Goal: Transaction & Acquisition: Purchase product/service

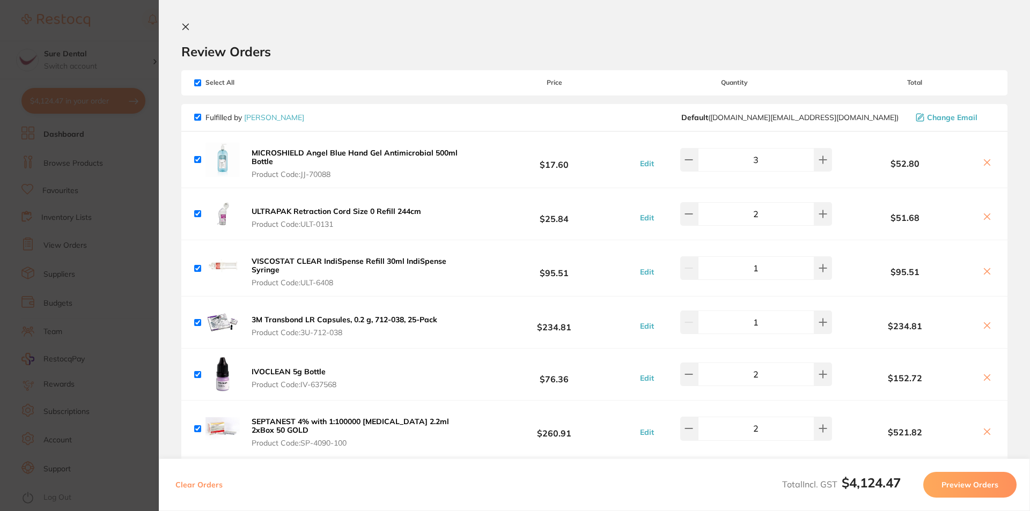
click at [185, 32] on button at bounding box center [187, 28] width 13 height 10
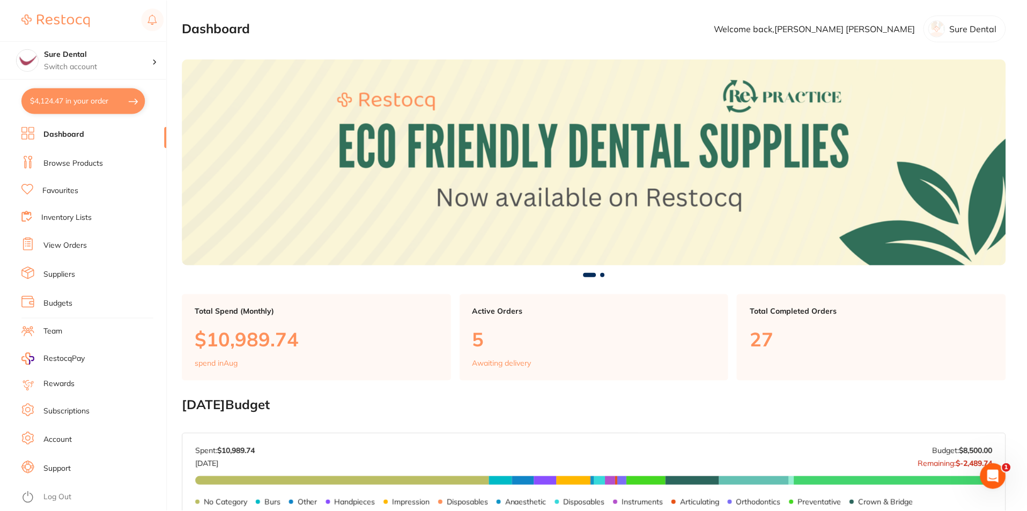
scroll to position [4, 0]
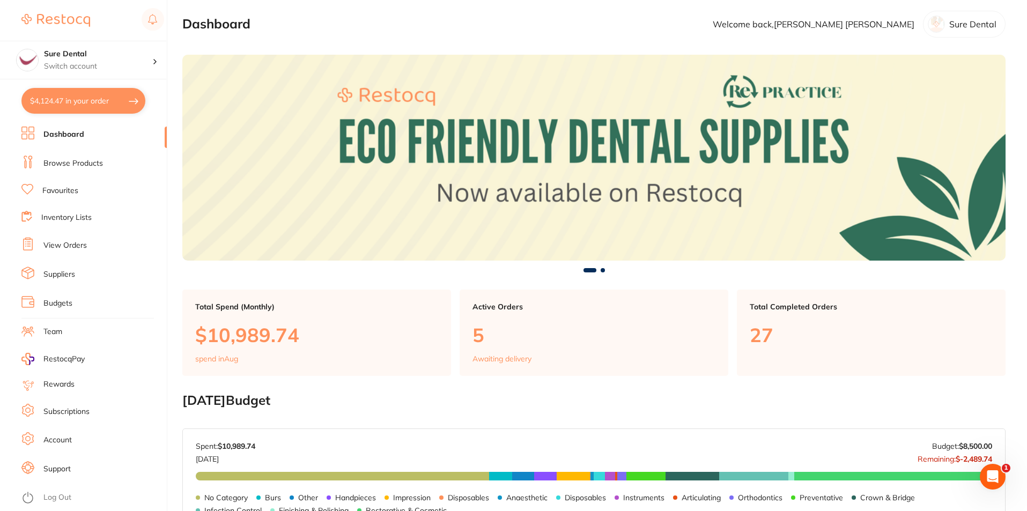
click at [70, 164] on link "Browse Products" at bounding box center [73, 163] width 60 height 11
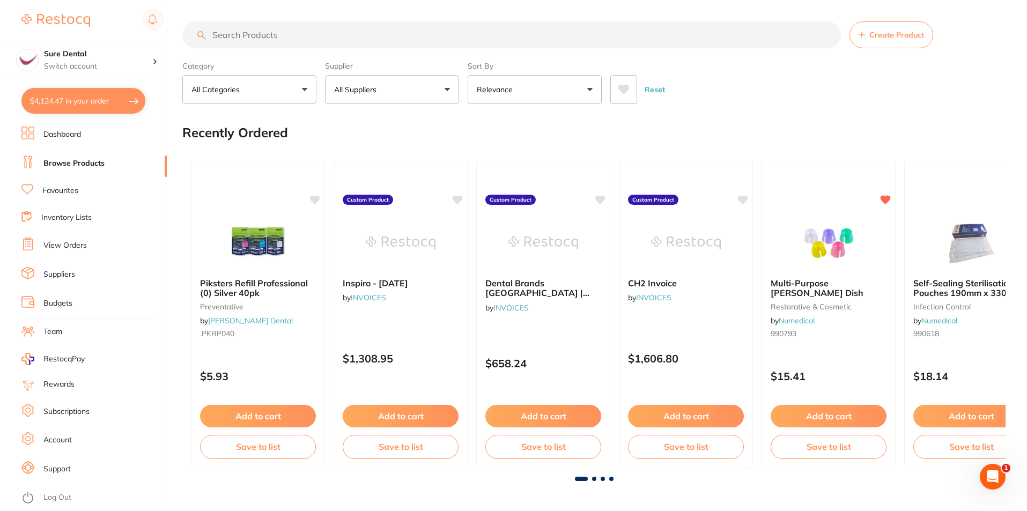
click at [260, 27] on input "search" at bounding box center [511, 34] width 659 height 27
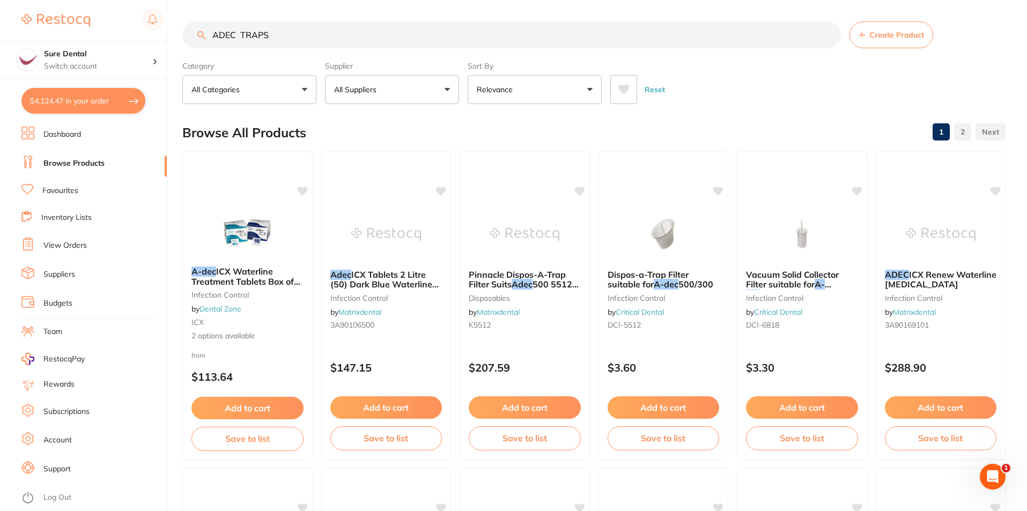
type input "ADEC TRAPS"
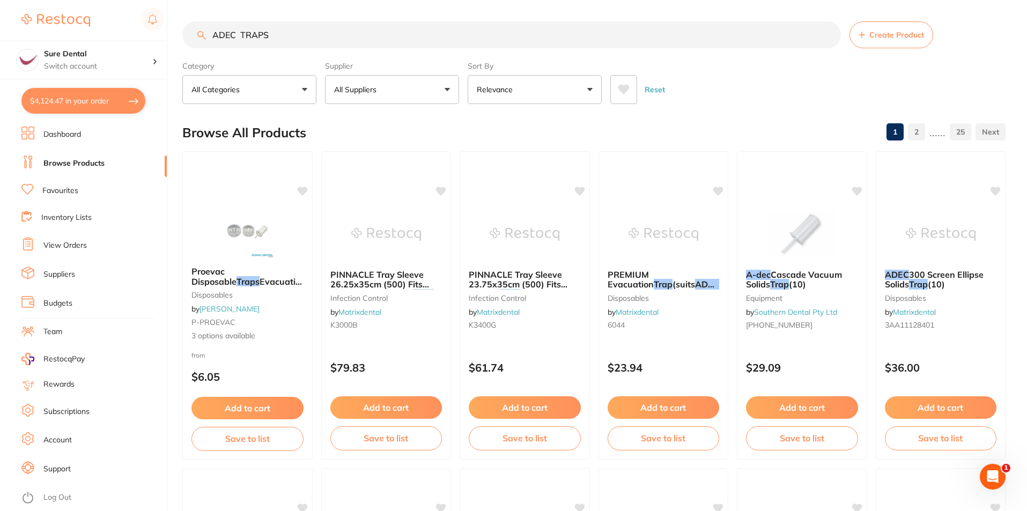
drag, startPoint x: 318, startPoint y: 41, endPoint x: 114, endPoint y: 33, distance: 203.5
click at [128, 43] on div "$4,124.47 Sure Dental Switch account Sure Dental $4,124.47 in your order Dashbo…" at bounding box center [513, 255] width 1027 height 511
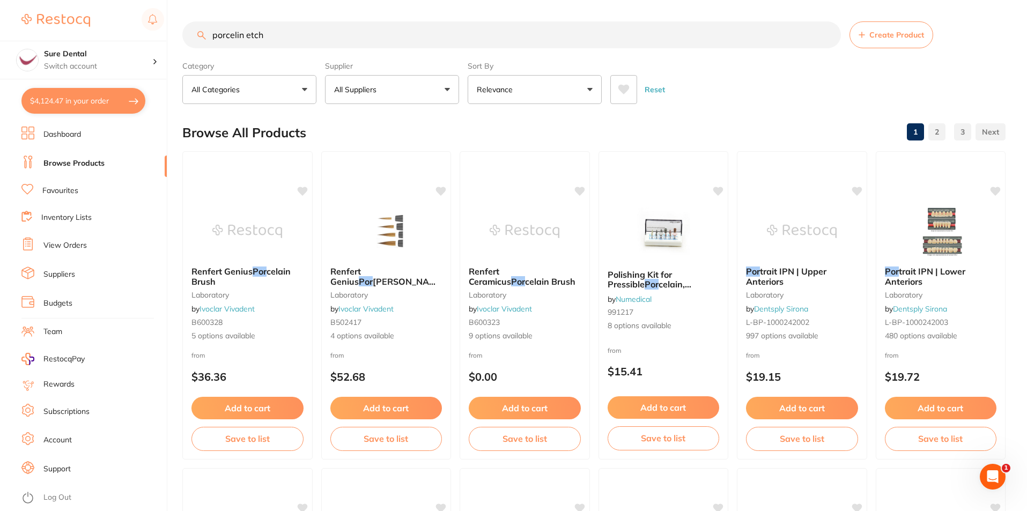
type input "porcelin etch"
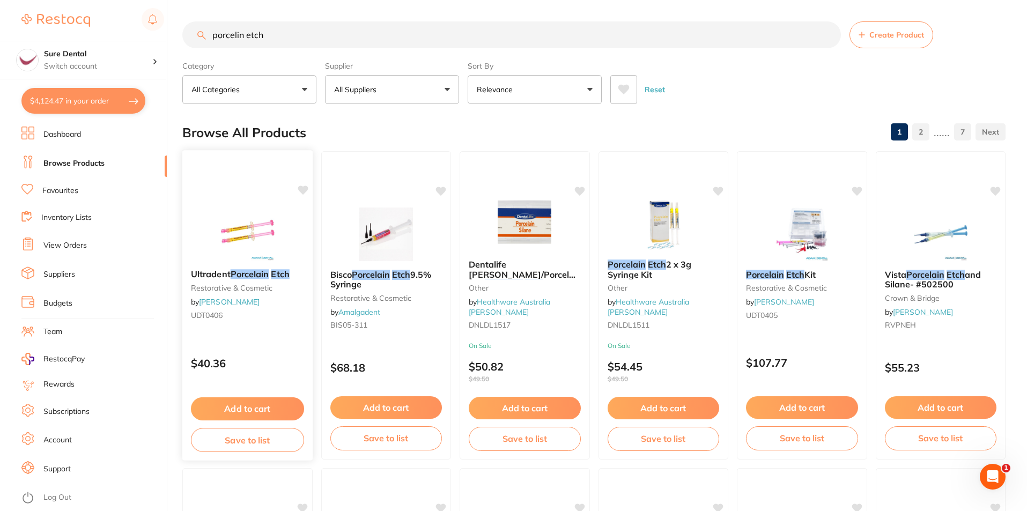
click at [252, 275] on em "Porcelain" at bounding box center [250, 274] width 39 height 11
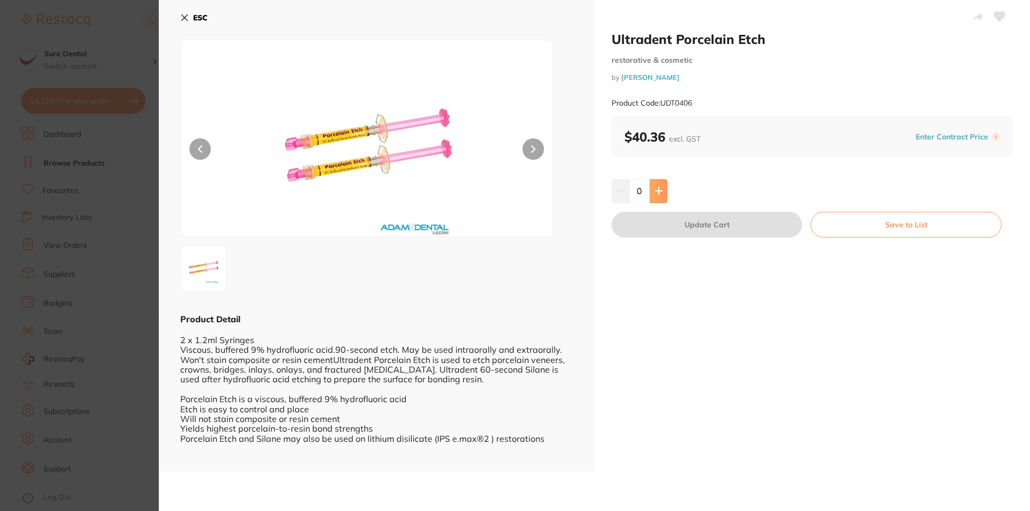
click at [655, 188] on icon at bounding box center [659, 191] width 9 height 9
type input "1"
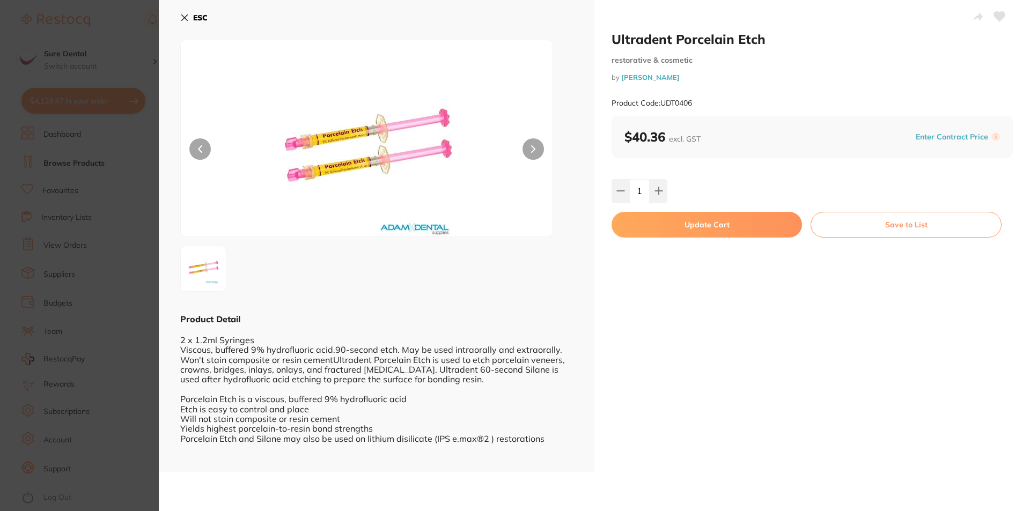
drag, startPoint x: 703, startPoint y: 223, endPoint x: 683, endPoint y: 219, distance: 20.1
click at [704, 223] on button "Update Cart" at bounding box center [707, 225] width 190 height 26
checkbox input "false"
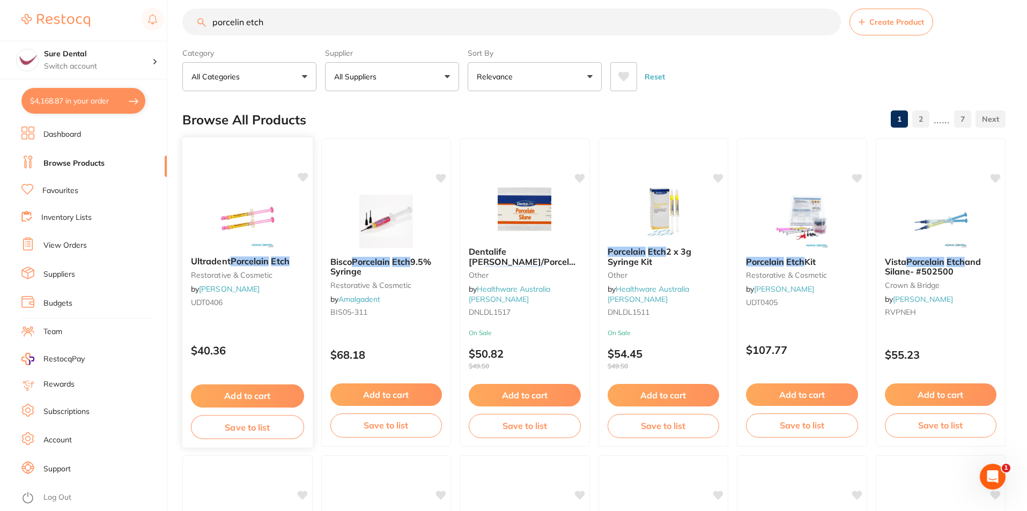
click at [302, 176] on icon at bounding box center [303, 177] width 10 height 9
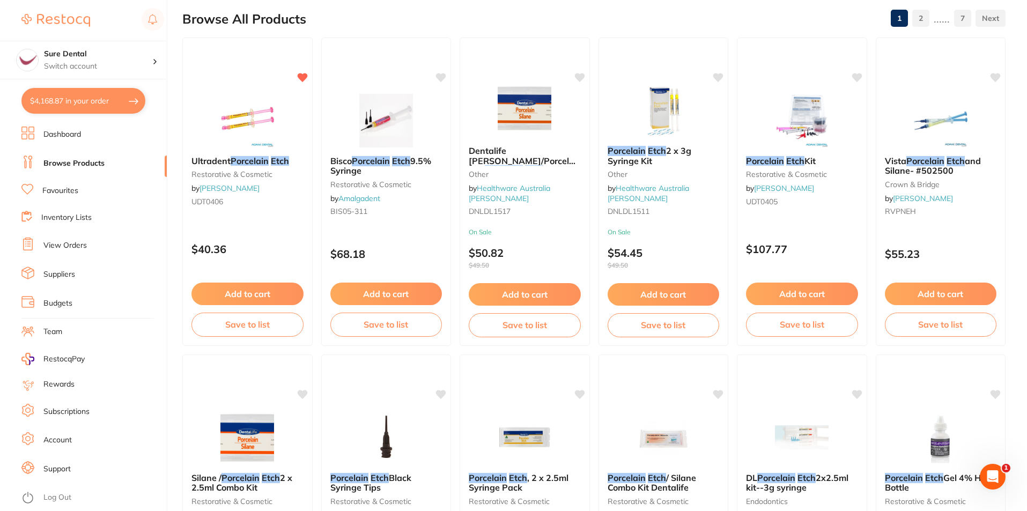
scroll to position [0, 0]
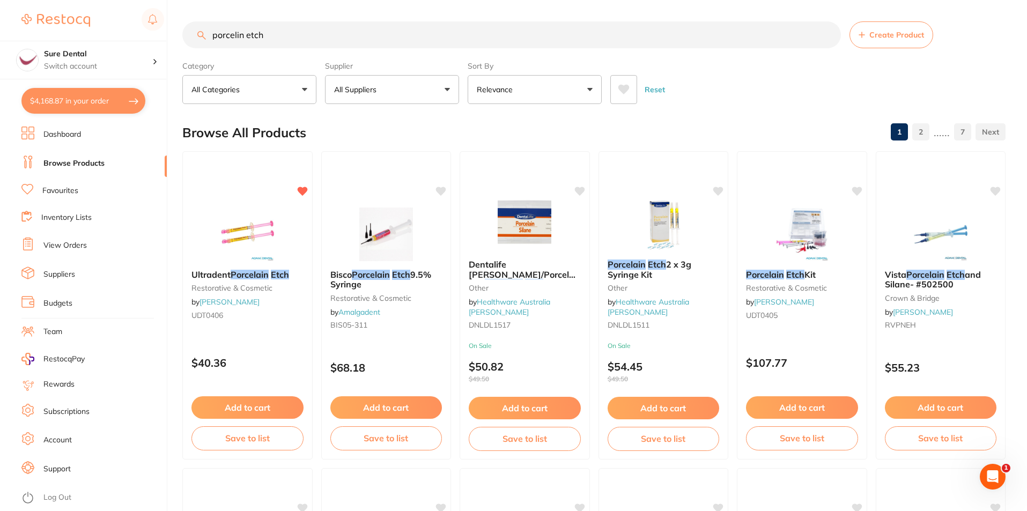
drag, startPoint x: 244, startPoint y: 38, endPoint x: 204, endPoint y: 42, distance: 40.4
click at [204, 42] on input "porcelin etch" at bounding box center [511, 34] width 659 height 27
type input "etch re fill syringes"
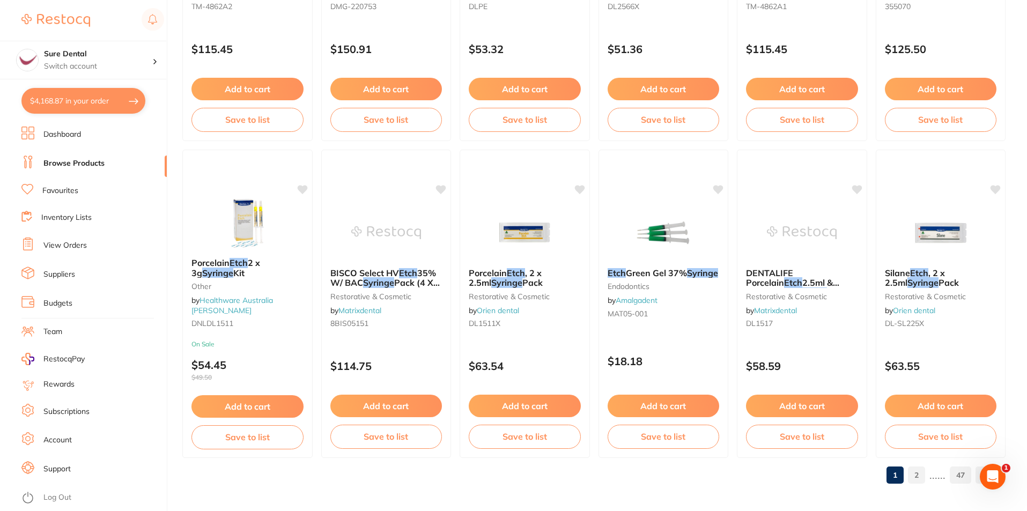
scroll to position [2541, 0]
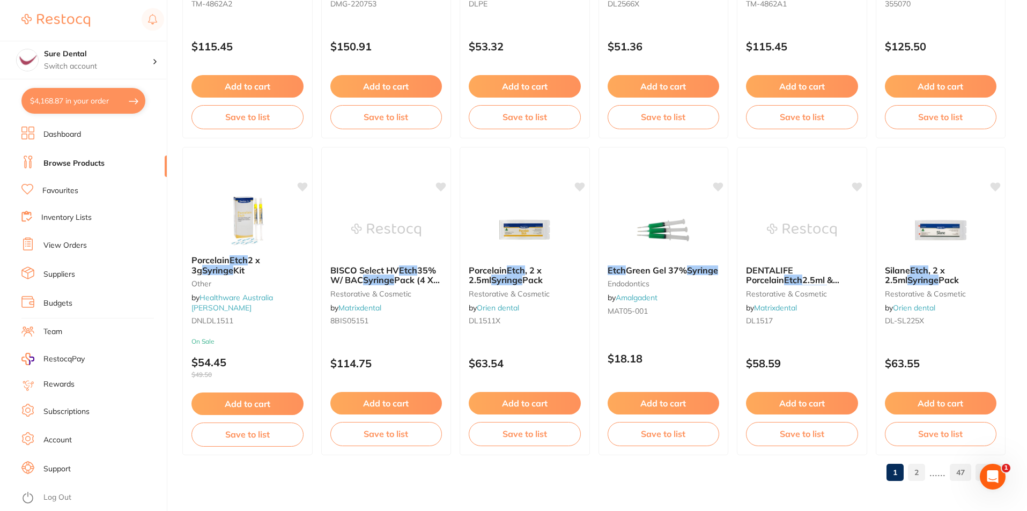
click at [914, 469] on link "2" at bounding box center [916, 472] width 17 height 21
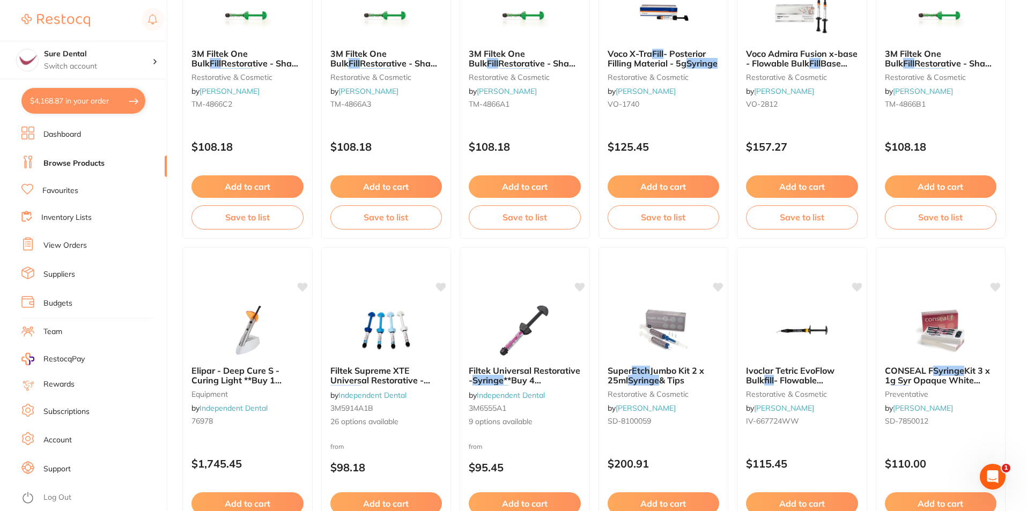
scroll to position [0, 0]
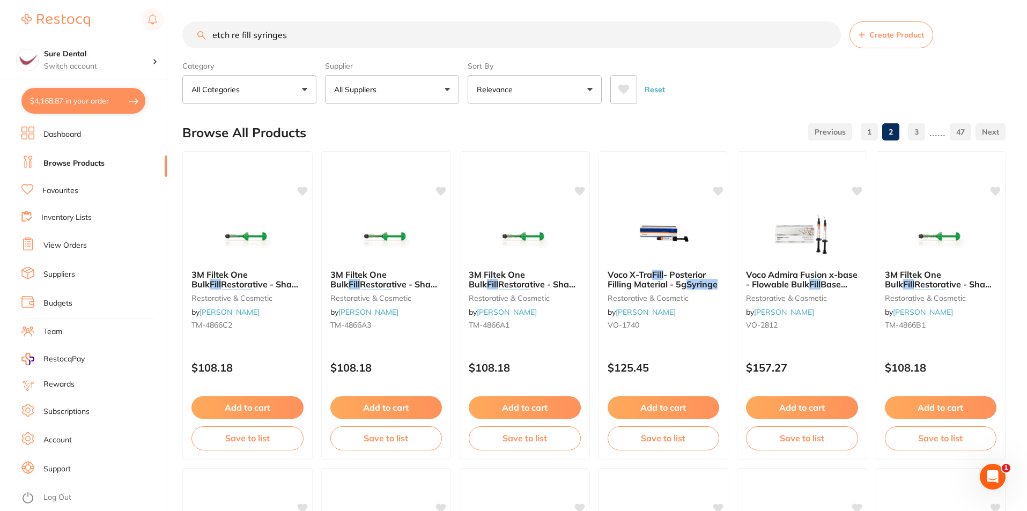
drag, startPoint x: 323, startPoint y: 33, endPoint x: 112, endPoint y: 40, distance: 211.5
click at [114, 41] on div "$4,168.87 Sure Dental Switch account Sure Dental $4,168.87 in your order Dashbo…" at bounding box center [513, 255] width 1027 height 511
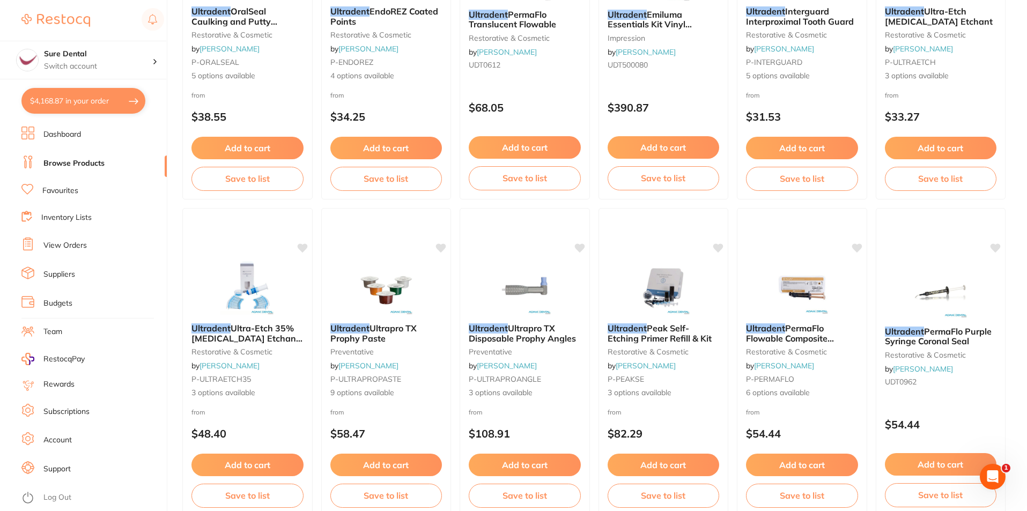
scroll to position [2541, 0]
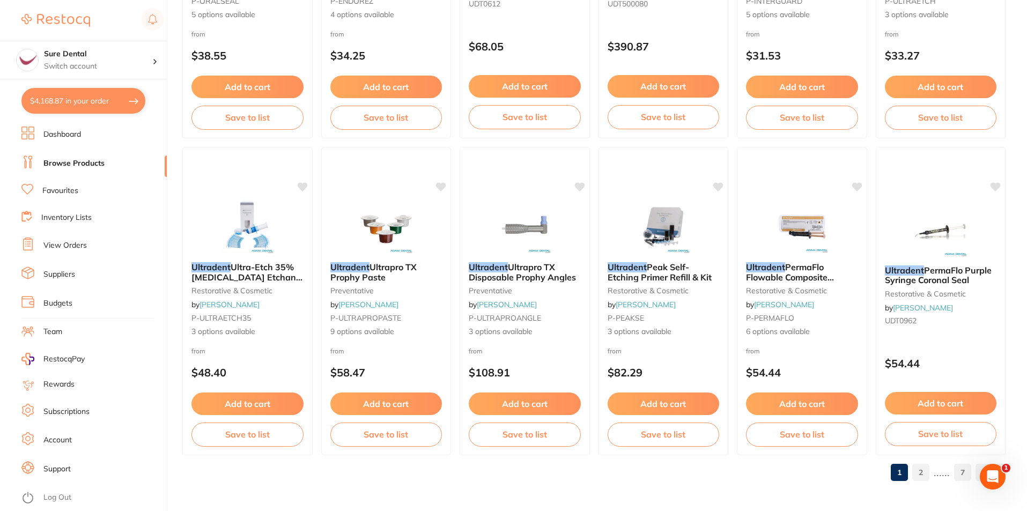
click at [916, 473] on link "2" at bounding box center [921, 472] width 17 height 21
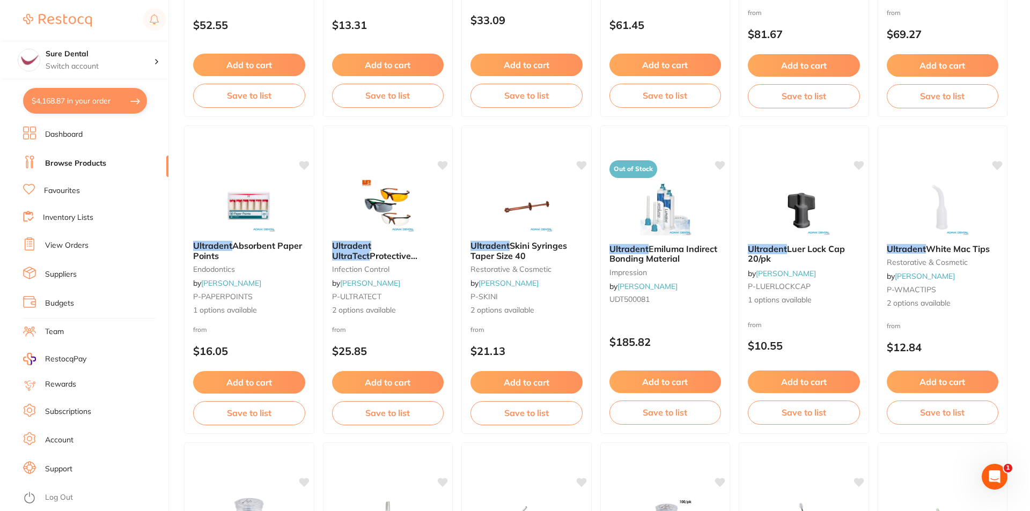
scroll to position [0, 0]
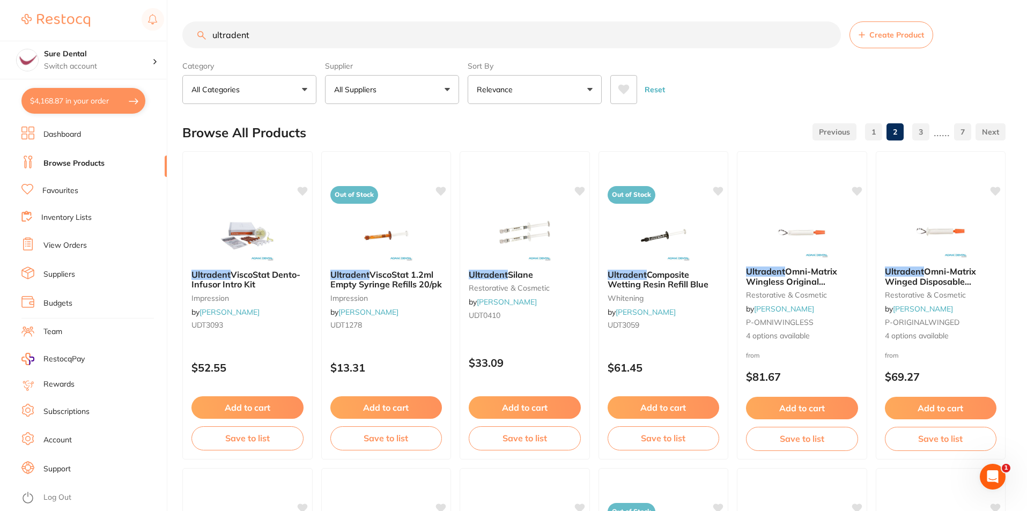
click at [274, 35] on input "ultradent" at bounding box center [511, 34] width 659 height 27
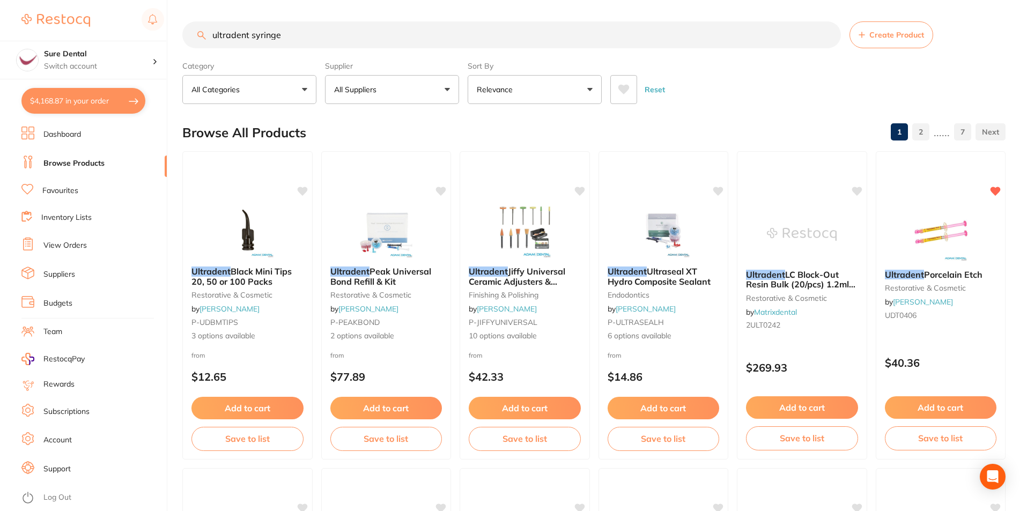
type input "ultradent syringe"
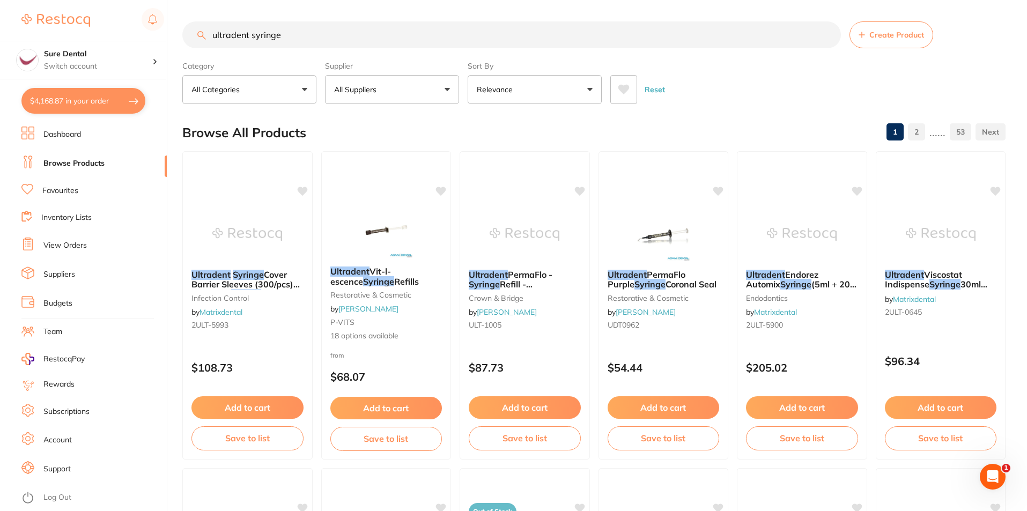
drag, startPoint x: 267, startPoint y: 30, endPoint x: 196, endPoint y: 31, distance: 70.3
click at [197, 31] on input "ultradent syringe" at bounding box center [511, 34] width 659 height 27
type input "h"
type input "gloves"
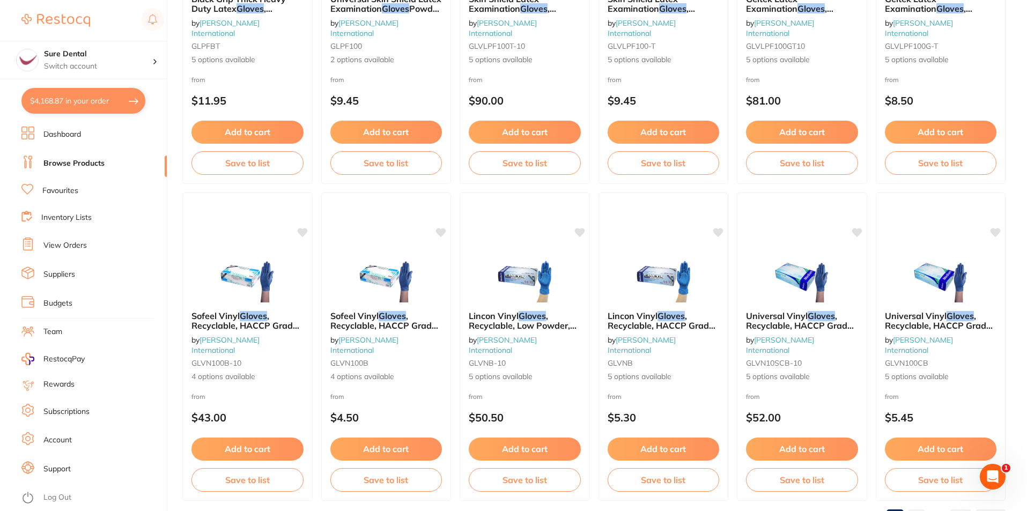
scroll to position [2541, 0]
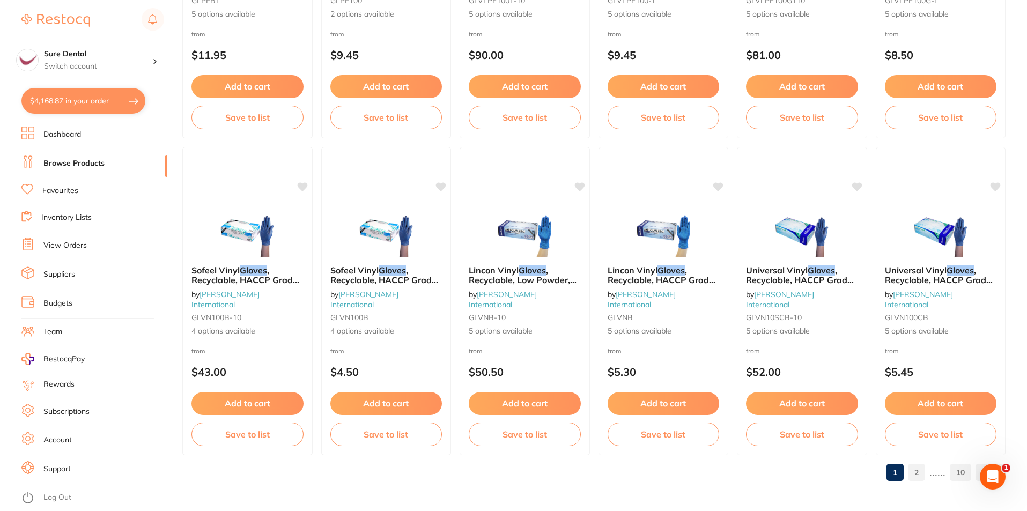
click at [916, 475] on link "2" at bounding box center [916, 472] width 17 height 21
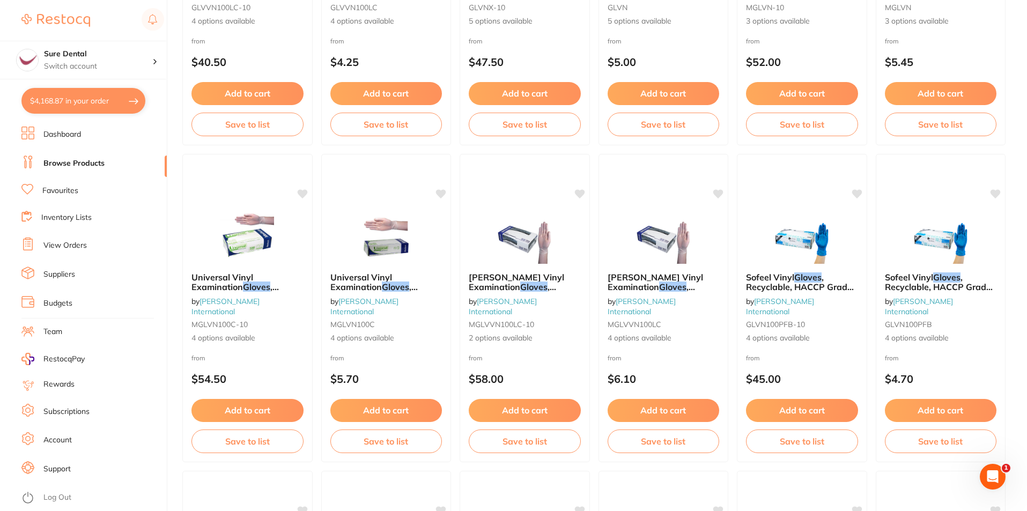
scroll to position [0, 0]
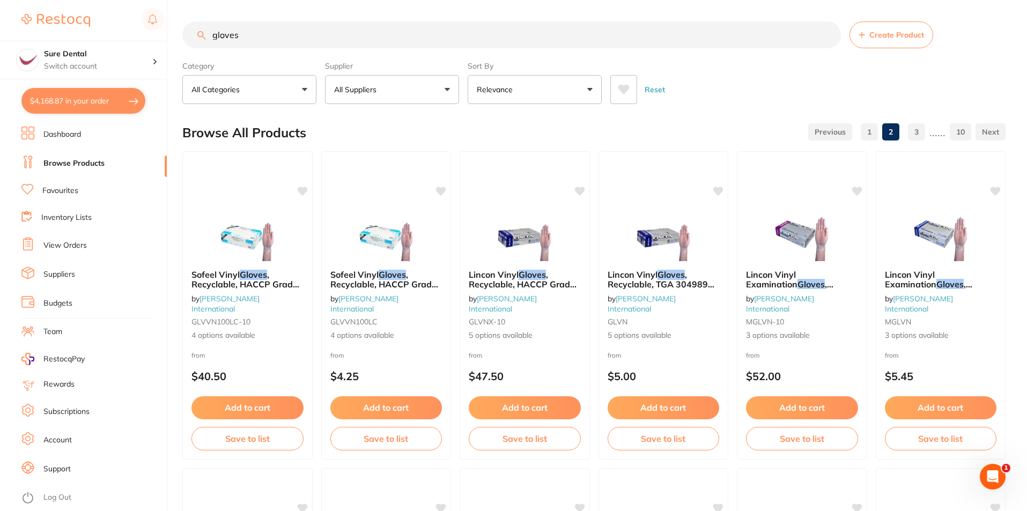
click at [442, 94] on button "All Suppliers" at bounding box center [392, 89] width 134 height 29
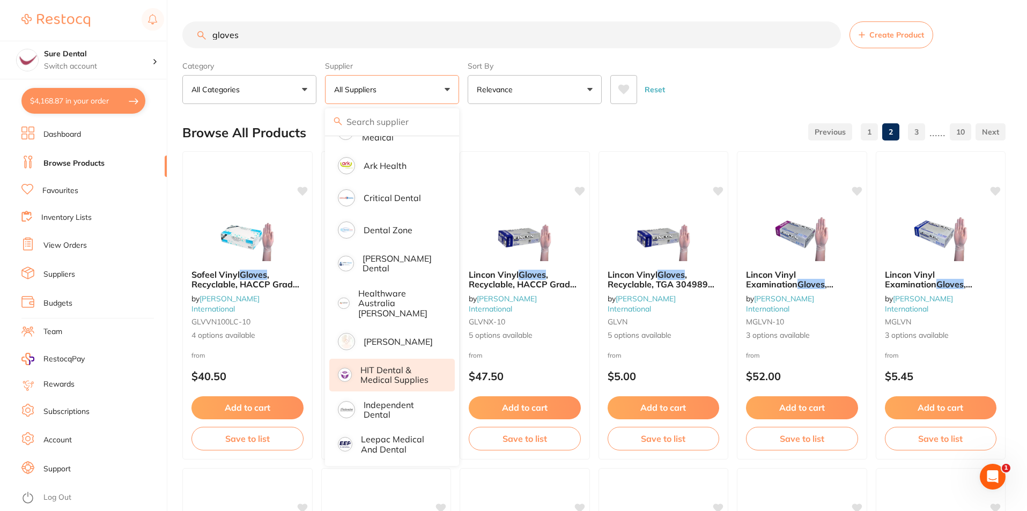
scroll to position [134, 0]
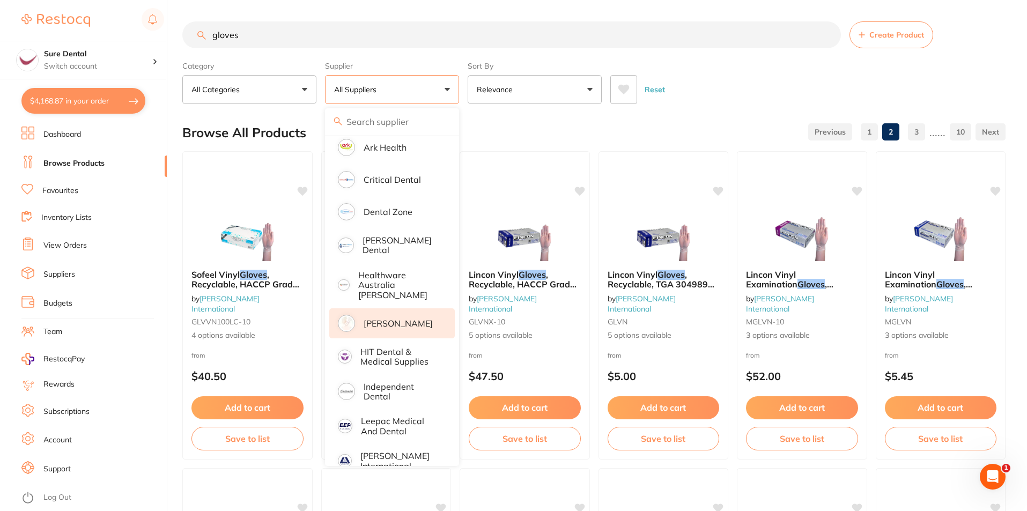
click at [396, 319] on p "[PERSON_NAME]" at bounding box center [398, 324] width 69 height 10
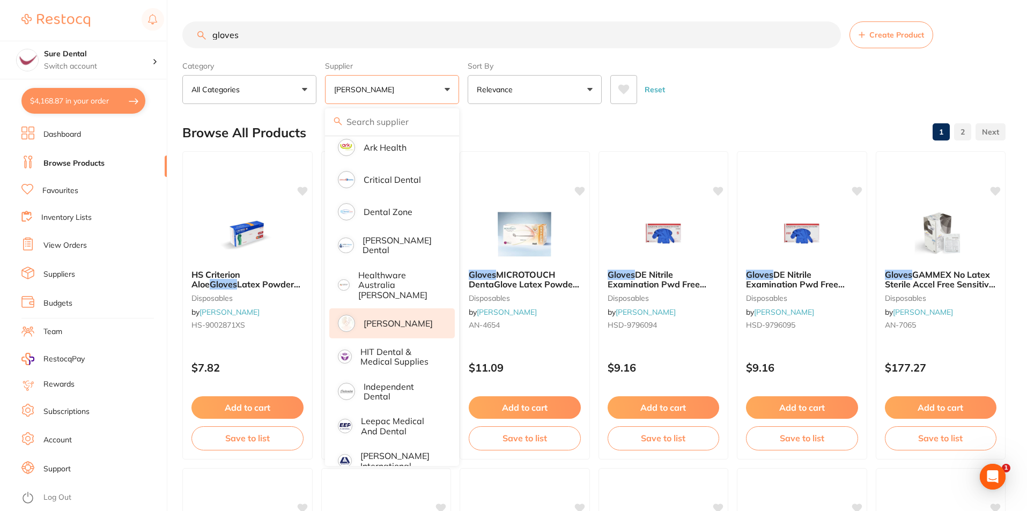
scroll to position [0, 0]
click at [704, 101] on div "Reset" at bounding box center [804, 86] width 387 height 38
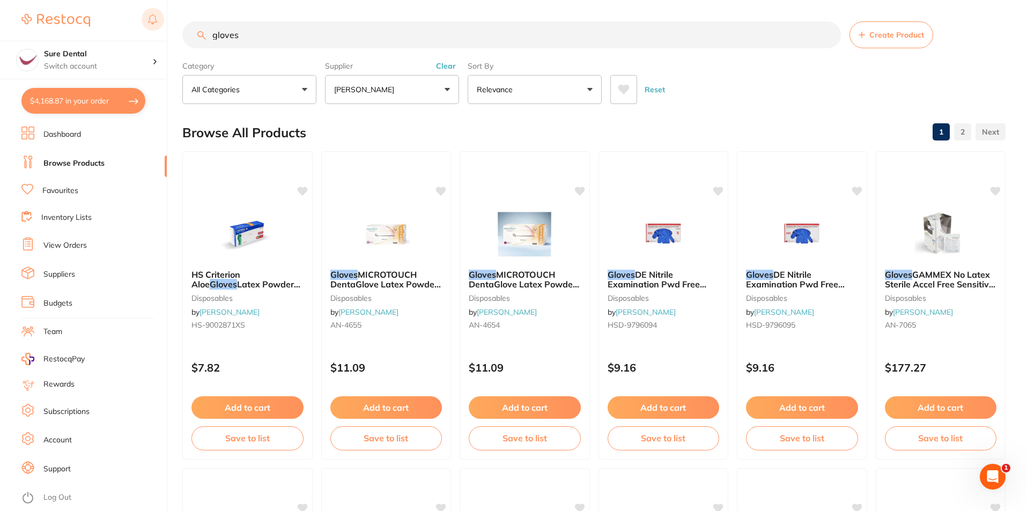
drag, startPoint x: 246, startPoint y: 38, endPoint x: 158, endPoint y: 27, distance: 88.6
click at [161, 29] on div "$4,168.87 Sure Dental Switch account Sure Dental $4,168.87 in your order Dashbo…" at bounding box center [513, 255] width 1027 height 511
type input "sdi bond"
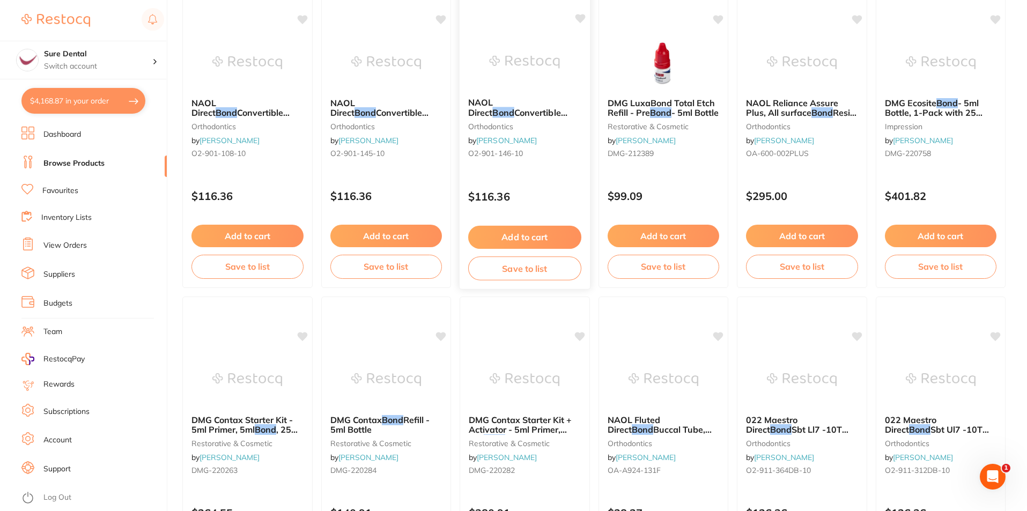
scroll to position [1972, 0]
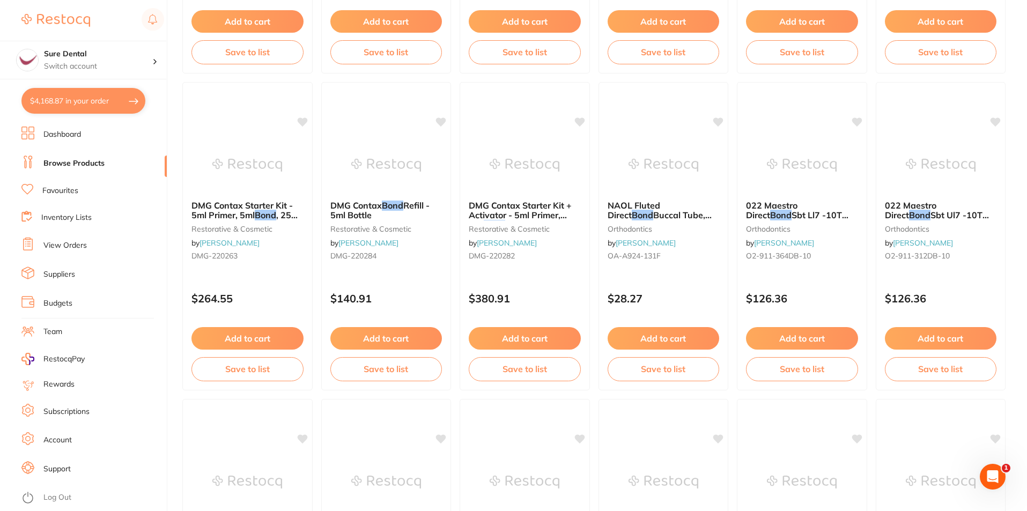
click at [65, 189] on link "Favourites" at bounding box center [60, 191] width 36 height 11
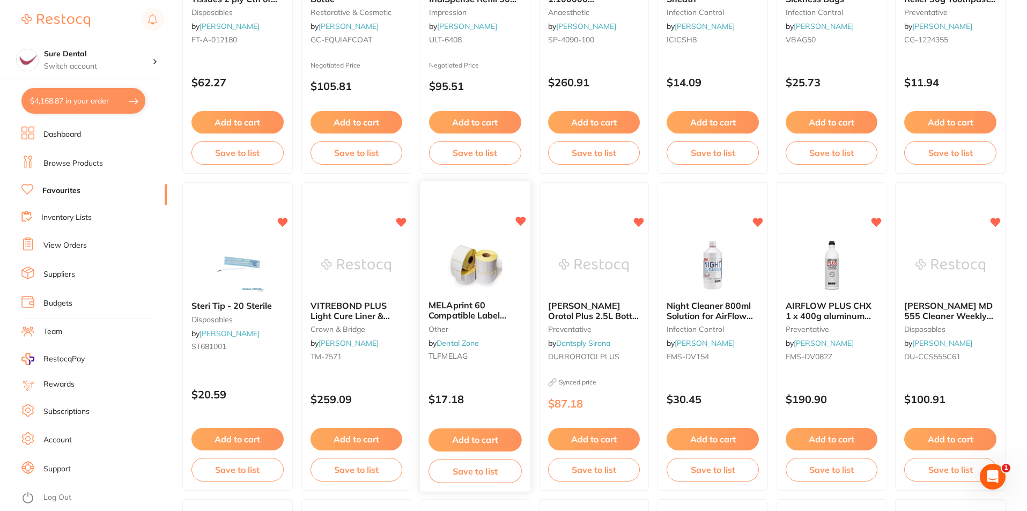
scroll to position [282, 0]
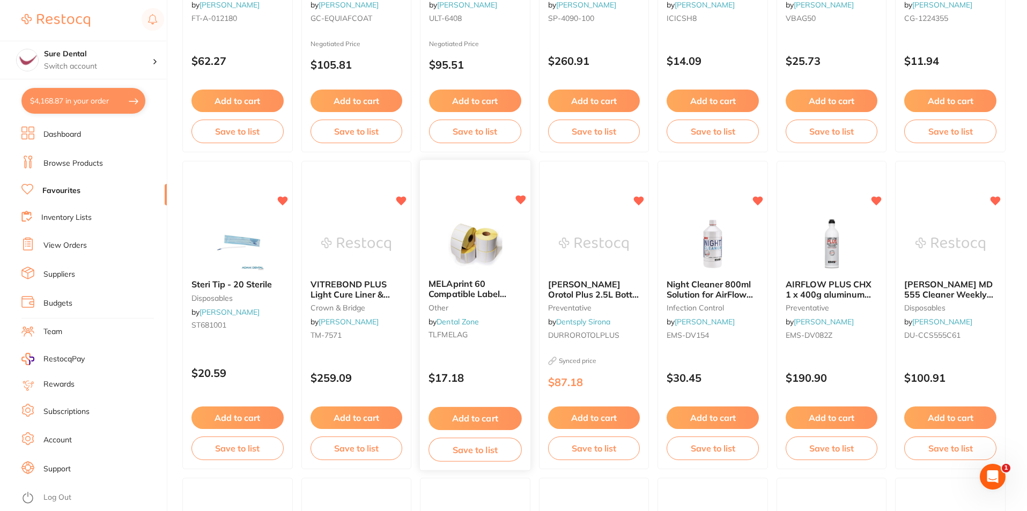
click at [484, 421] on button "Add to cart" at bounding box center [475, 418] width 93 height 23
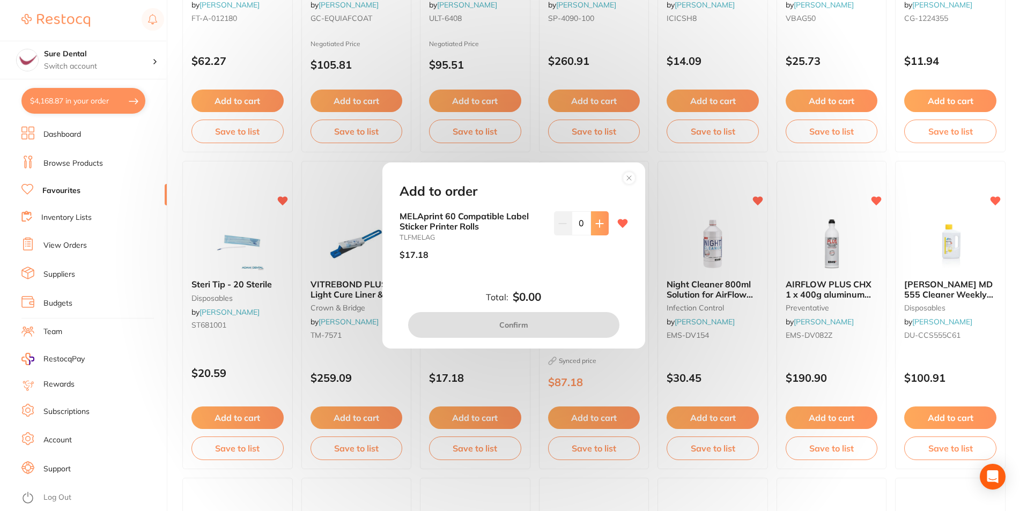
click at [598, 223] on icon at bounding box center [599, 223] width 7 height 7
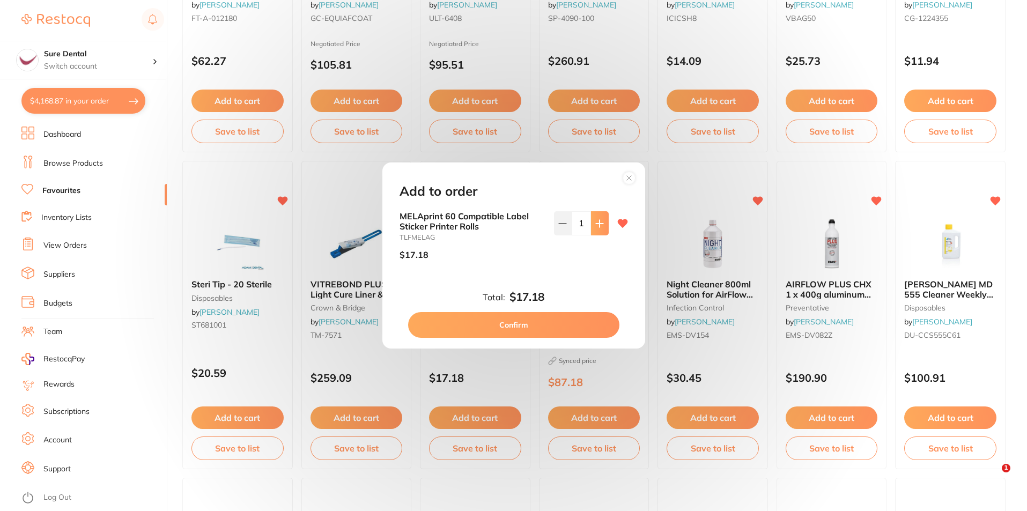
type input "1"
drag, startPoint x: 536, startPoint y: 318, endPoint x: 537, endPoint y: 312, distance: 5.9
click at [536, 319] on button "Confirm" at bounding box center [513, 325] width 211 height 26
checkbox input "false"
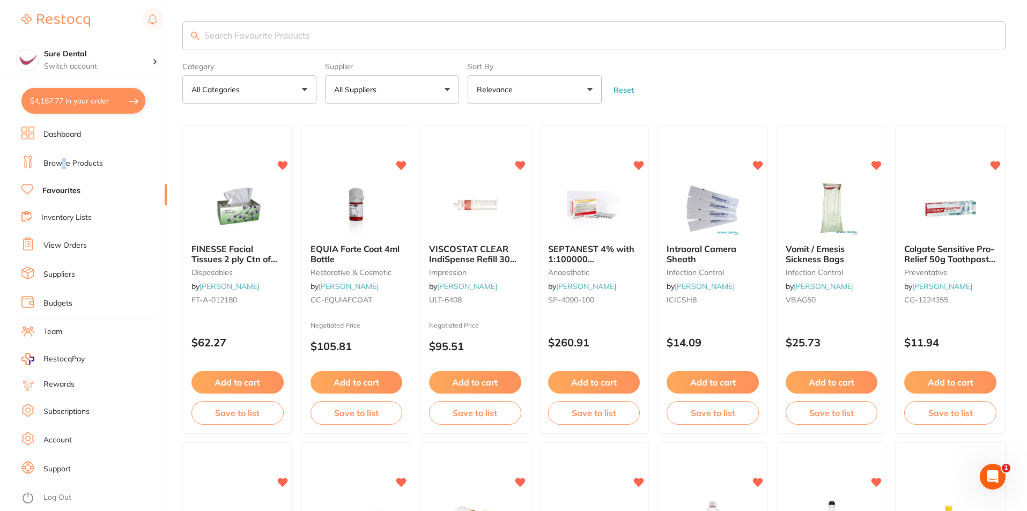
drag, startPoint x: 63, startPoint y: 163, endPoint x: 170, endPoint y: 92, distance: 128.3
click at [64, 163] on link "Browse Products" at bounding box center [73, 163] width 60 height 11
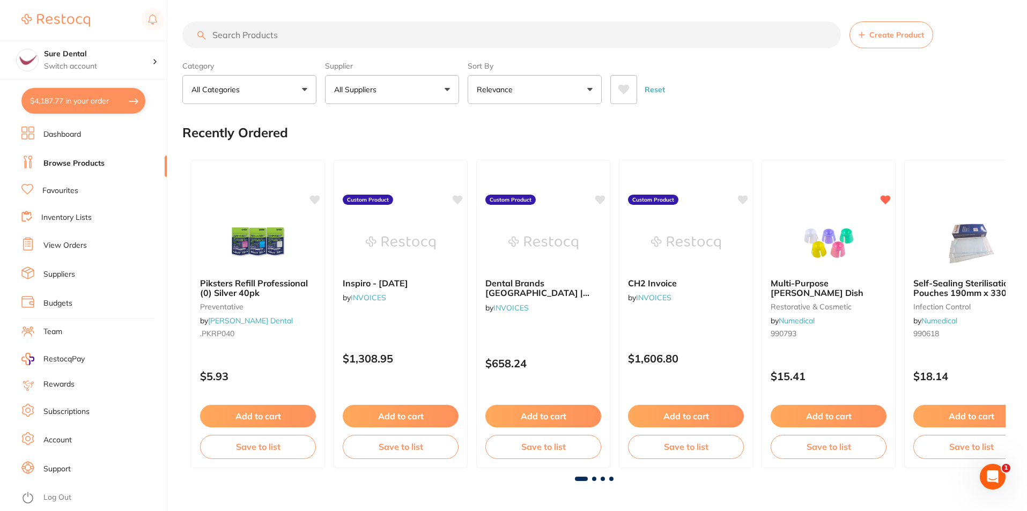
click at [297, 37] on input "search" at bounding box center [511, 34] width 659 height 27
type input "retainer boxes"
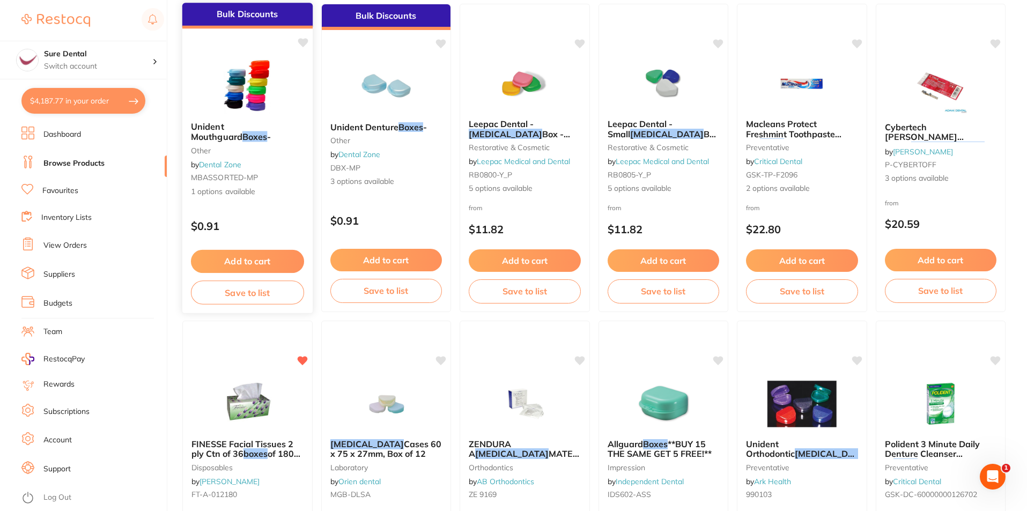
scroll to position [1717, 0]
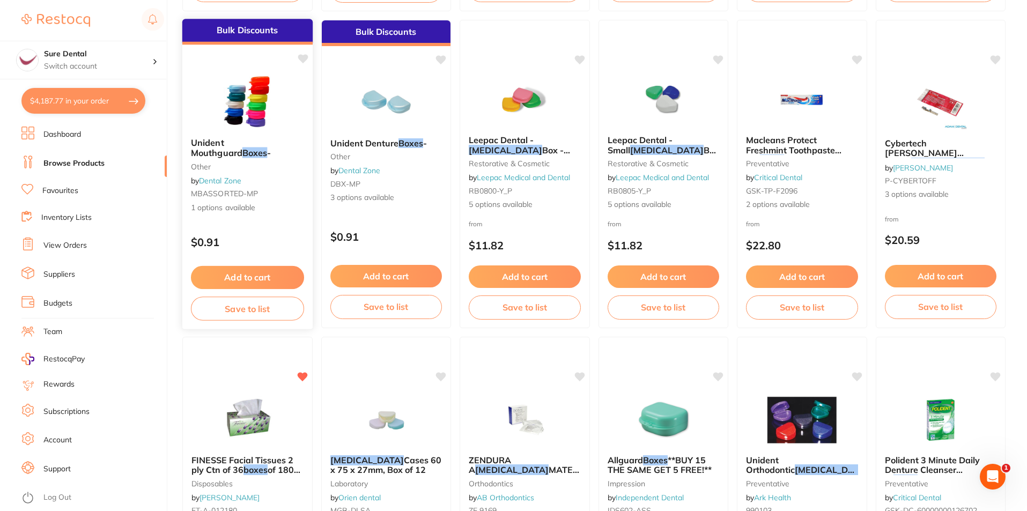
click at [239, 281] on button "Add to cart" at bounding box center [247, 277] width 113 height 23
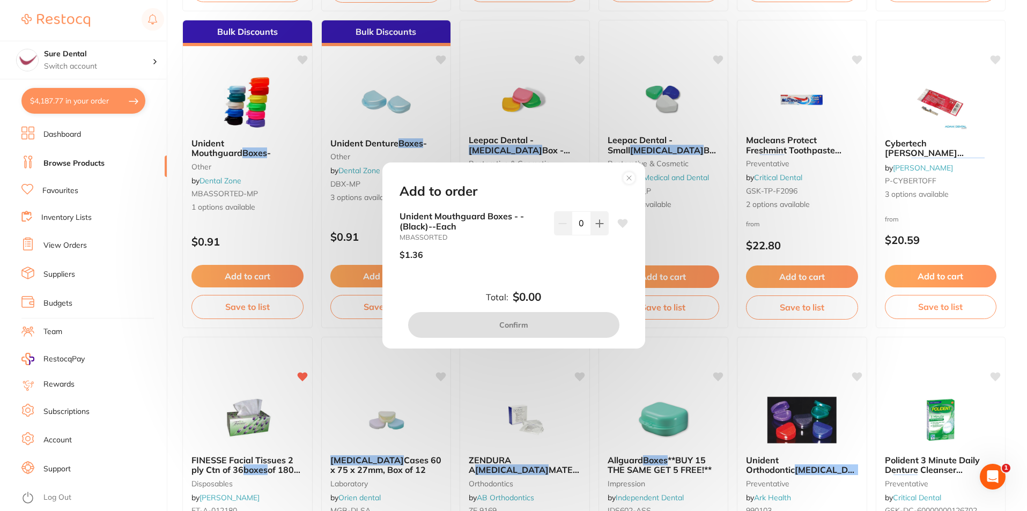
scroll to position [0, 0]
click at [599, 223] on icon at bounding box center [599, 223] width 9 height 9
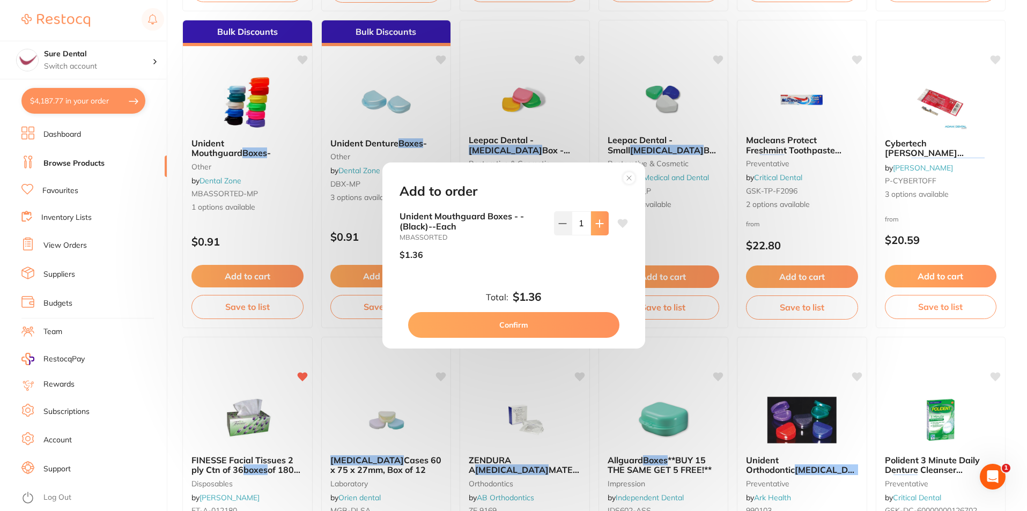
click at [599, 223] on icon at bounding box center [599, 223] width 9 height 9
click at [599, 225] on icon at bounding box center [599, 223] width 9 height 9
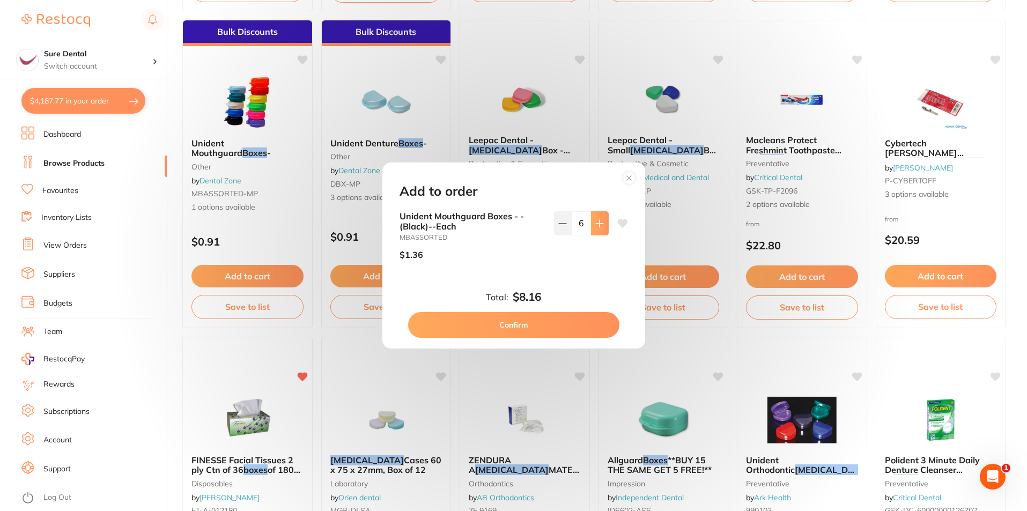
click at [599, 225] on icon at bounding box center [599, 223] width 9 height 9
type input "10"
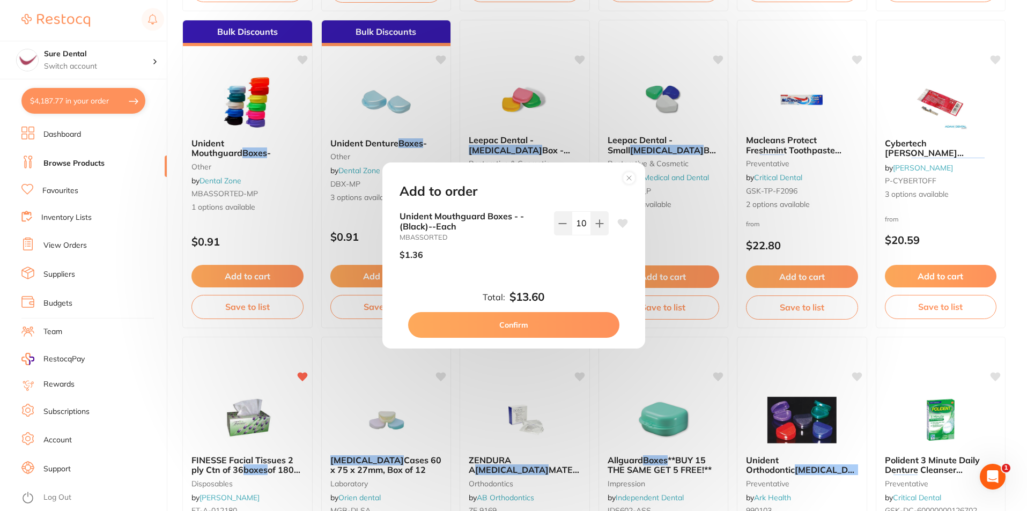
click at [536, 325] on button "Confirm" at bounding box center [513, 325] width 211 height 26
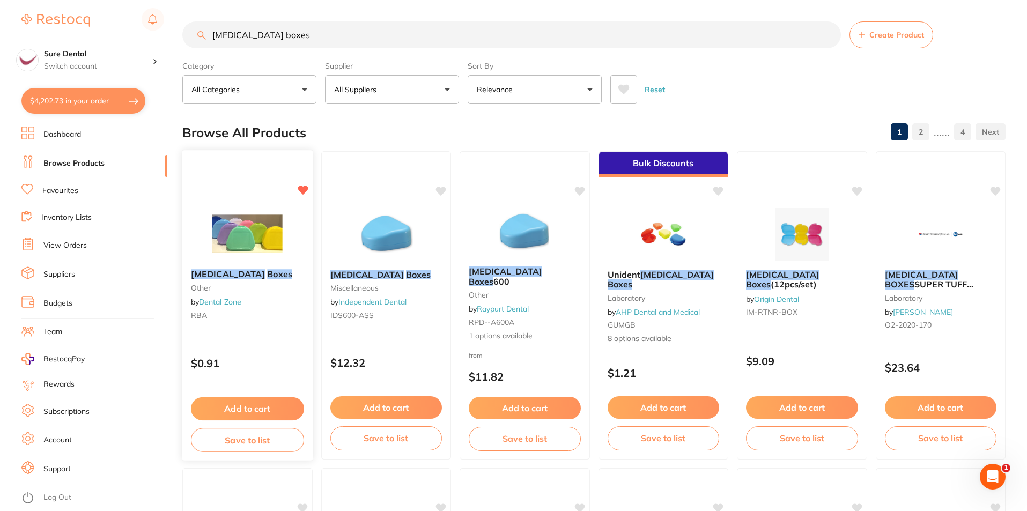
click at [267, 271] on em "Boxes" at bounding box center [279, 274] width 25 height 11
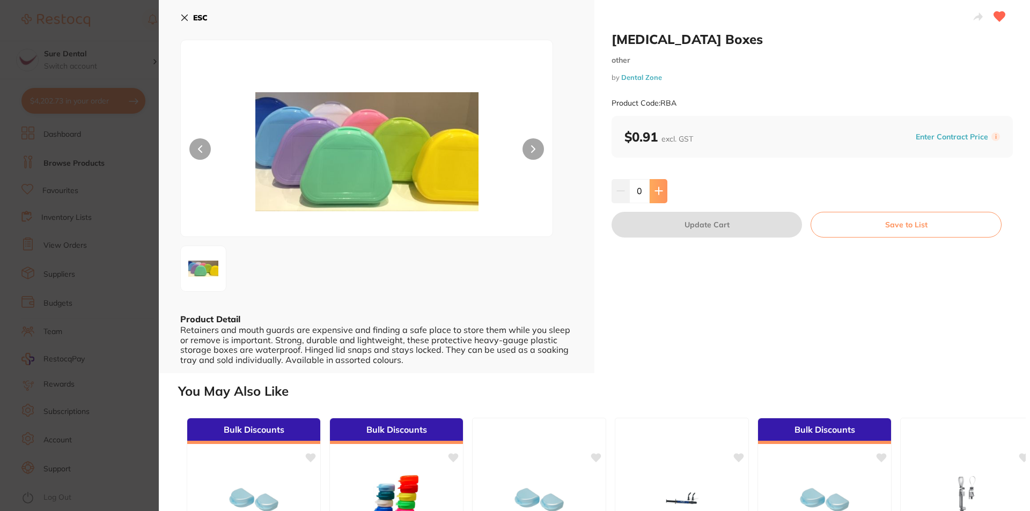
click at [662, 189] on button at bounding box center [659, 191] width 18 height 24
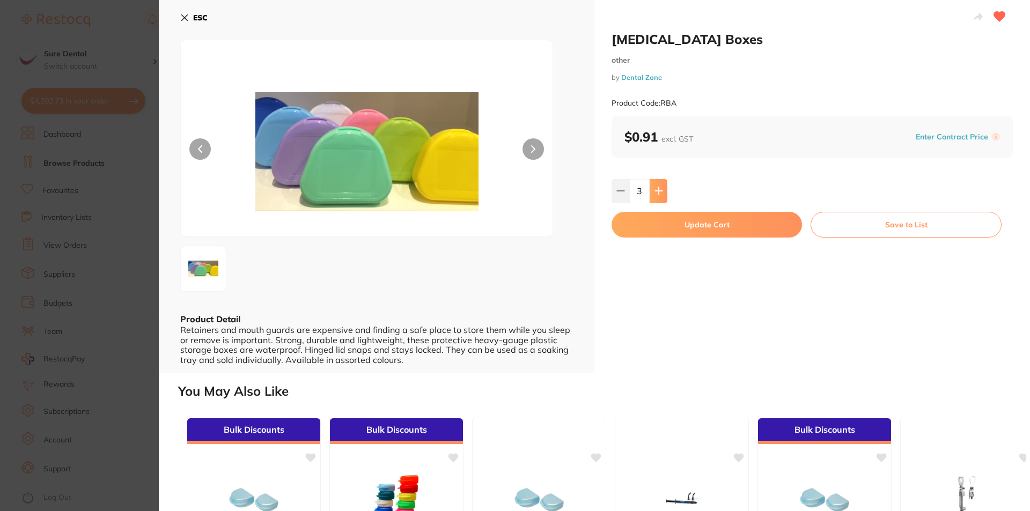
click at [657, 189] on icon at bounding box center [658, 191] width 7 height 7
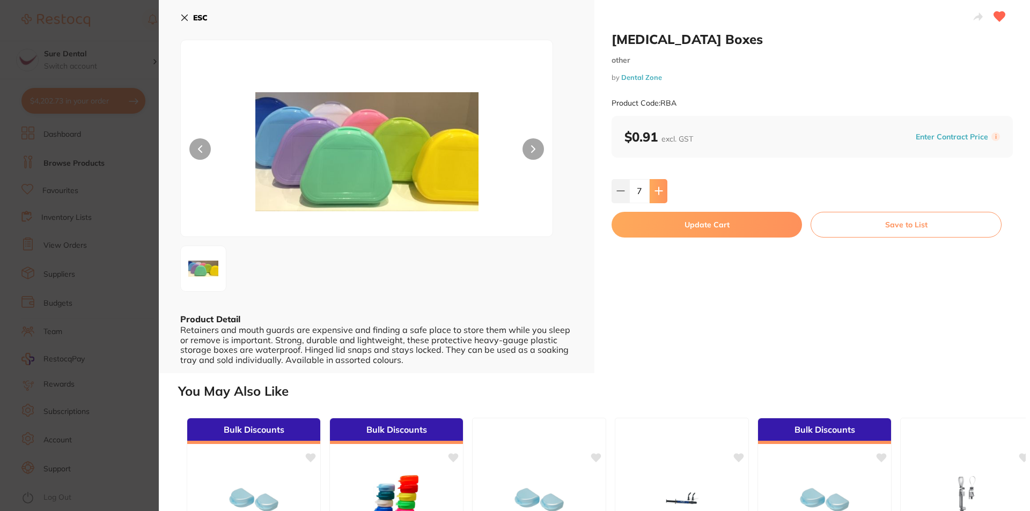
click at [657, 189] on icon at bounding box center [658, 191] width 7 height 7
click at [655, 186] on button at bounding box center [659, 191] width 18 height 24
click at [625, 187] on button at bounding box center [621, 191] width 18 height 24
type input "10"
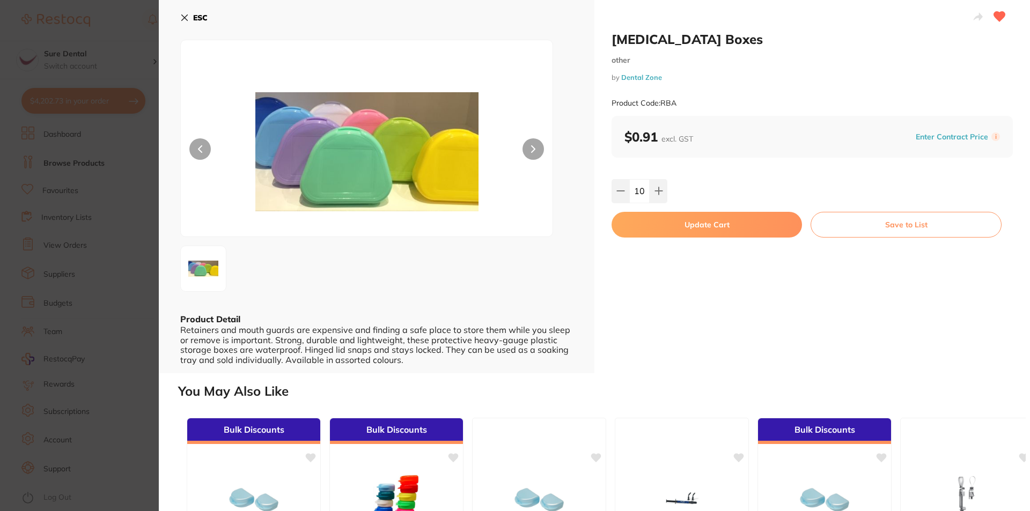
click at [705, 227] on button "Update Cart" at bounding box center [707, 225] width 190 height 26
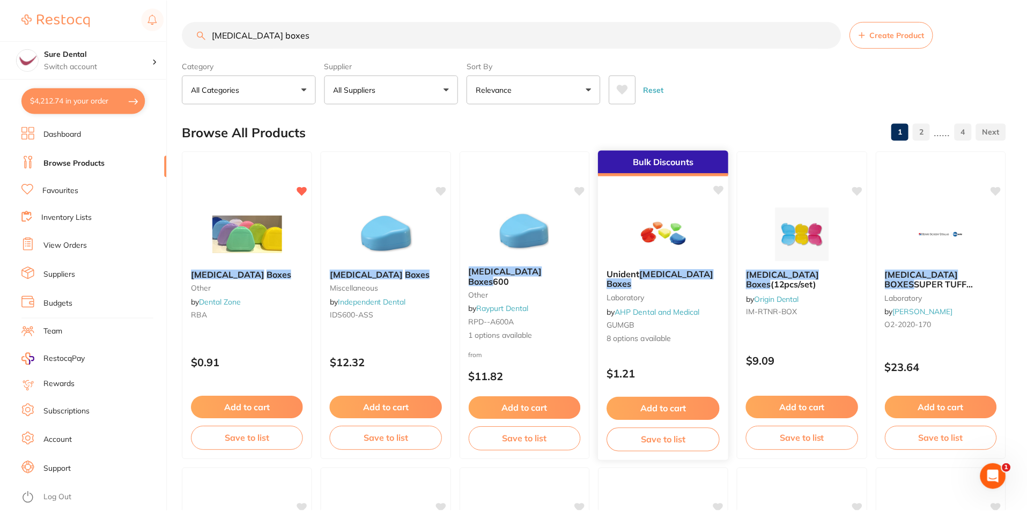
scroll to position [1, 0]
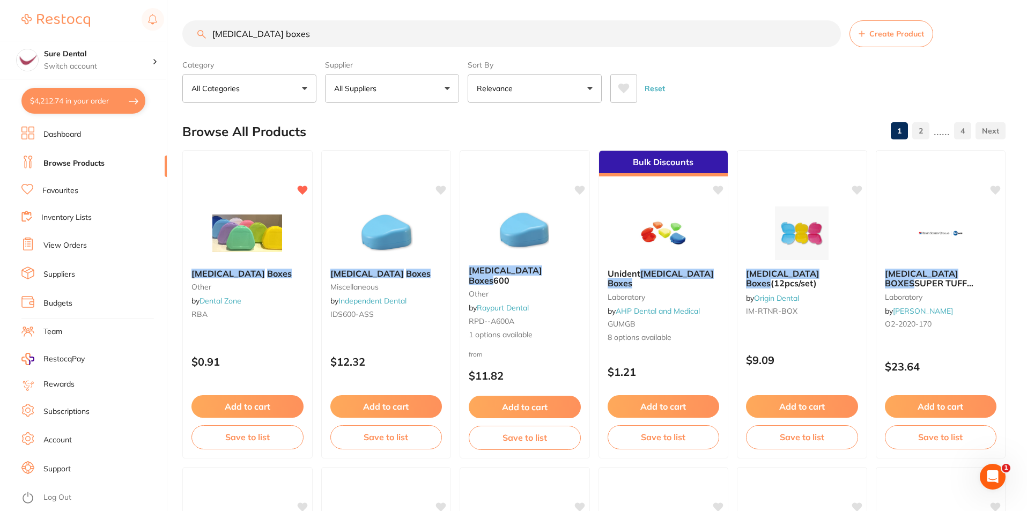
click at [66, 191] on link "Favourites" at bounding box center [60, 191] width 36 height 11
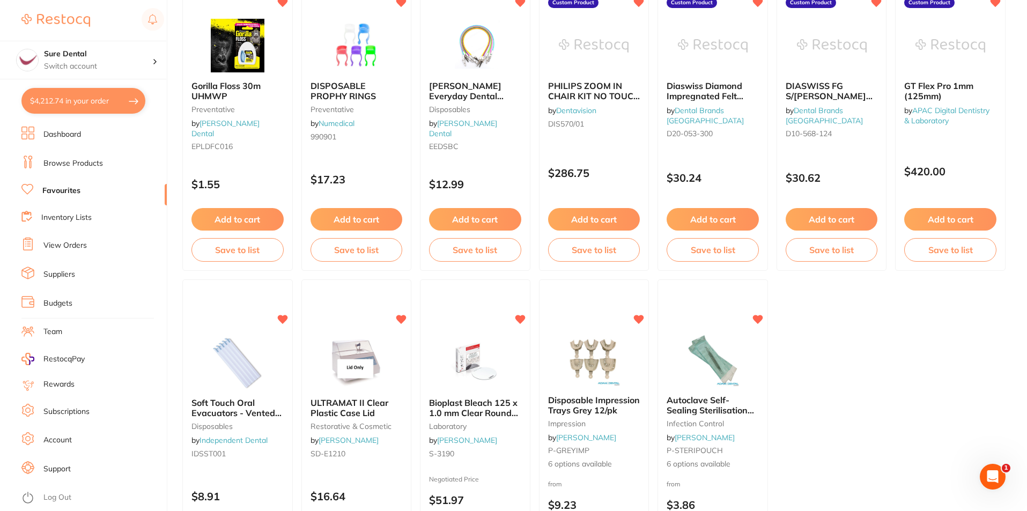
scroll to position [2198, 0]
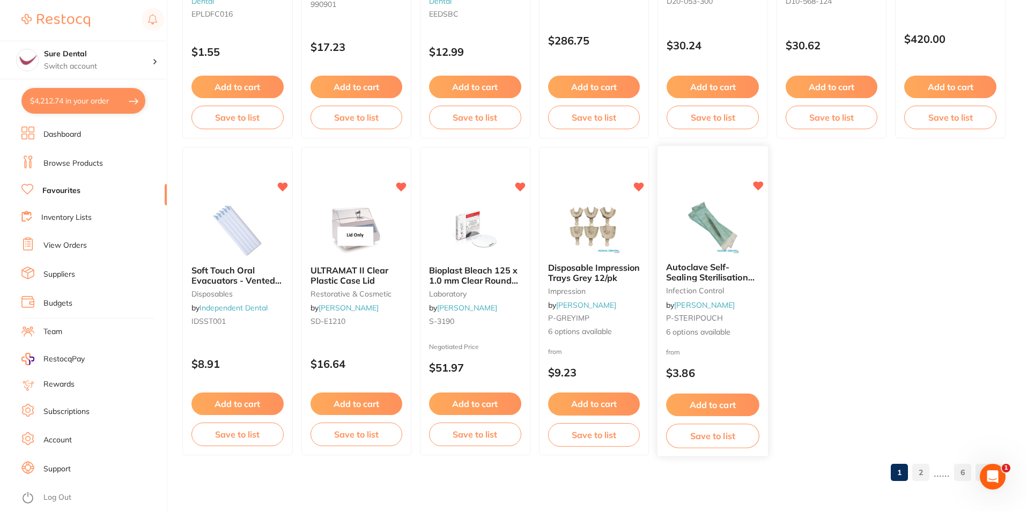
click at [705, 280] on span "Autoclave Self-Sealing Sterilisation Pouches 200/pk" at bounding box center [710, 277] width 89 height 31
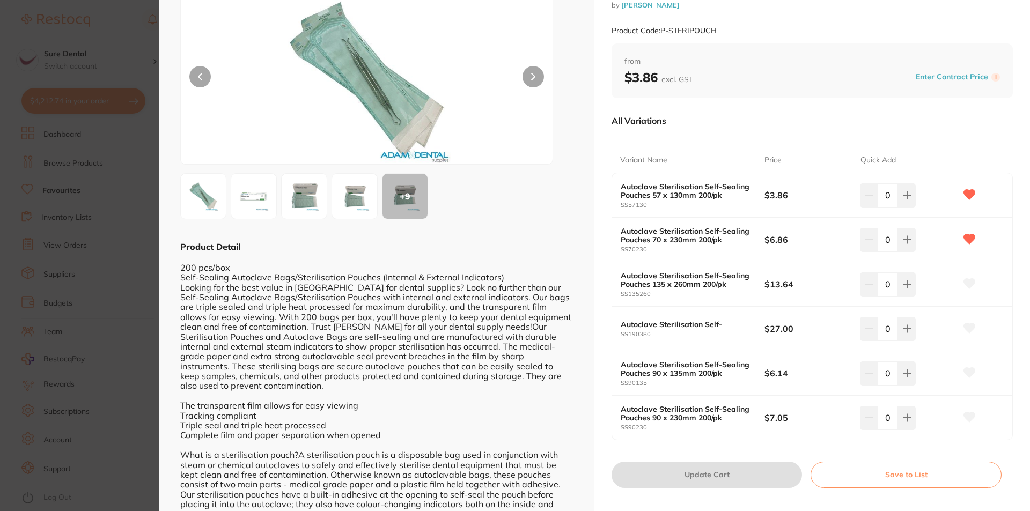
scroll to position [80, 0]
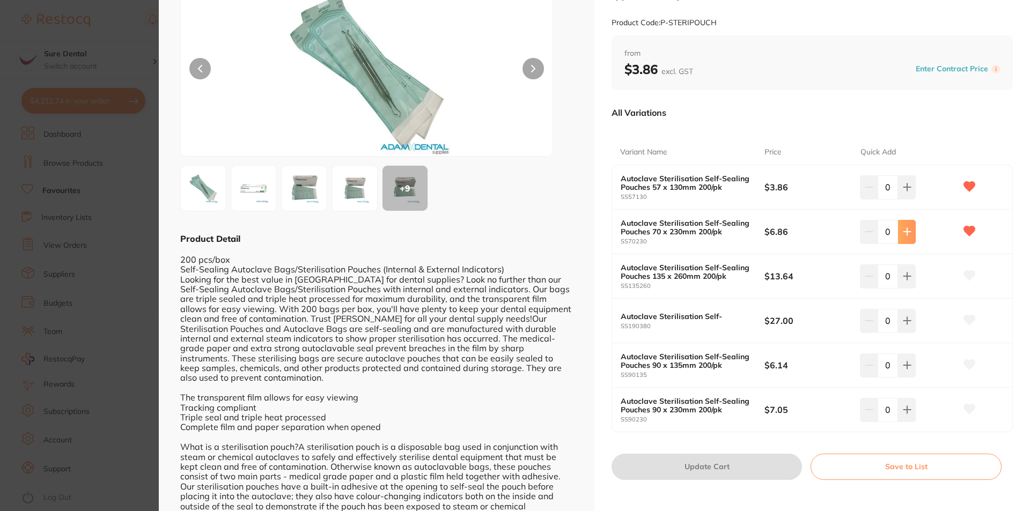
click at [910, 238] on button at bounding box center [907, 232] width 18 height 24
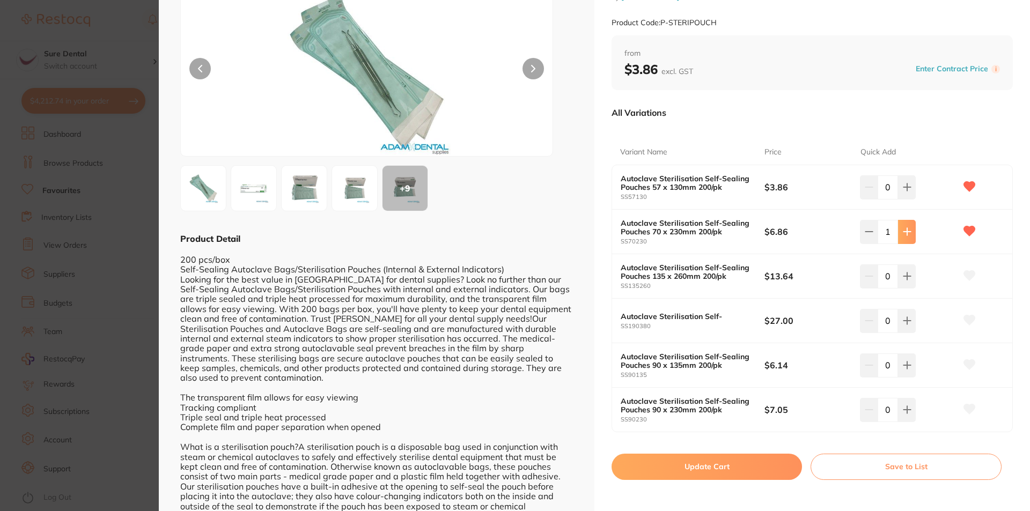
click at [910, 238] on button at bounding box center [907, 232] width 18 height 24
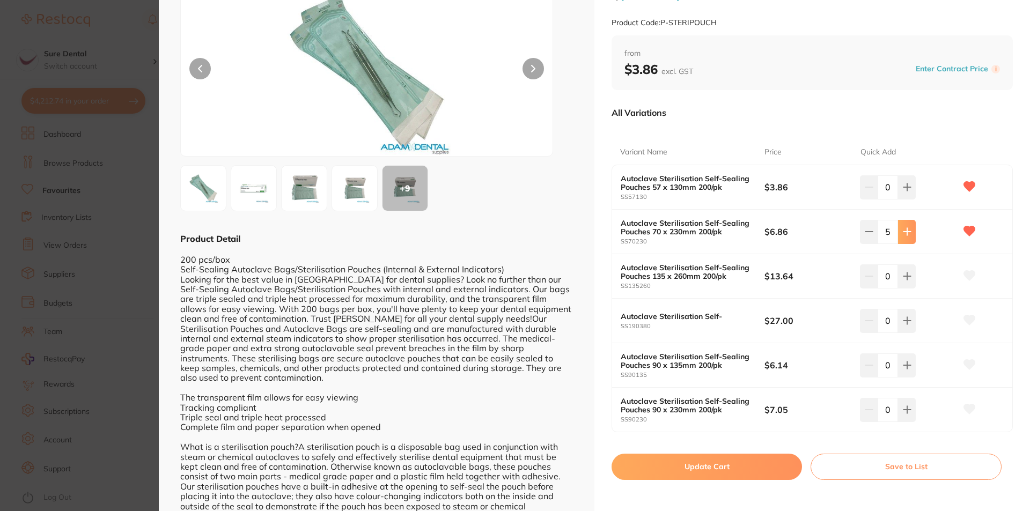
type input "6"
click at [683, 469] on button "Update Cart" at bounding box center [707, 467] width 190 height 26
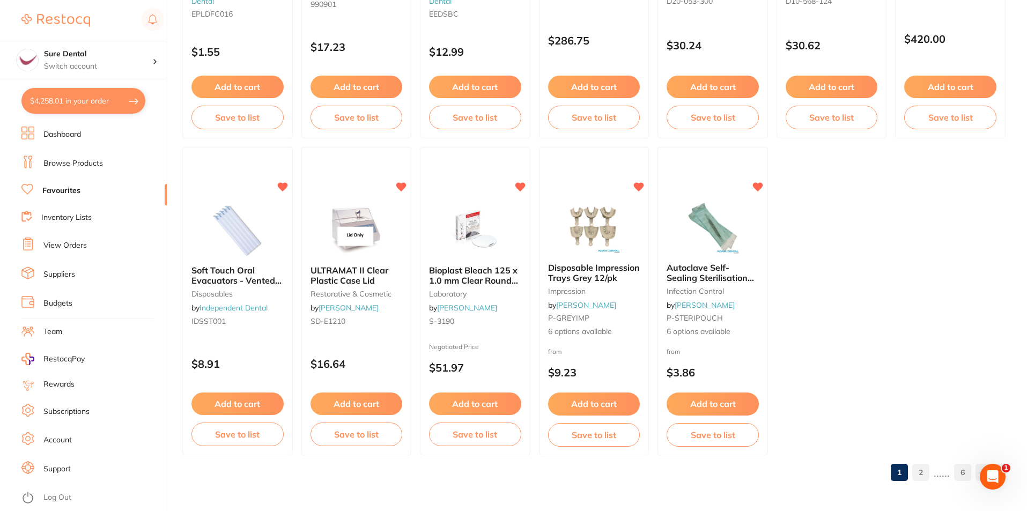
click at [923, 474] on link "2" at bounding box center [921, 472] width 17 height 21
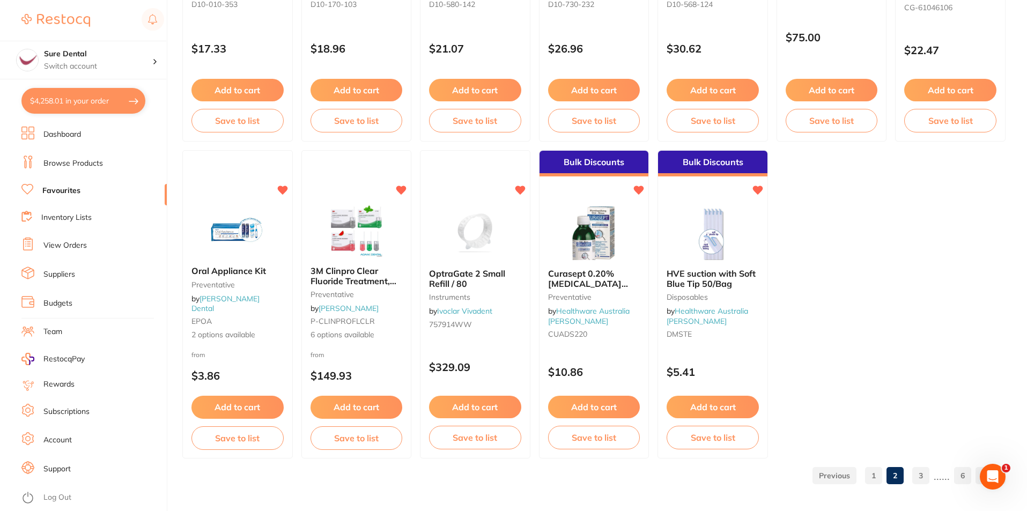
scroll to position [2198, 0]
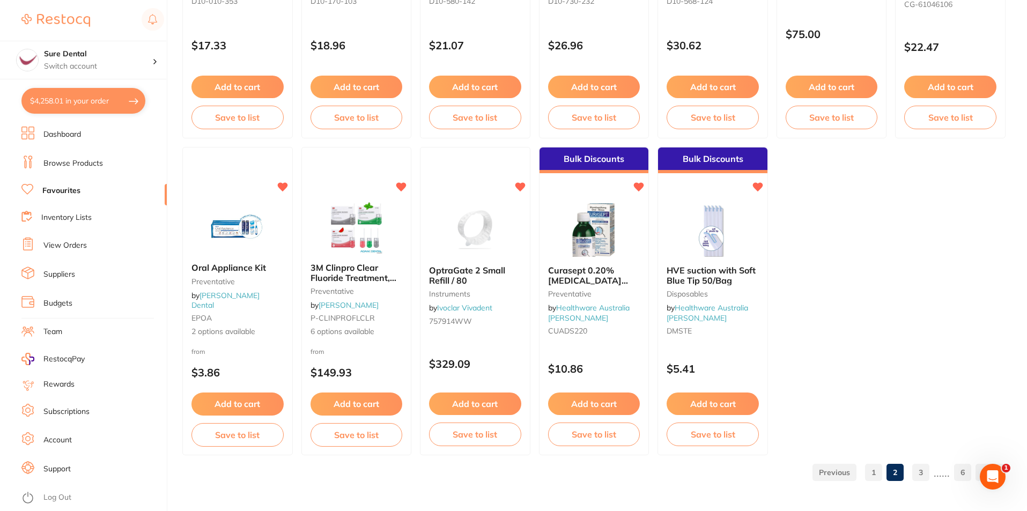
click at [920, 473] on link "3" at bounding box center [921, 472] width 17 height 21
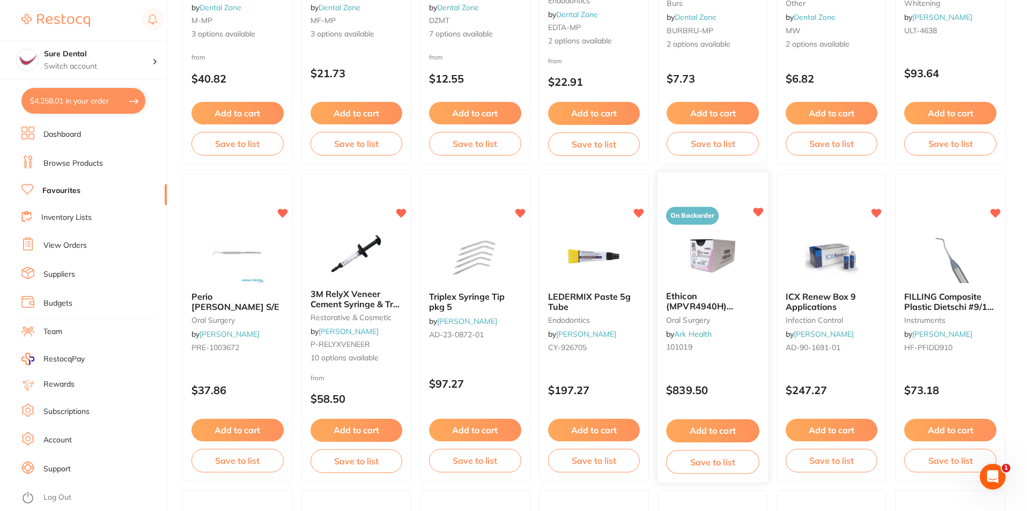
scroll to position [1232, 0]
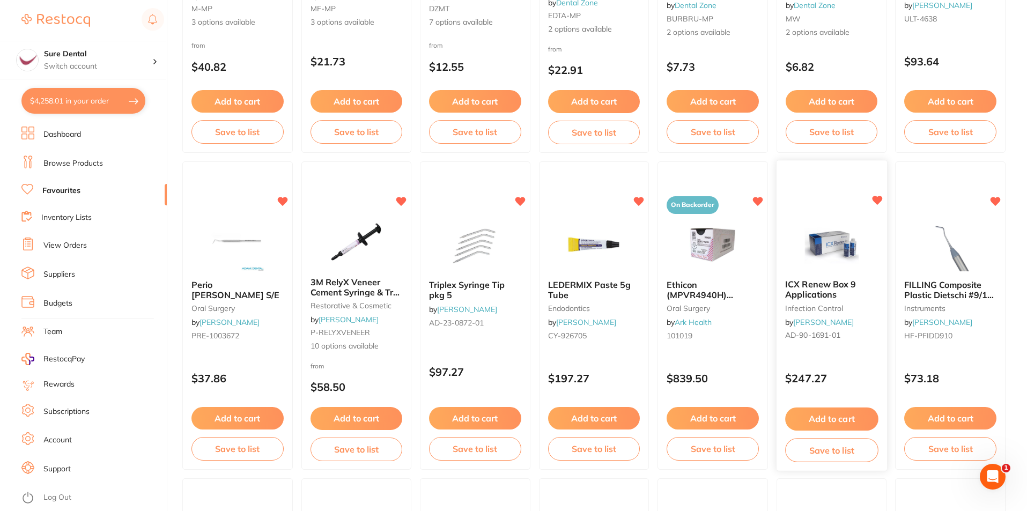
click at [834, 419] on button "Add to cart" at bounding box center [831, 419] width 93 height 23
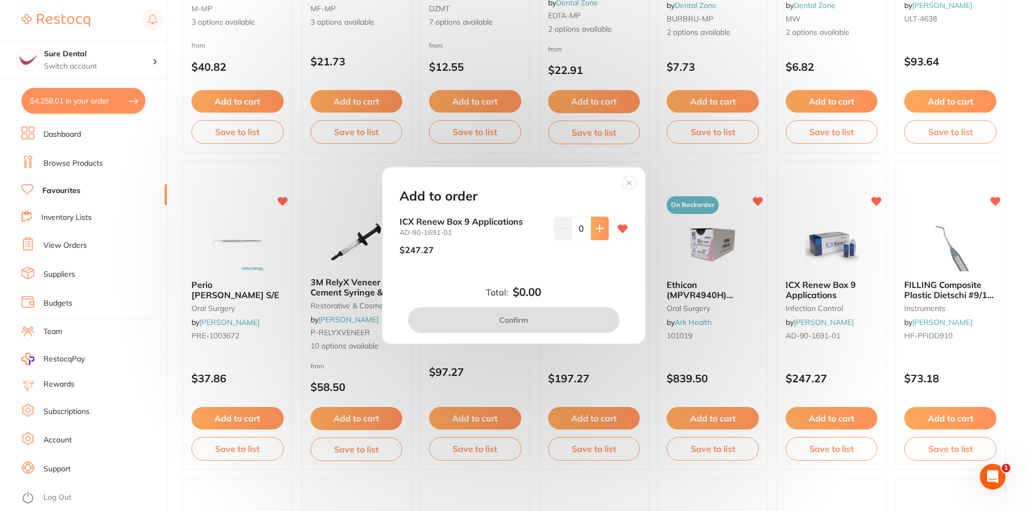
scroll to position [0, 0]
click at [591, 225] on button at bounding box center [600, 229] width 18 height 24
type input "1"
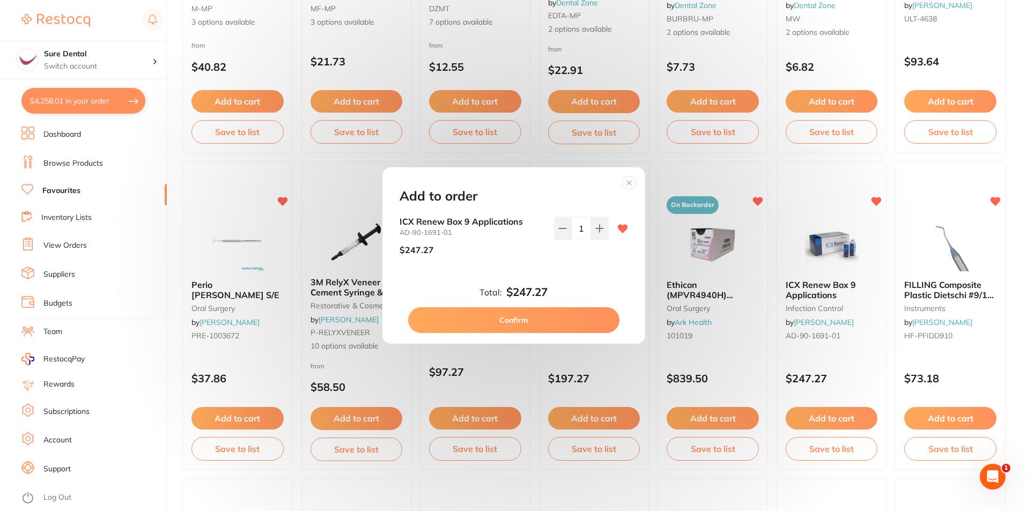
click at [547, 325] on button "Confirm" at bounding box center [513, 320] width 211 height 26
checkbox input "false"
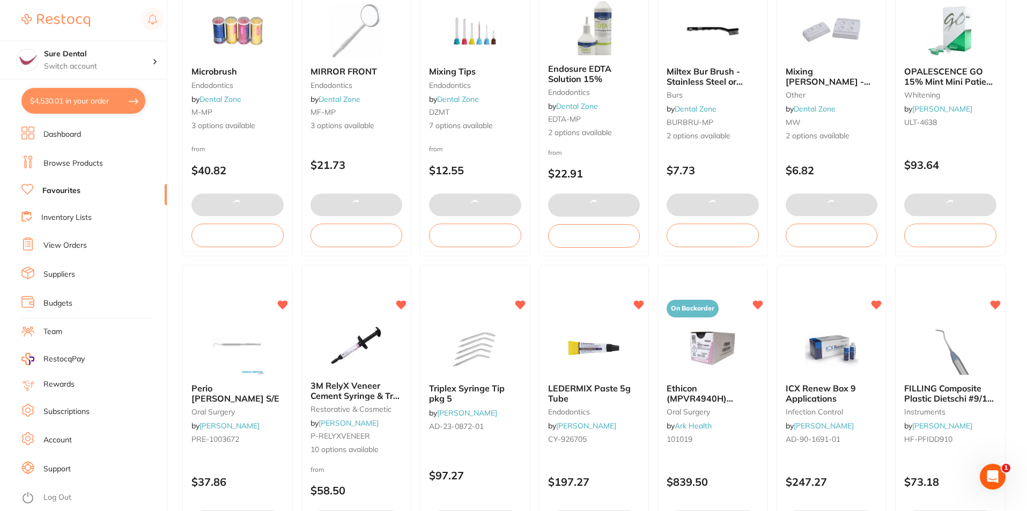
scroll to position [1045, 0]
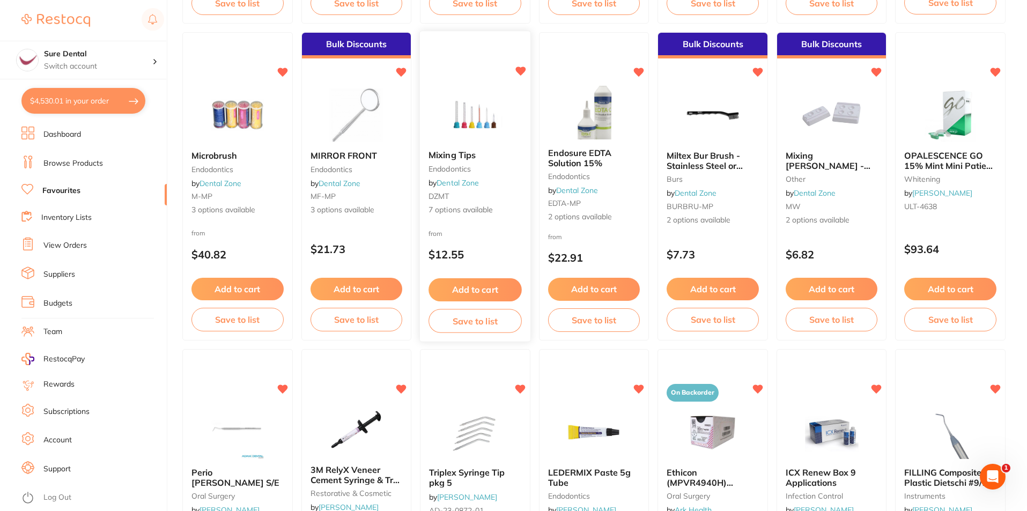
click at [441, 155] on span "Mixing Tips" at bounding box center [452, 155] width 47 height 11
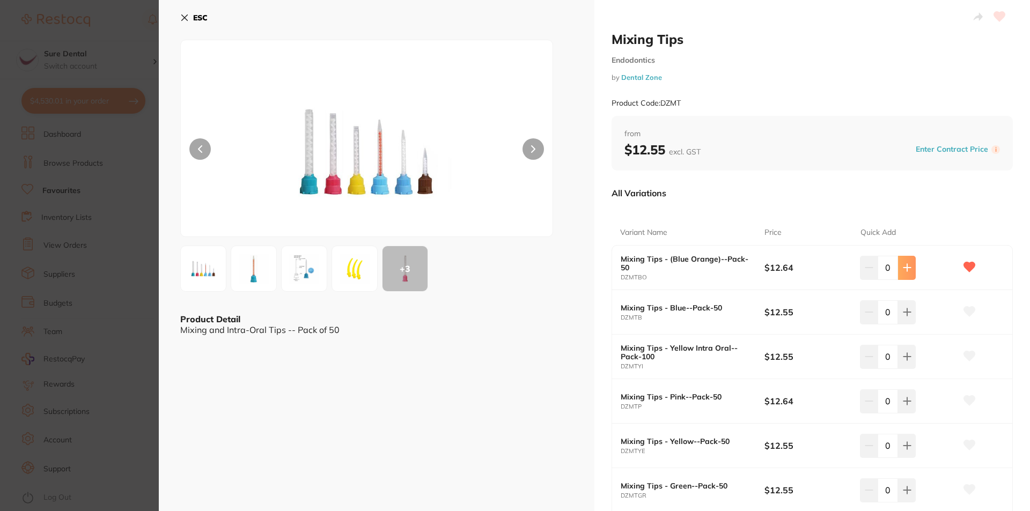
click at [907, 269] on icon at bounding box center [907, 267] width 9 height 9
type input "1"
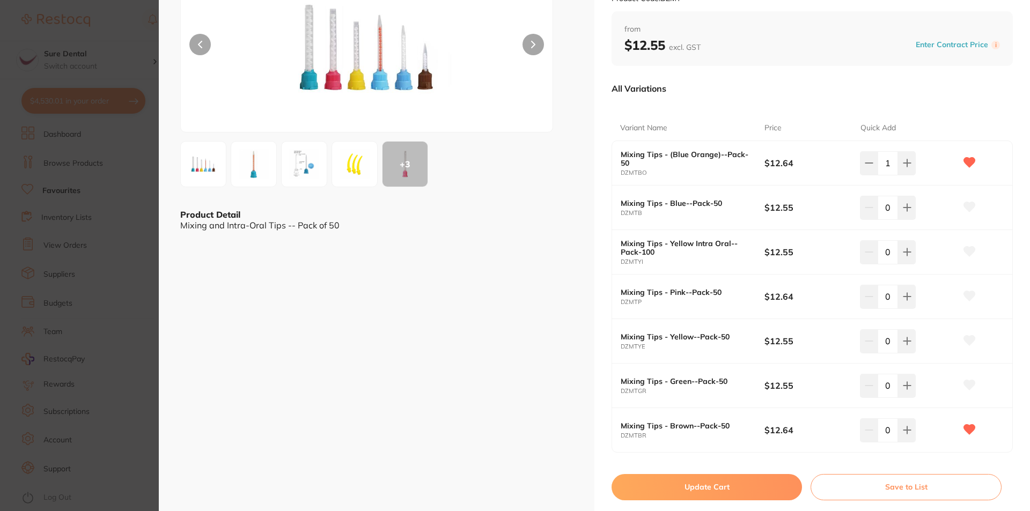
scroll to position [148, 0]
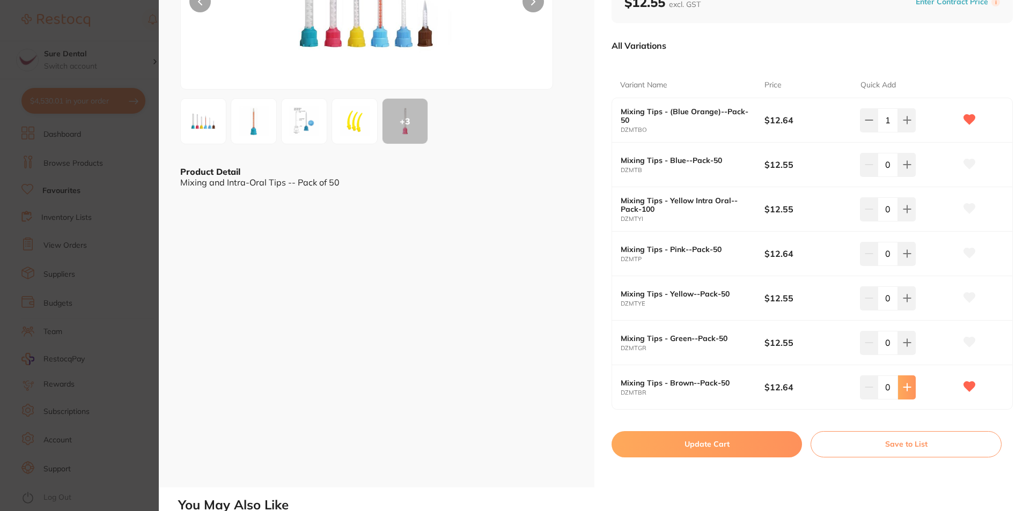
click at [905, 391] on icon at bounding box center [906, 387] width 7 height 7
type input "2"
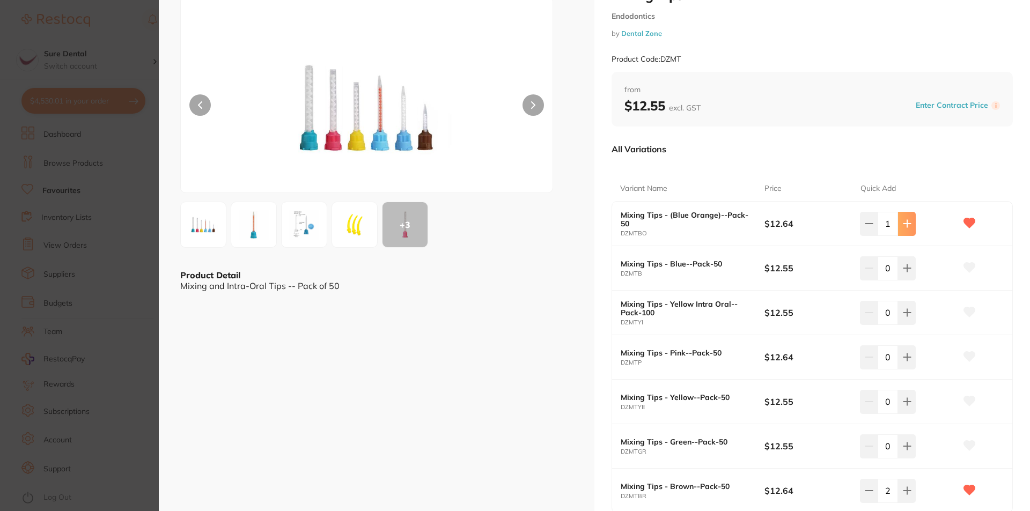
scroll to position [27, 0]
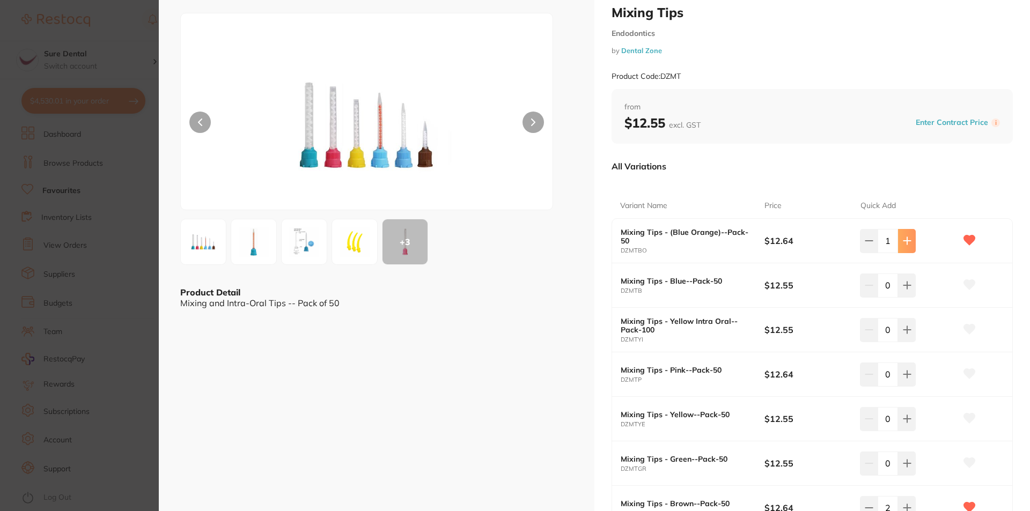
click at [907, 239] on icon at bounding box center [907, 241] width 9 height 9
type input "2"
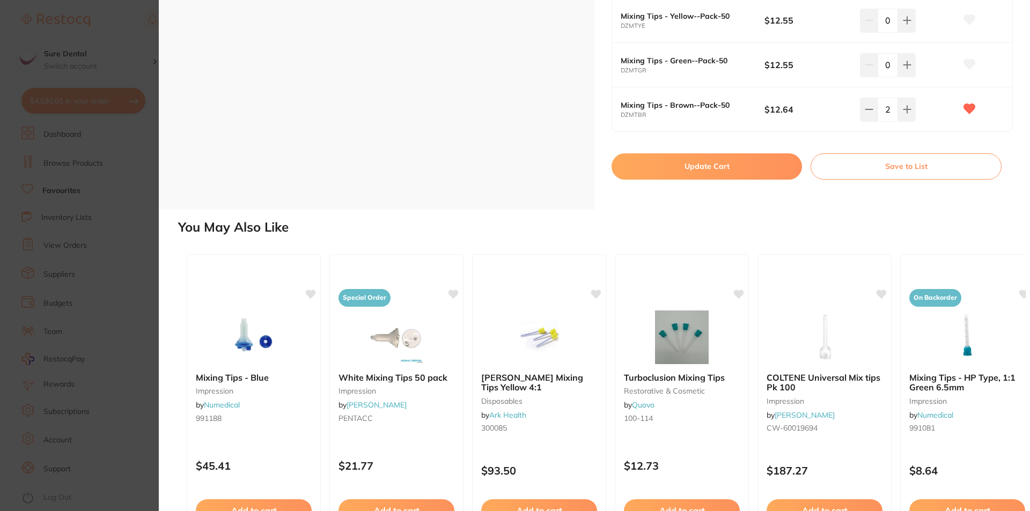
scroll to position [469, 0]
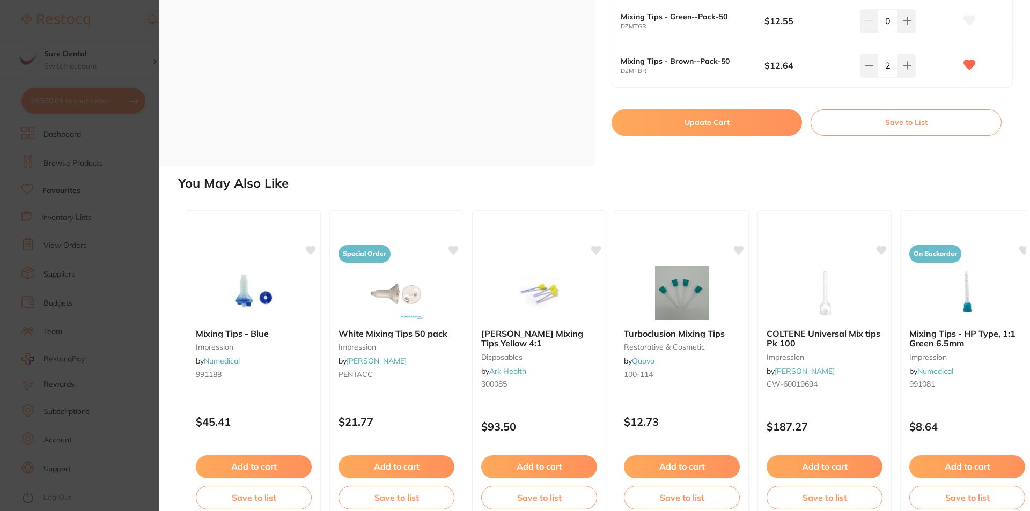
click at [704, 127] on button "Update Cart" at bounding box center [707, 122] width 190 height 26
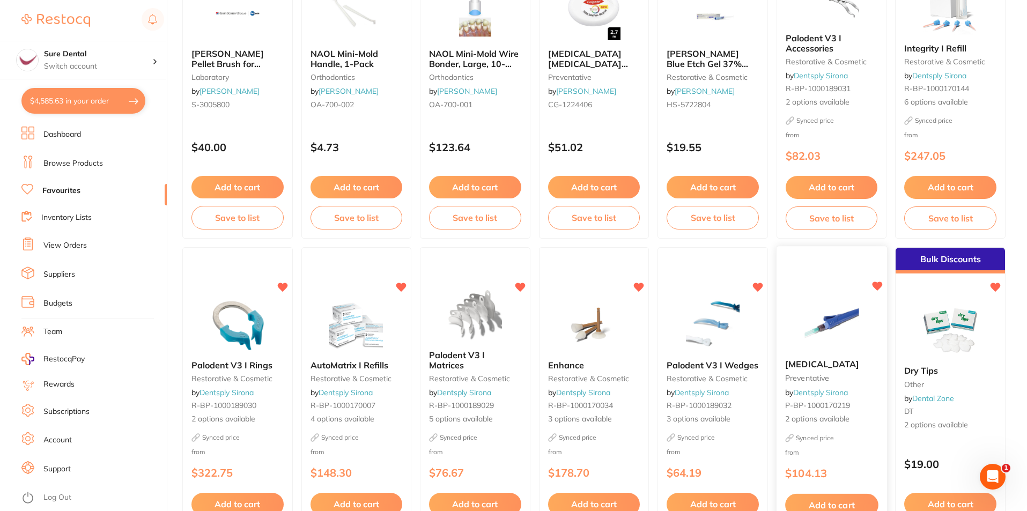
scroll to position [521, 0]
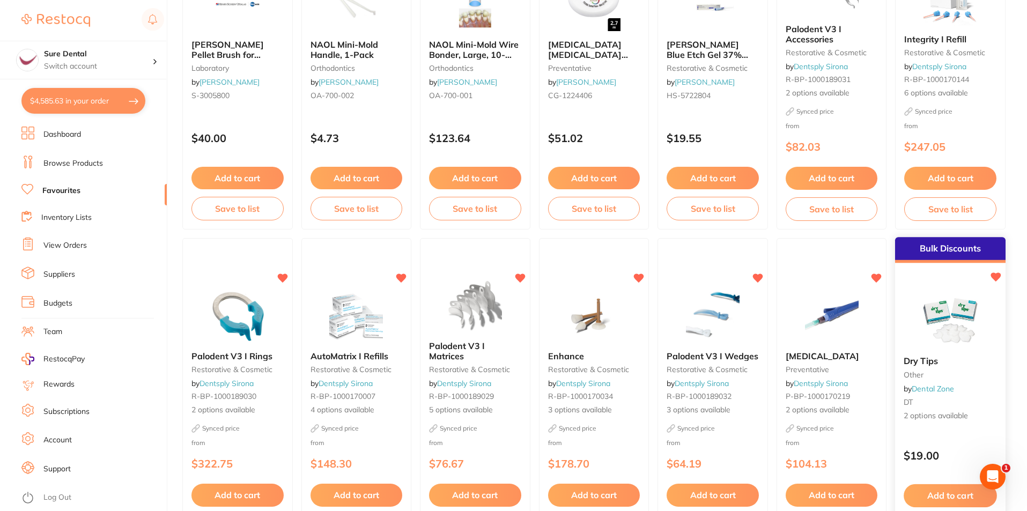
click at [920, 359] on span "Dry Tips" at bounding box center [922, 361] width 34 height 11
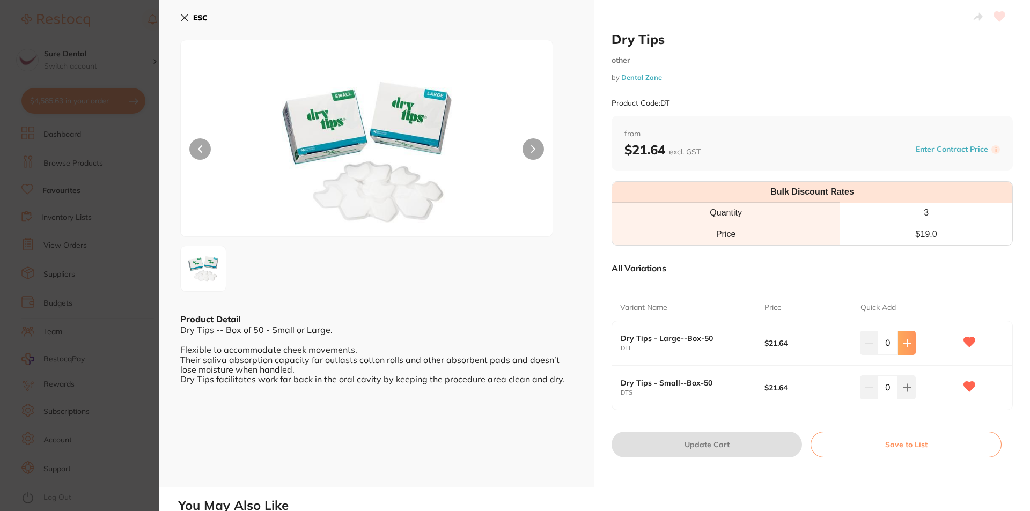
click at [903, 346] on icon at bounding box center [907, 343] width 9 height 9
type input "1"
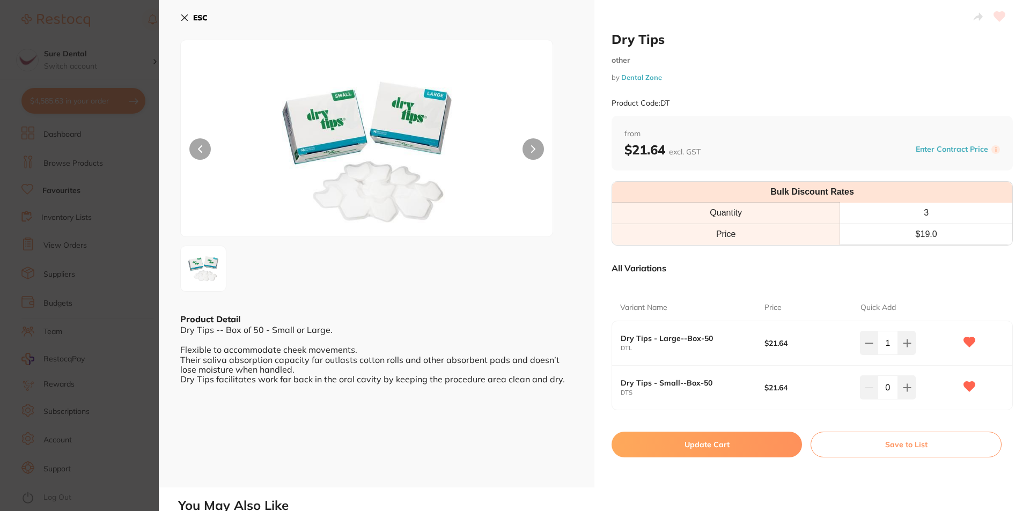
click at [728, 444] on button "Update Cart" at bounding box center [707, 445] width 190 height 26
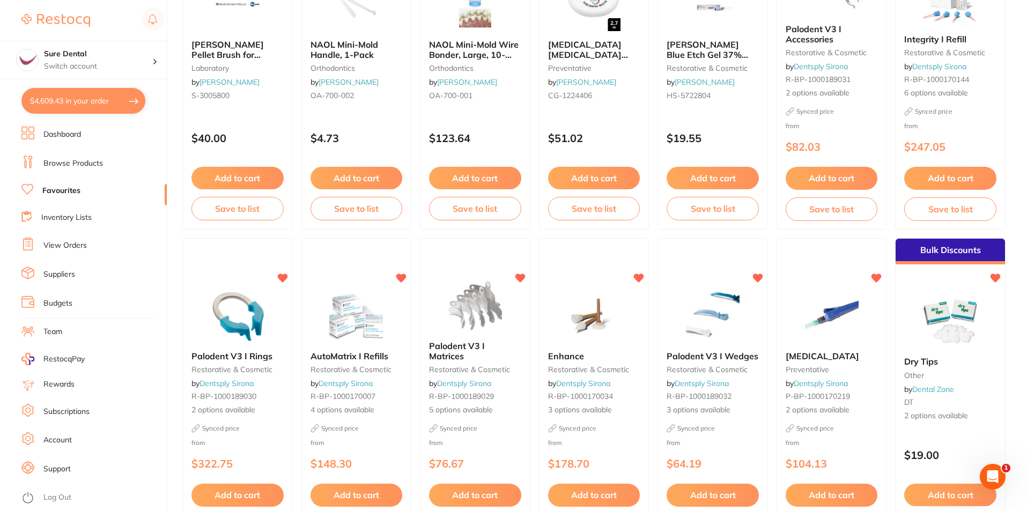
click at [454, 345] on span "Palodent V3 I Matrices" at bounding box center [457, 351] width 56 height 20
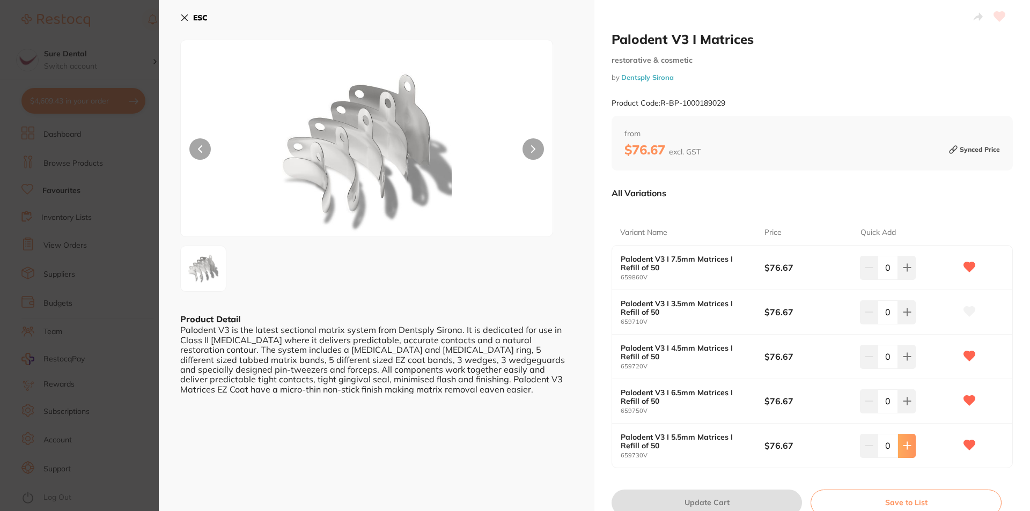
click at [909, 446] on button at bounding box center [907, 446] width 18 height 24
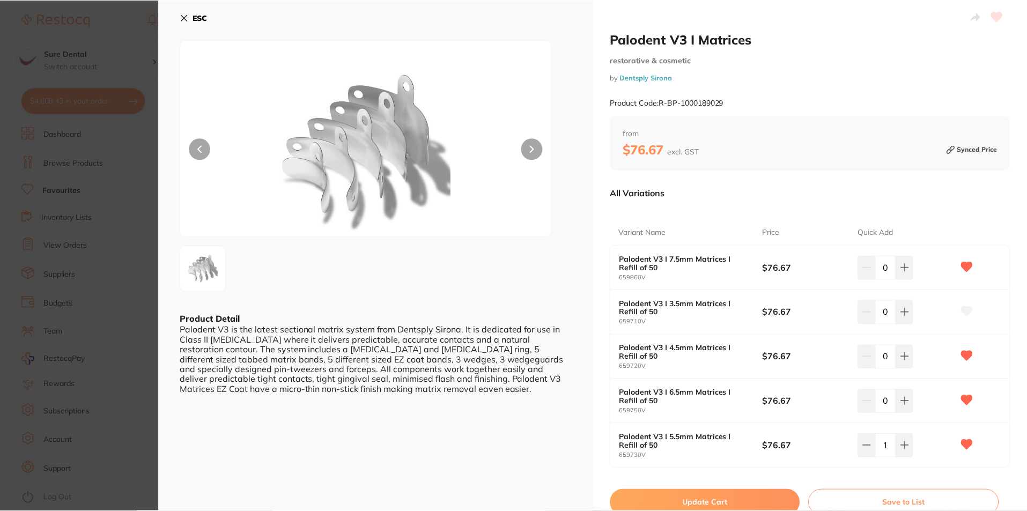
scroll to position [521, 0]
click at [905, 446] on icon at bounding box center [904, 446] width 7 height 7
type input "2"
click at [759, 501] on button "Update Cart" at bounding box center [706, 503] width 190 height 26
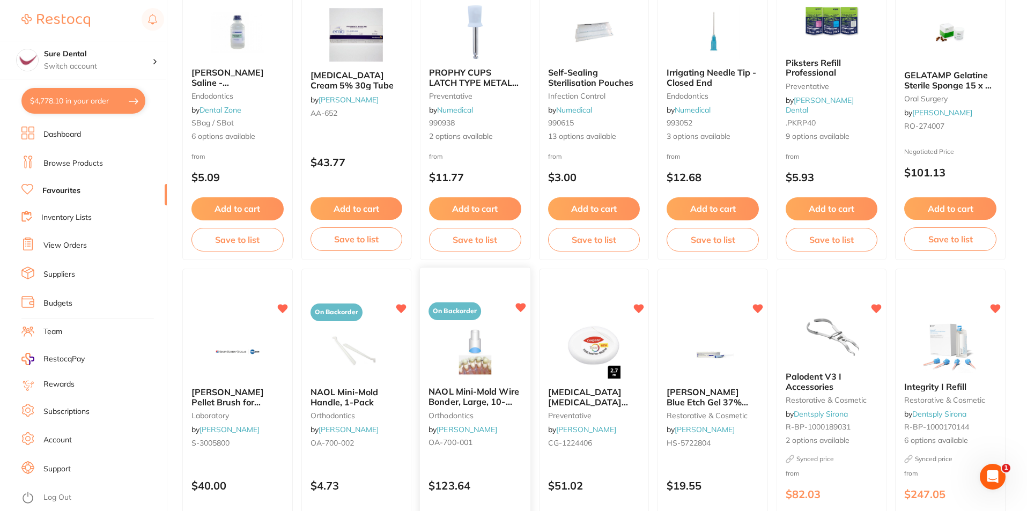
scroll to position [146, 0]
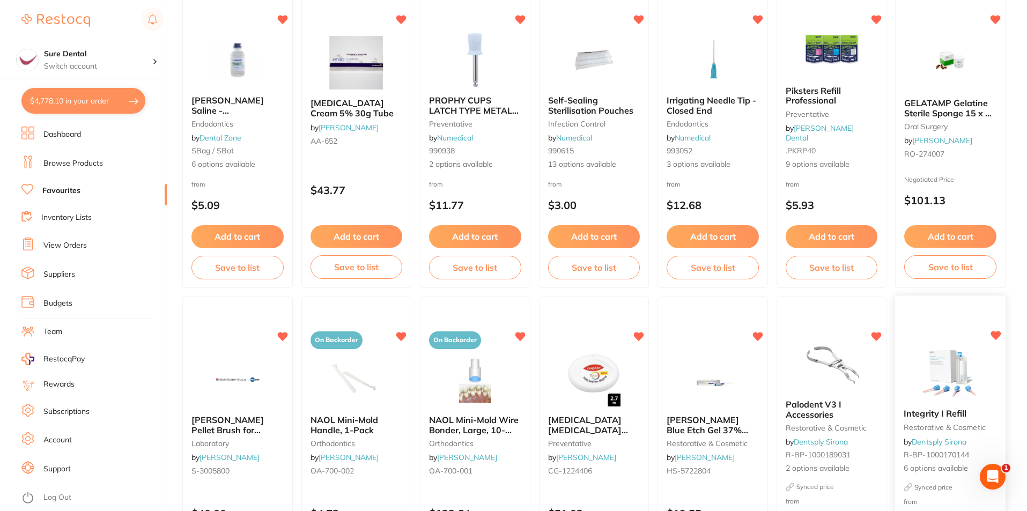
click at [949, 414] on span "Integrity I Refill" at bounding box center [936, 414] width 63 height 11
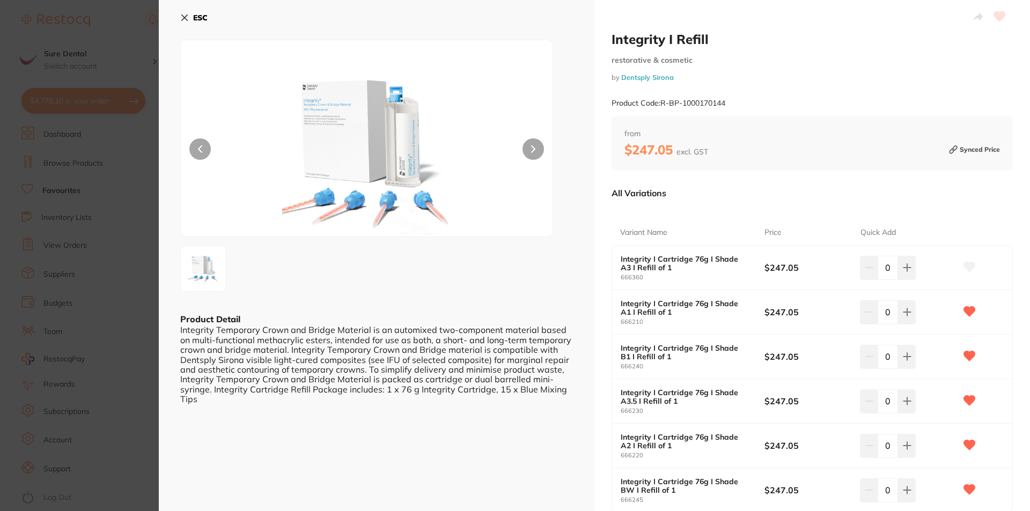
click at [903, 314] on icon at bounding box center [907, 312] width 9 height 9
type input "1"
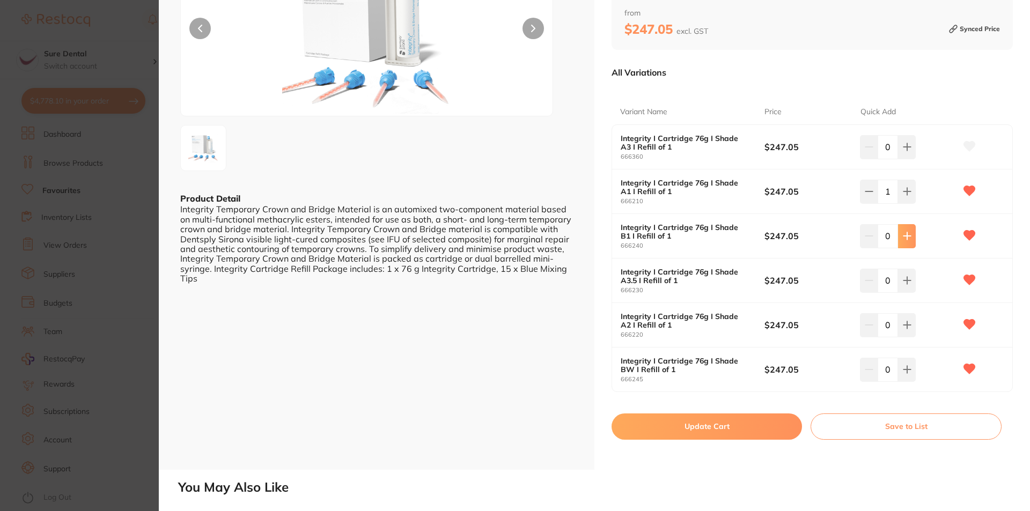
click at [907, 236] on icon at bounding box center [907, 236] width 9 height 9
type input "1"
click at [712, 429] on button "Update Cart" at bounding box center [707, 427] width 190 height 26
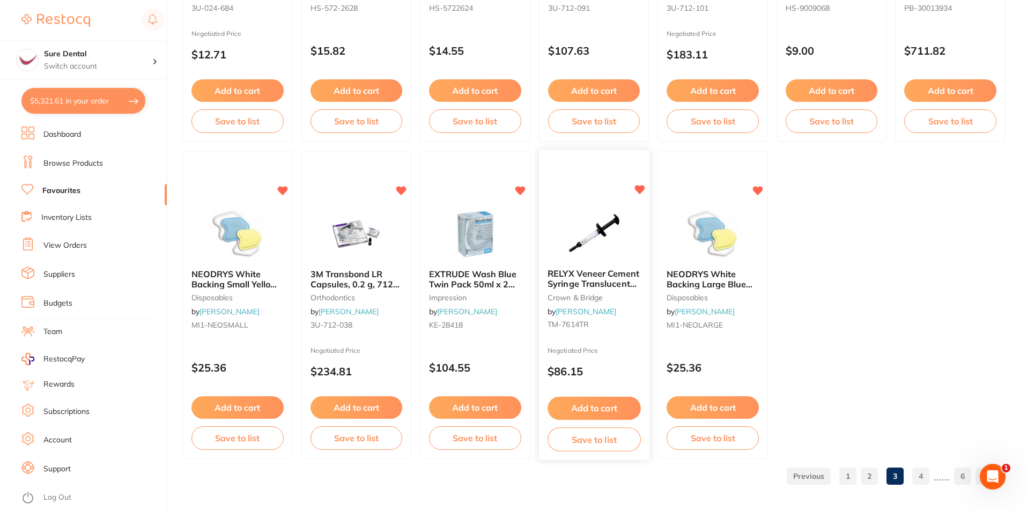
scroll to position [2198, 0]
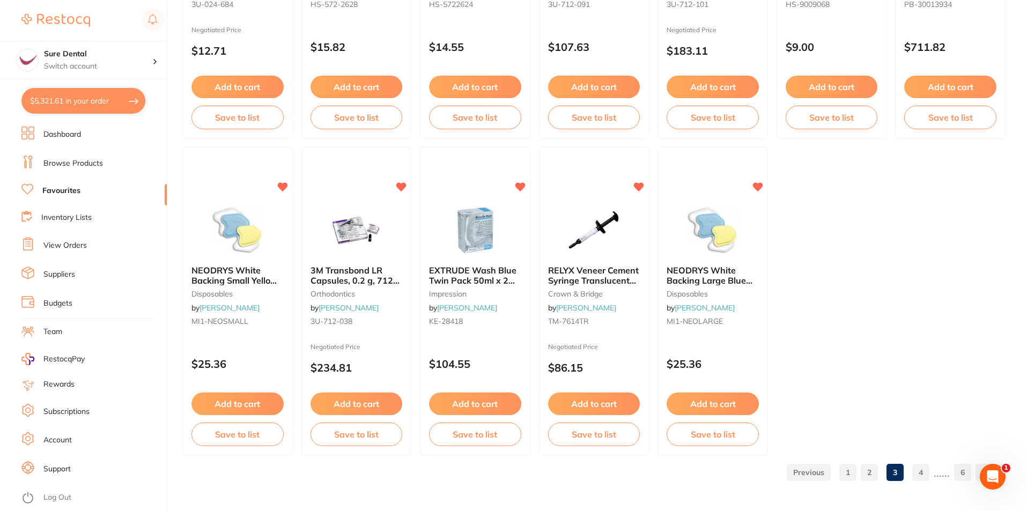
click at [920, 470] on link "4" at bounding box center [921, 472] width 17 height 21
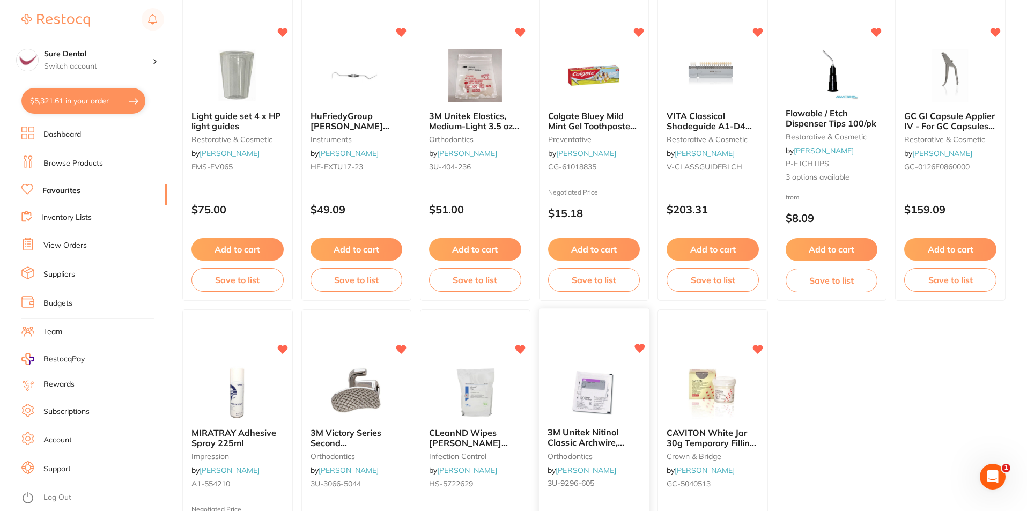
scroll to position [1997, 0]
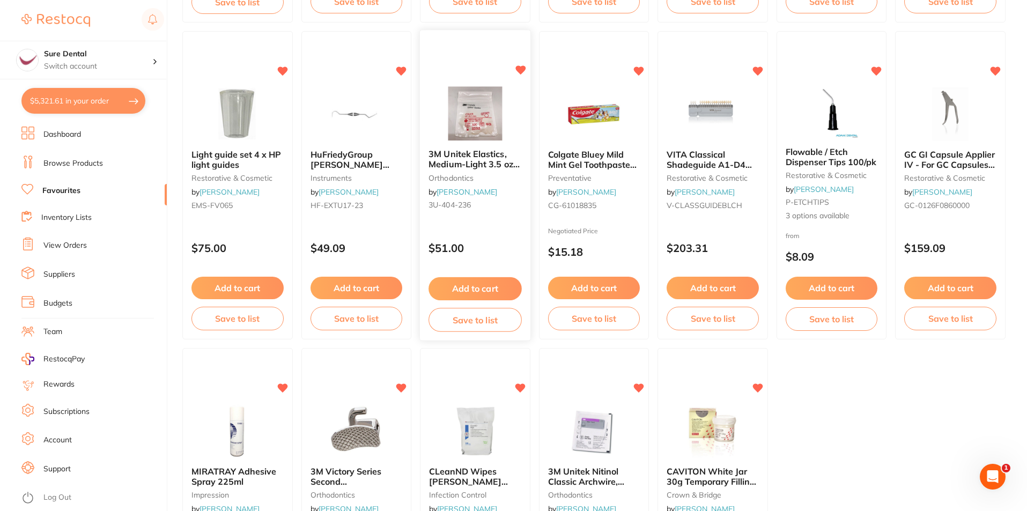
click at [491, 286] on button "Add to cart" at bounding box center [475, 288] width 93 height 23
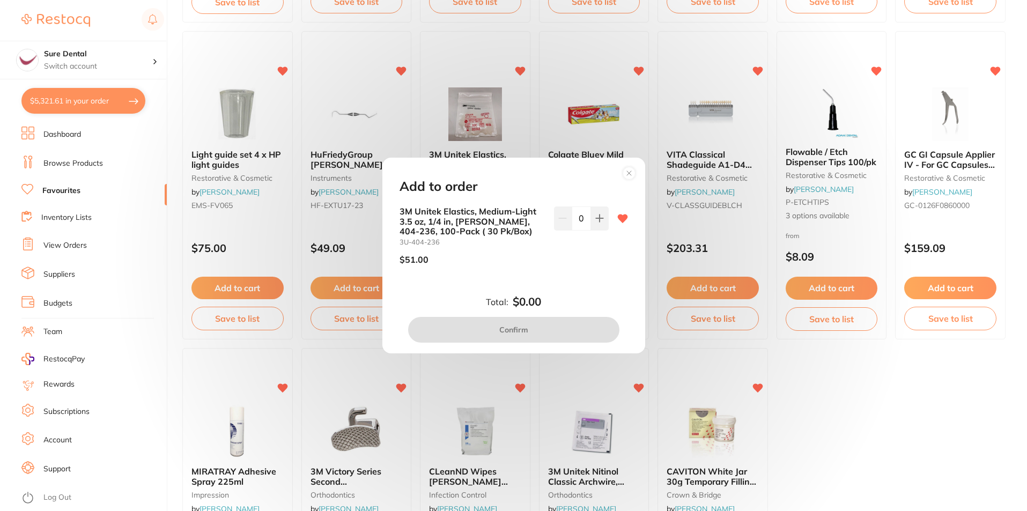
click at [599, 215] on icon at bounding box center [599, 218] width 9 height 9
type input "1"
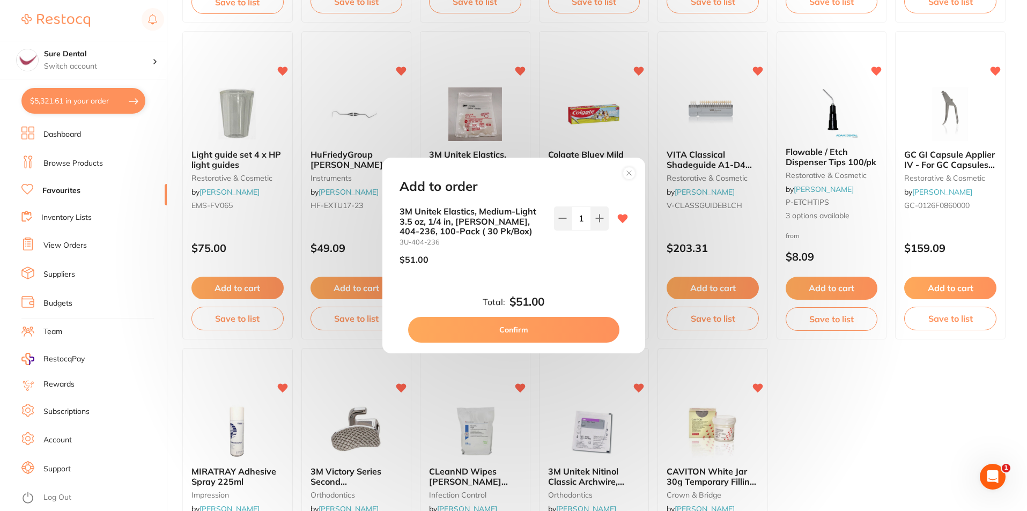
scroll to position [0, 0]
click at [543, 325] on button "Confirm" at bounding box center [513, 330] width 211 height 26
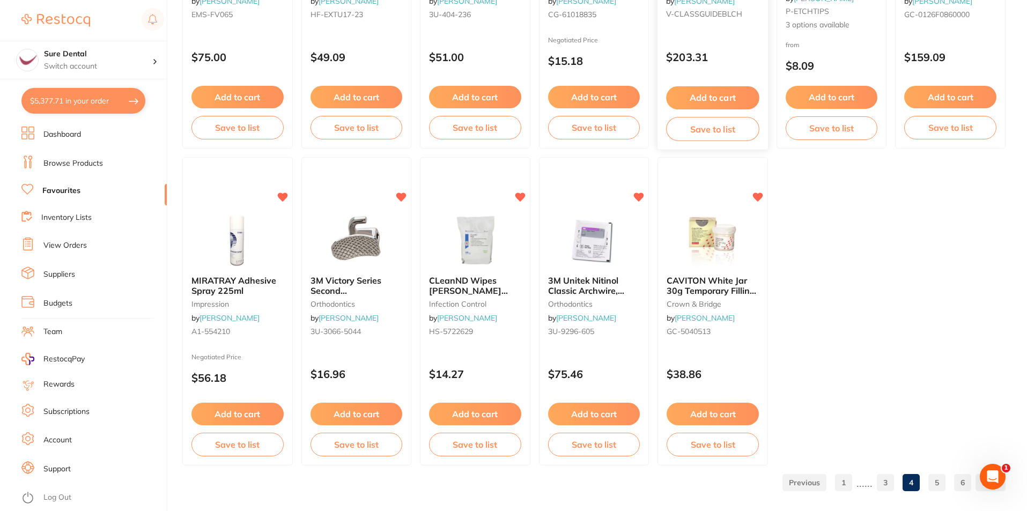
scroll to position [2198, 0]
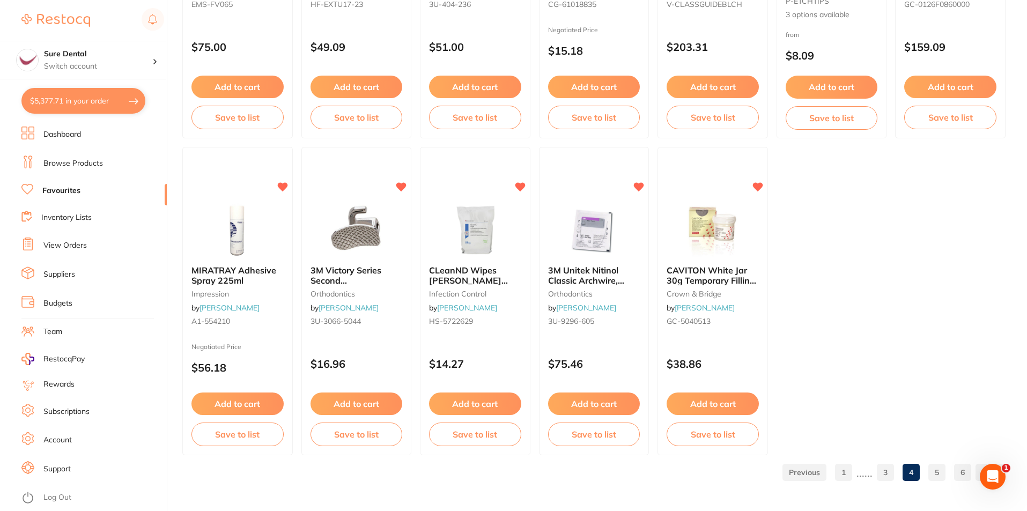
click at [937, 473] on link "5" at bounding box center [937, 472] width 17 height 21
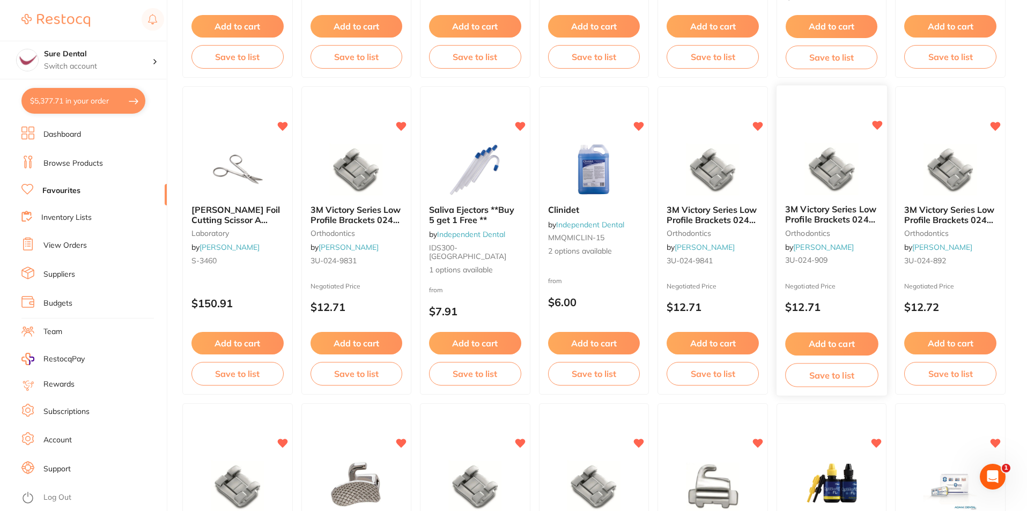
scroll to position [1608, 0]
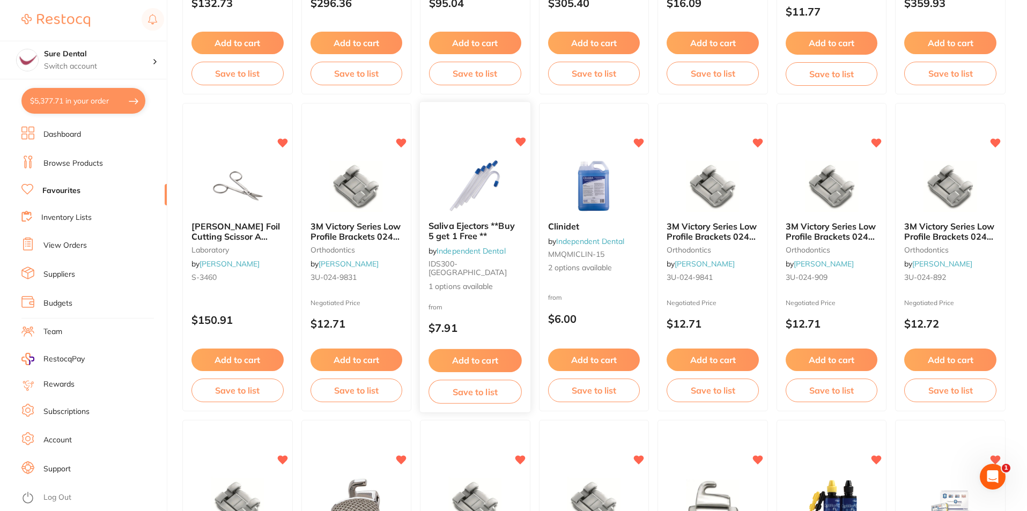
click at [481, 358] on button "Add to cart" at bounding box center [475, 360] width 93 height 23
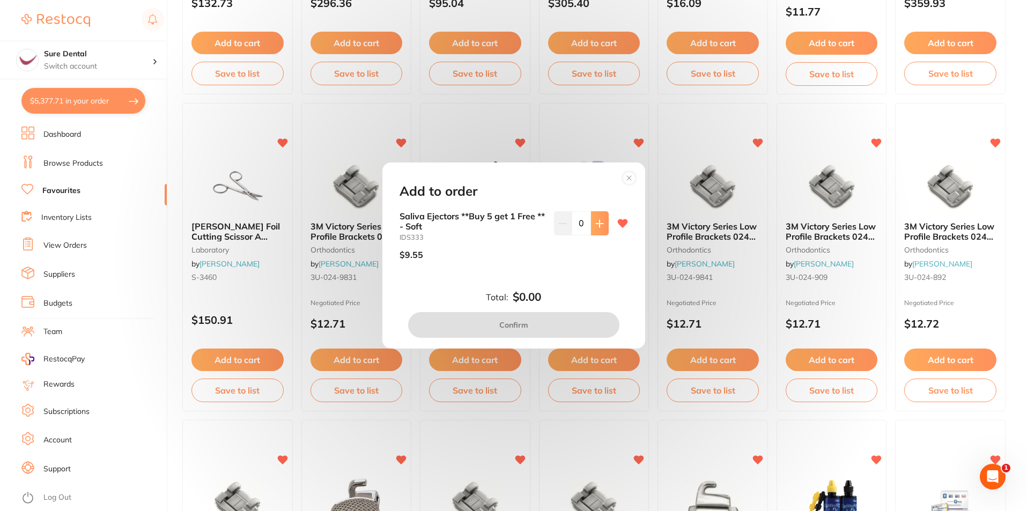
scroll to position [0, 0]
click at [604, 227] on button at bounding box center [600, 223] width 18 height 24
click at [603, 226] on button at bounding box center [600, 223] width 18 height 24
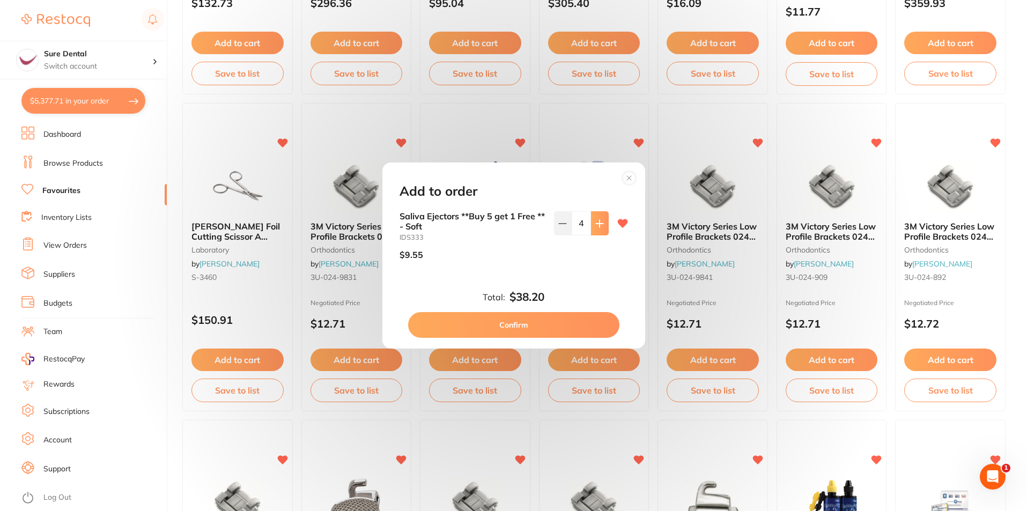
click at [596, 225] on icon at bounding box center [599, 223] width 9 height 9
type input "5"
click at [546, 325] on button "Confirm" at bounding box center [513, 325] width 211 height 26
checkbox input "false"
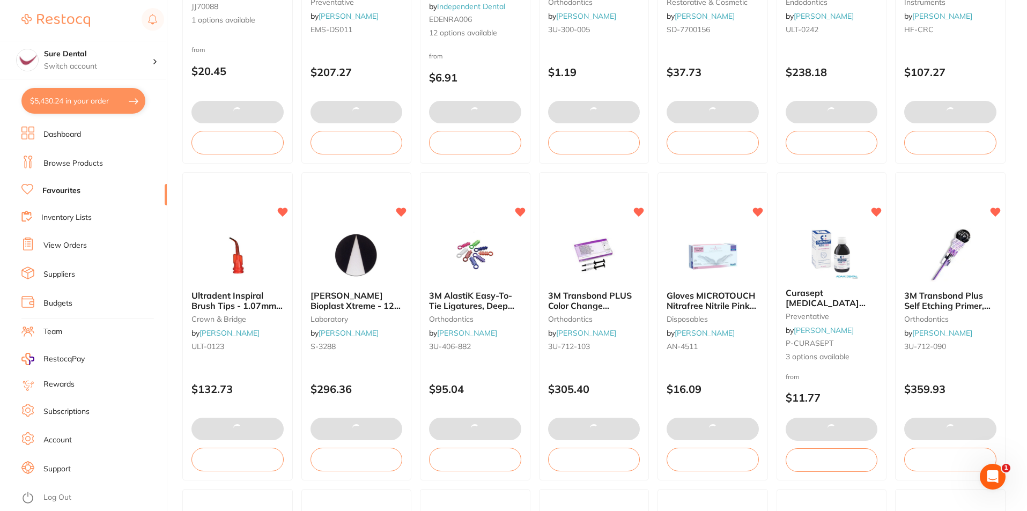
scroll to position [1219, 0]
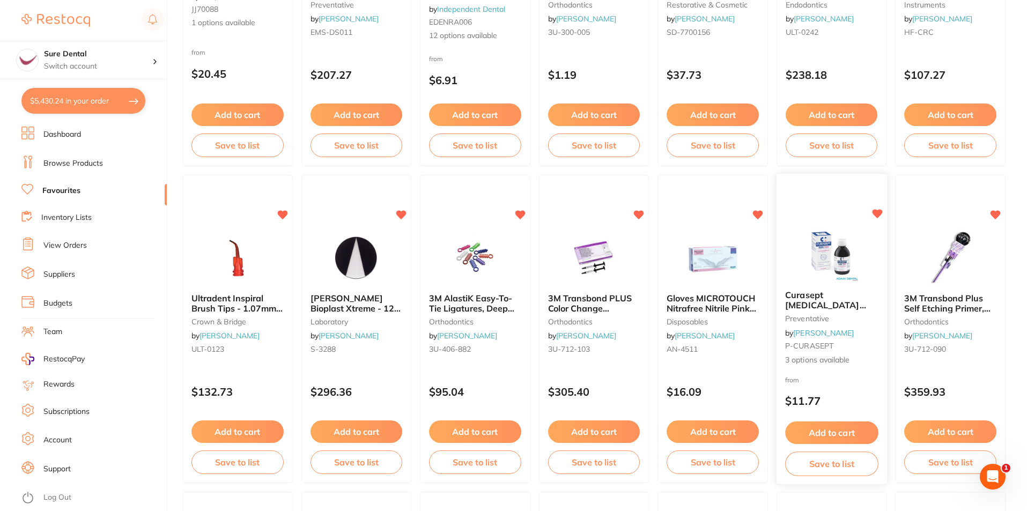
click at [836, 428] on button "Add to cart" at bounding box center [831, 433] width 93 height 23
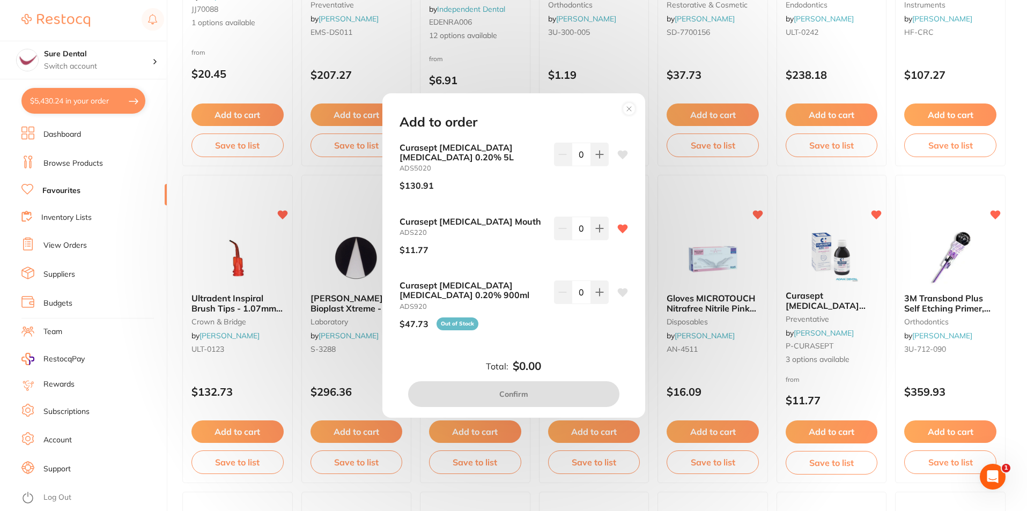
scroll to position [0, 0]
click at [599, 232] on icon at bounding box center [599, 228] width 9 height 9
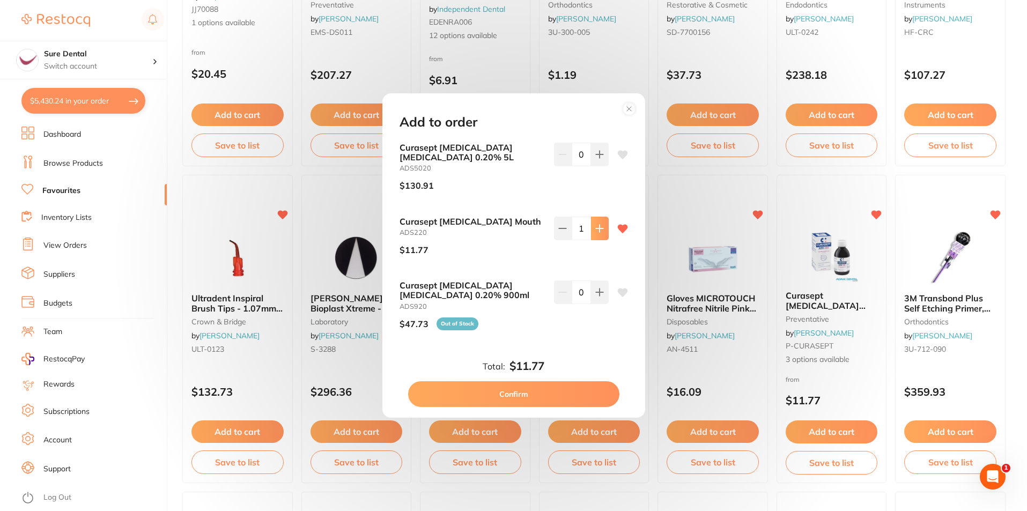
click at [599, 232] on icon at bounding box center [599, 228] width 9 height 9
type input "5"
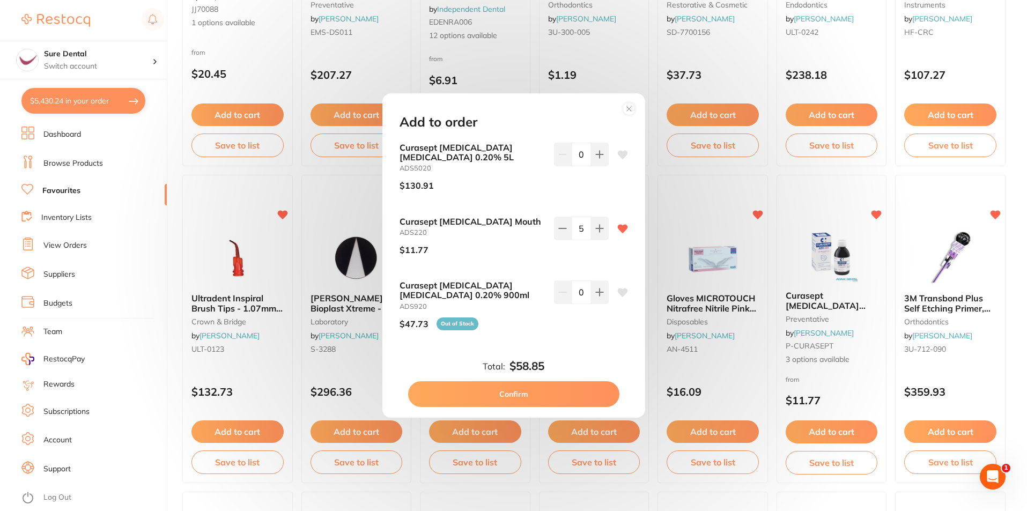
click at [521, 396] on button "Confirm" at bounding box center [513, 394] width 211 height 26
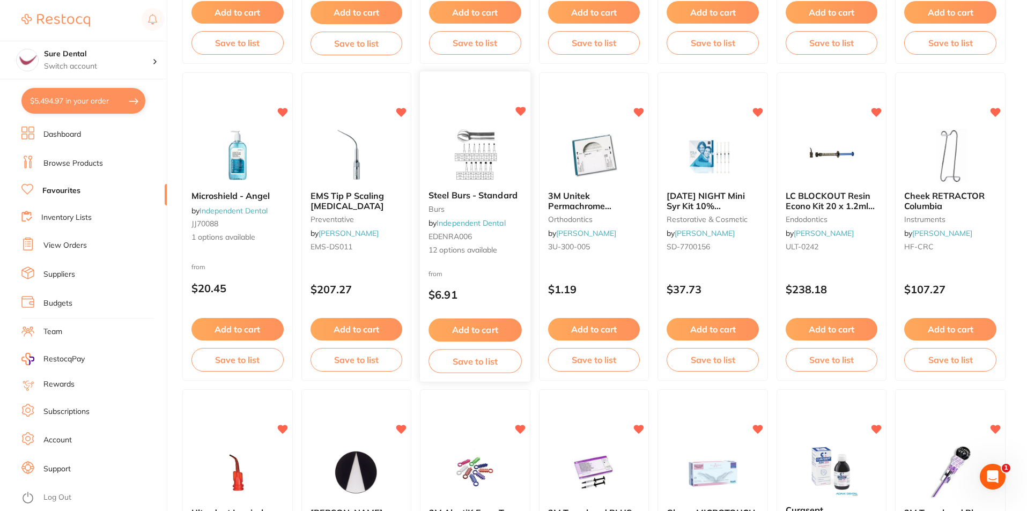
click at [502, 197] on span "Steel Burs - Standard" at bounding box center [473, 195] width 89 height 11
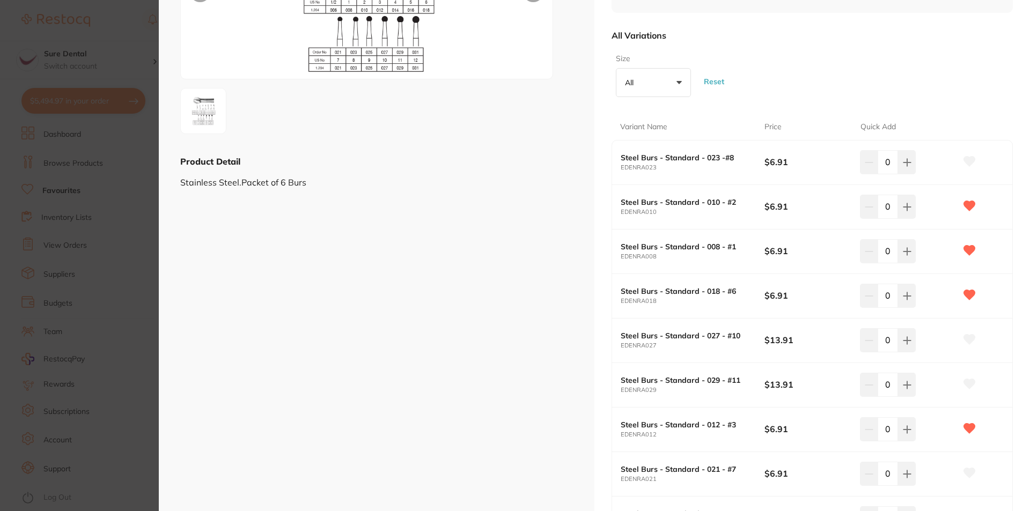
scroll to position [161, 0]
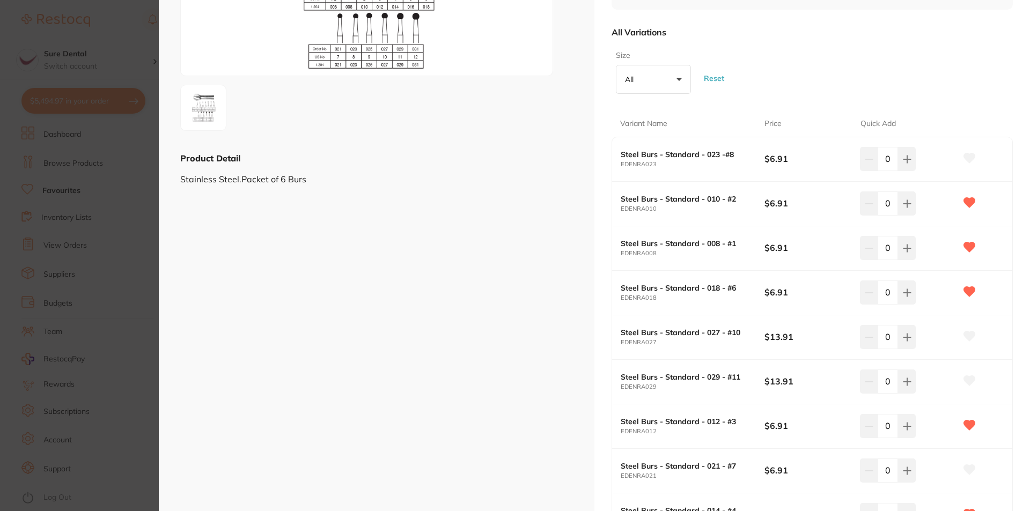
click at [891, 204] on input "0" at bounding box center [888, 204] width 20 height 24
type input "20"
click at [889, 249] on input "0" at bounding box center [888, 248] width 20 height 24
click at [891, 251] on input "0" at bounding box center [888, 248] width 20 height 24
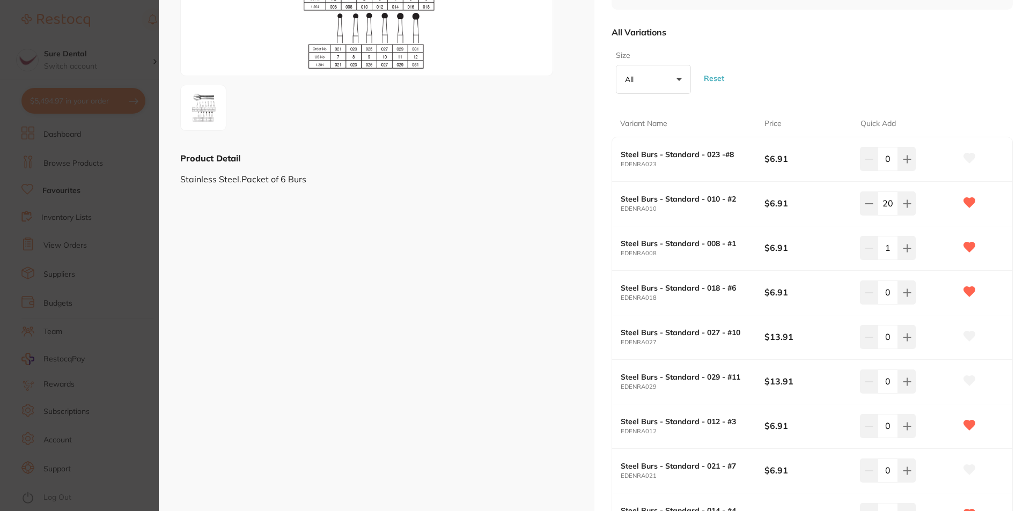
type input "10"
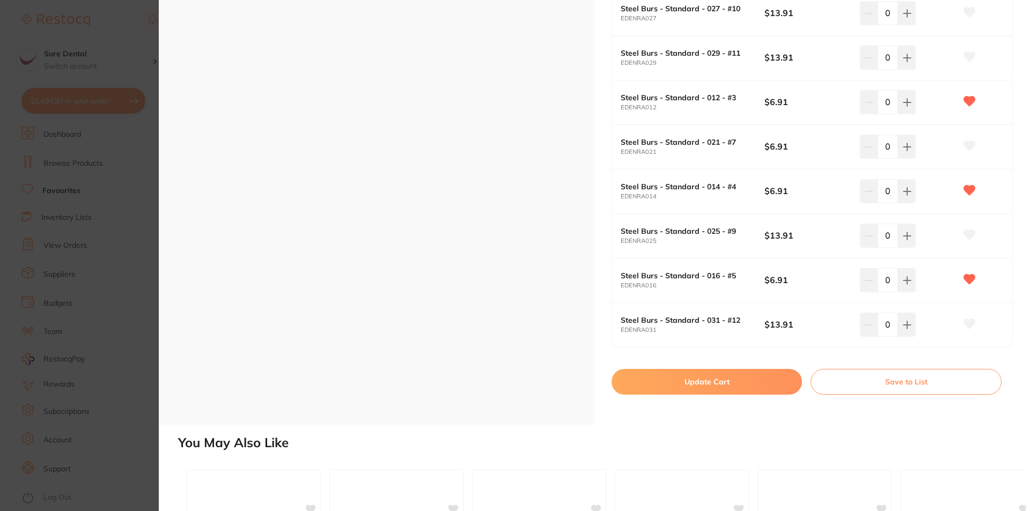
scroll to position [496, 0]
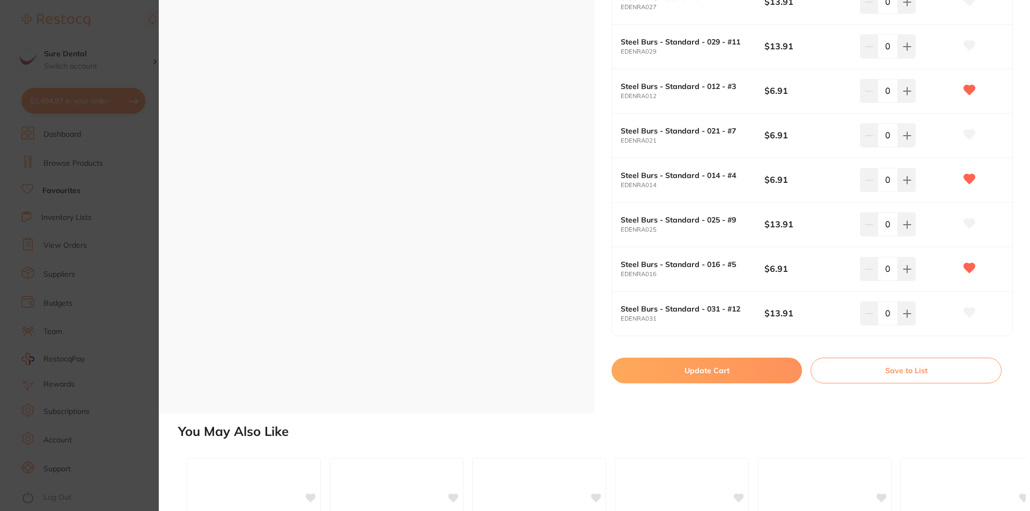
click at [733, 370] on button "Update Cart" at bounding box center [707, 371] width 190 height 26
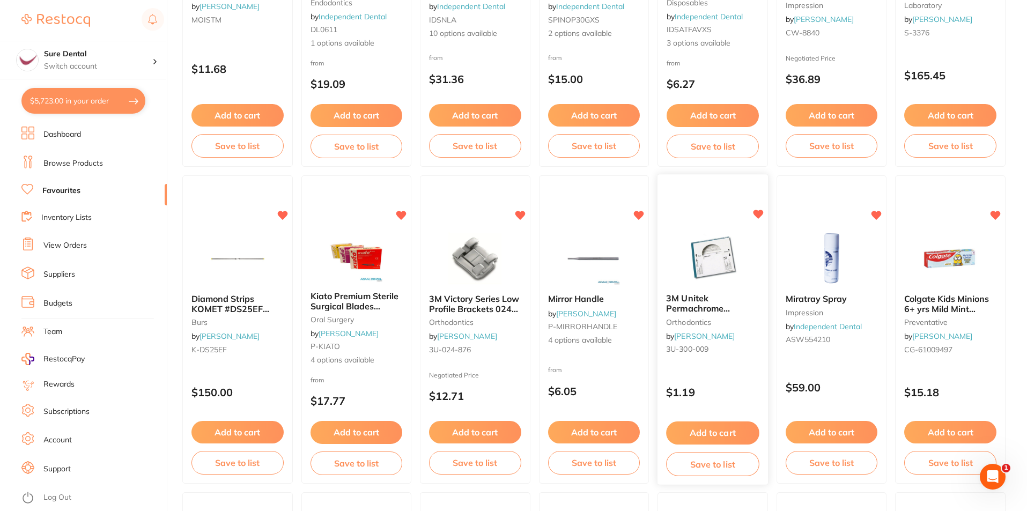
scroll to position [535, 0]
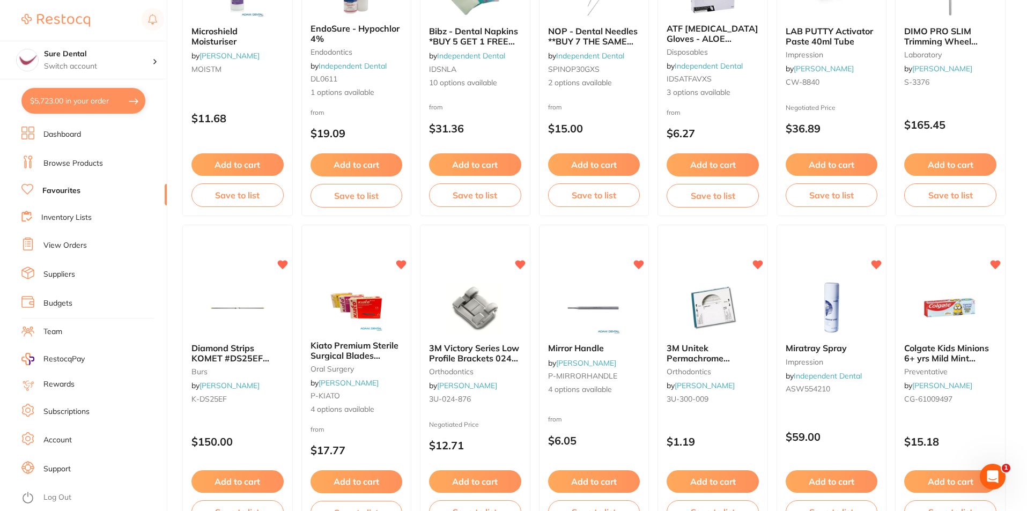
drag, startPoint x: 370, startPoint y: 351, endPoint x: 511, endPoint y: 510, distance: 212.1
click at [370, 351] on span "Kiato Premium Sterile Surgical Blades 100/pk" at bounding box center [355, 355] width 88 height 31
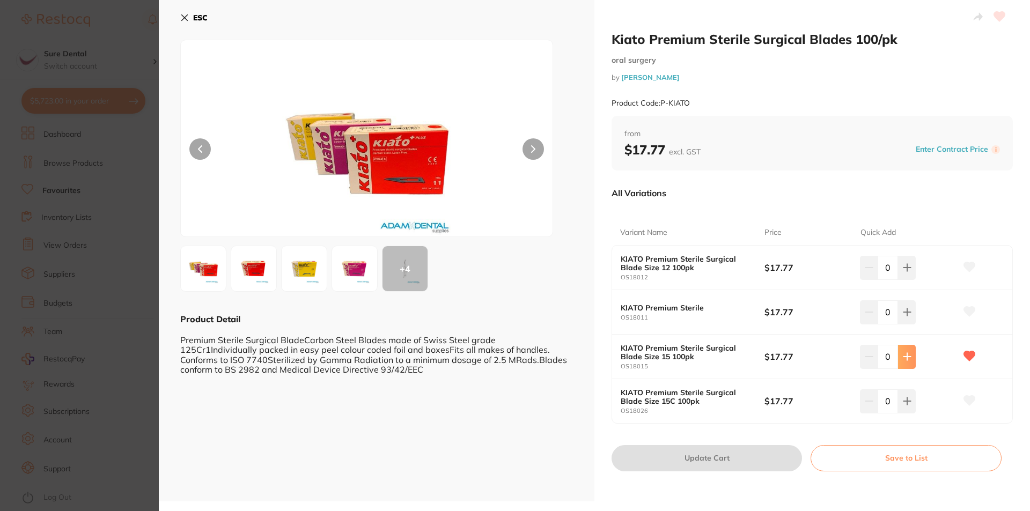
click at [903, 353] on icon at bounding box center [907, 356] width 9 height 9
type input "1"
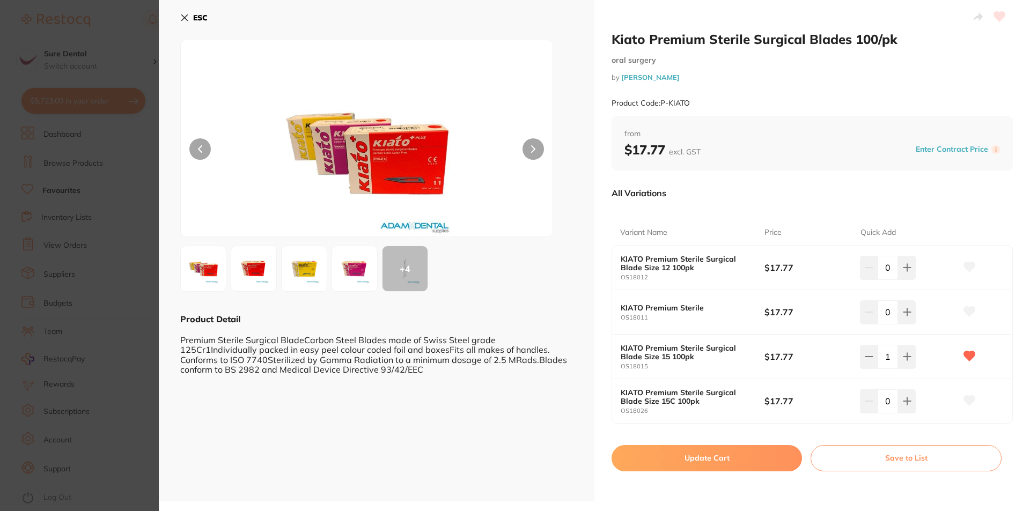
click at [725, 460] on button "Update Cart" at bounding box center [707, 458] width 190 height 26
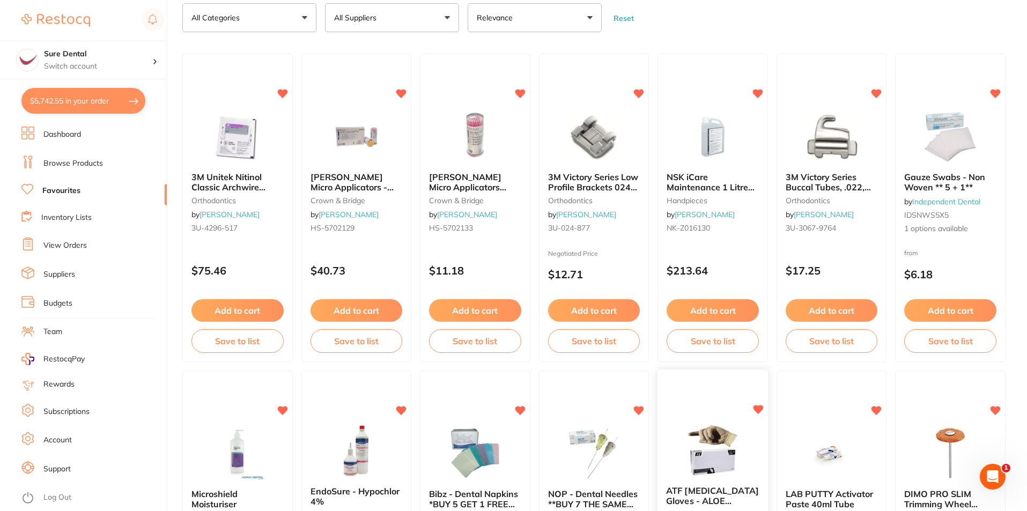
scroll to position [39, 0]
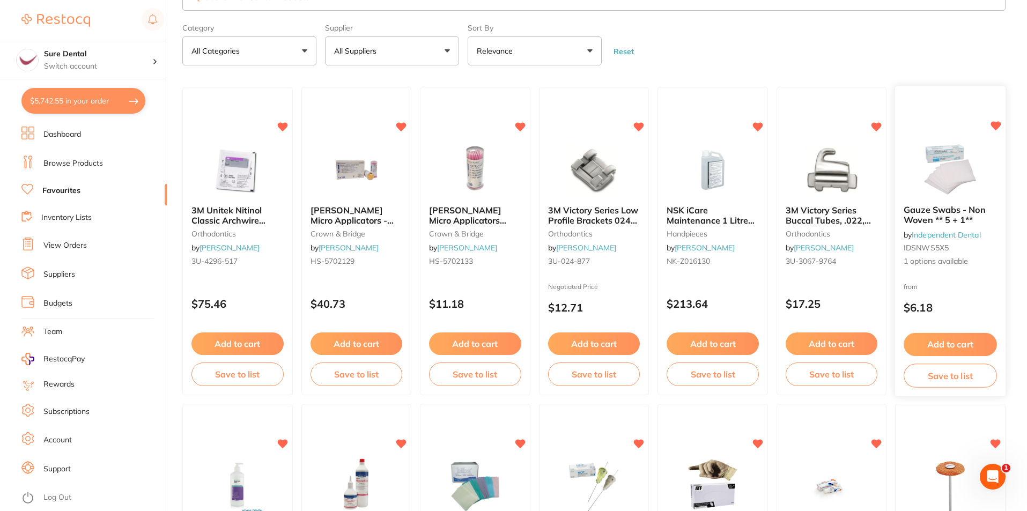
click at [942, 217] on span "Gauze Swabs - Non Woven ** 5 + 1**" at bounding box center [946, 215] width 82 height 21
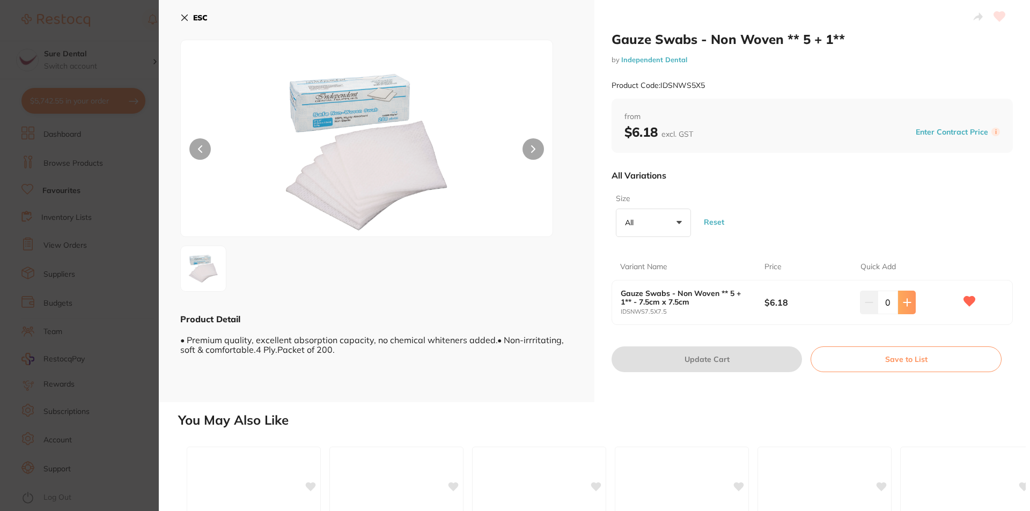
click at [905, 303] on icon at bounding box center [906, 302] width 7 height 7
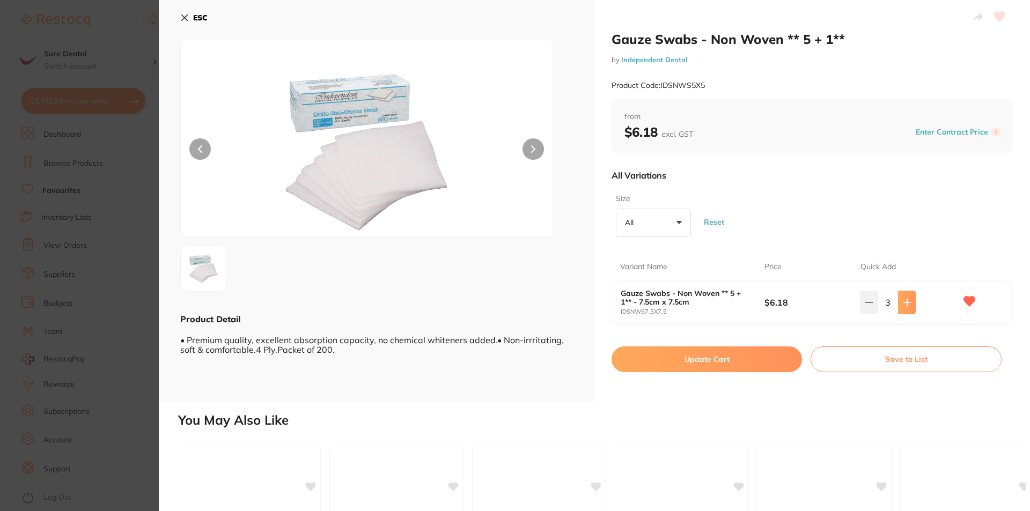
click at [902, 297] on button at bounding box center [907, 303] width 18 height 24
click at [906, 303] on icon at bounding box center [907, 302] width 9 height 9
type input "5"
click at [718, 357] on button "Update Cart" at bounding box center [707, 360] width 190 height 26
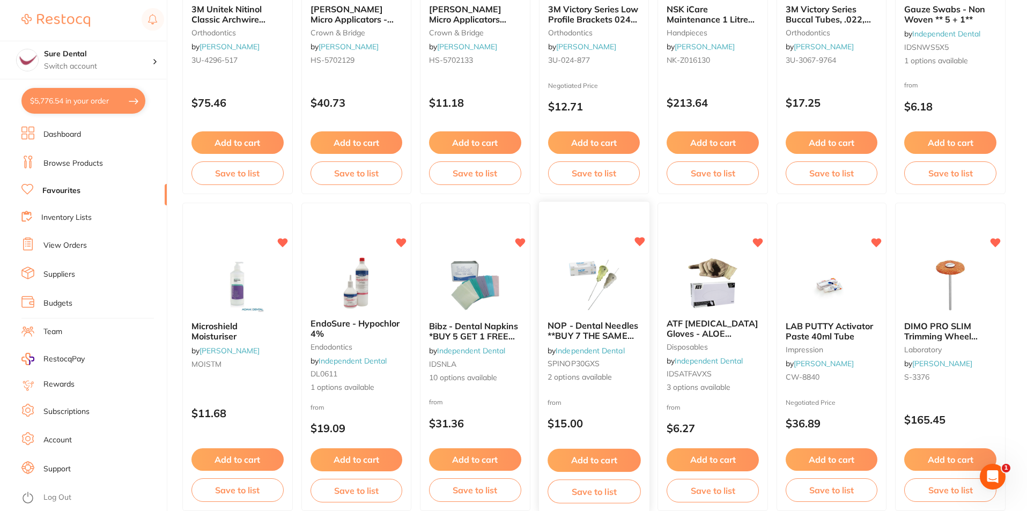
click at [577, 336] on span "NOP - Dental Needles **BUY 7 THE SAME GET 3 FREE!**" at bounding box center [593, 336] width 91 height 31
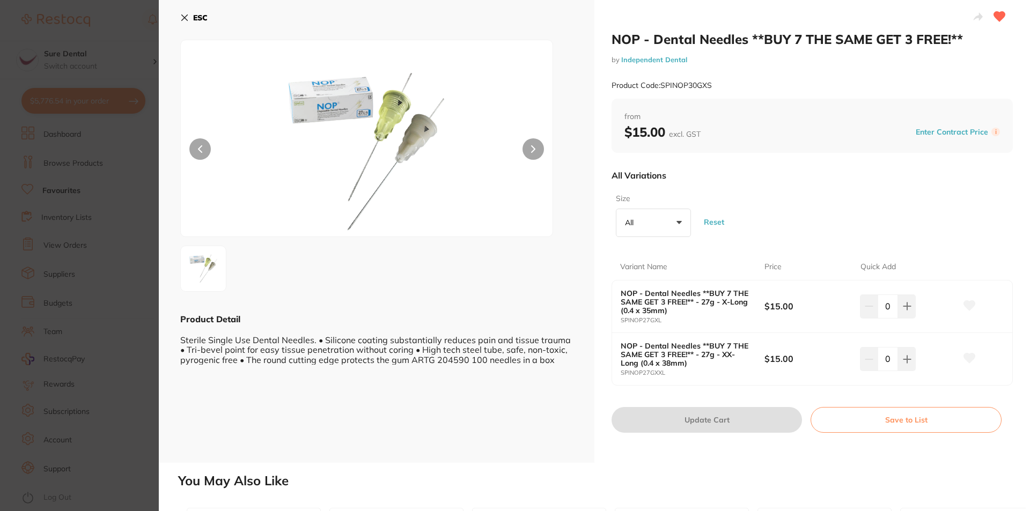
click at [535, 148] on button at bounding box center [533, 148] width 21 height 21
click at [529, 148] on button at bounding box center [533, 148] width 21 height 21
click at [188, 19] on icon at bounding box center [184, 17] width 9 height 9
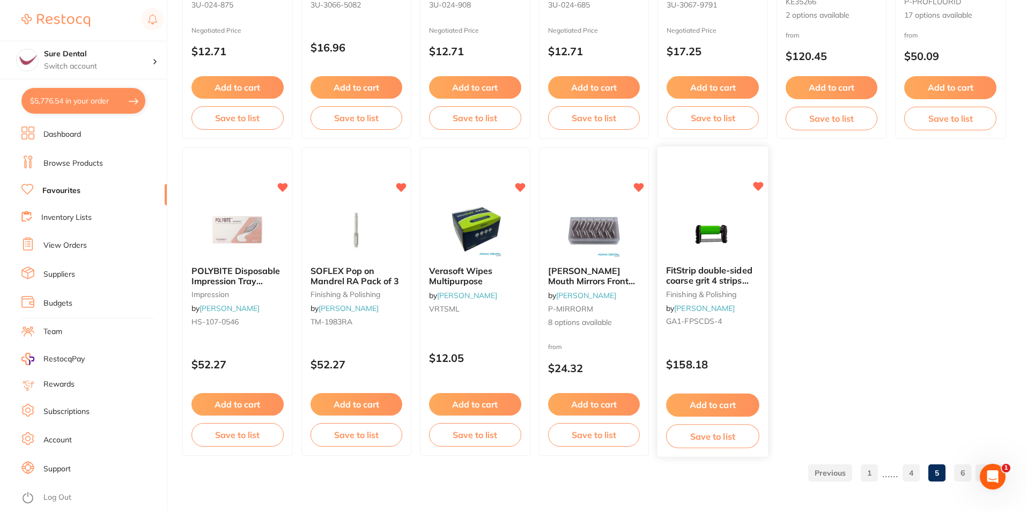
scroll to position [2198, 0]
click at [959, 473] on link "6" at bounding box center [962, 472] width 17 height 21
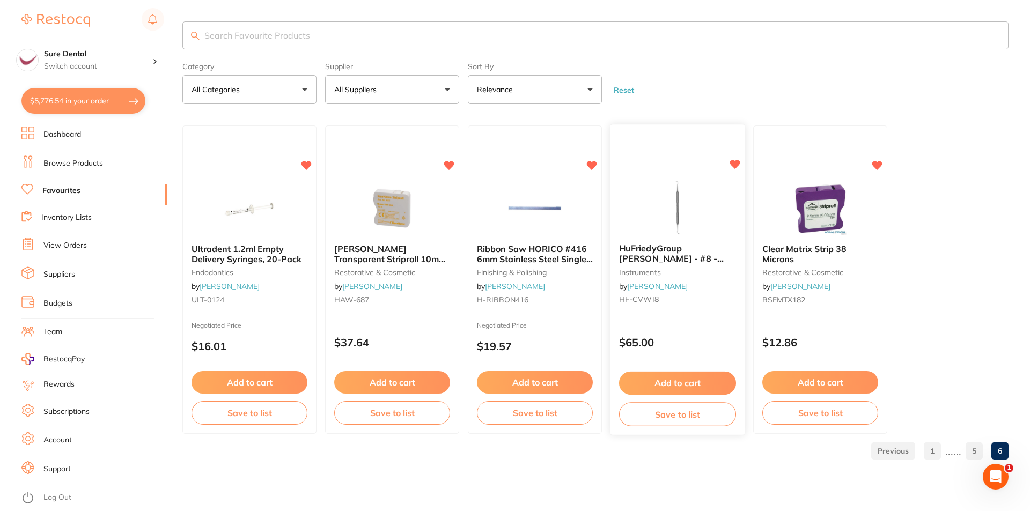
scroll to position [0, 0]
drag, startPoint x: 274, startPoint y: 257, endPoint x: 281, endPoint y: 271, distance: 15.4
click at [274, 257] on span "Ultradent 1.2ml Empty Delivery Syringes, 20-Pack" at bounding box center [247, 254] width 110 height 20
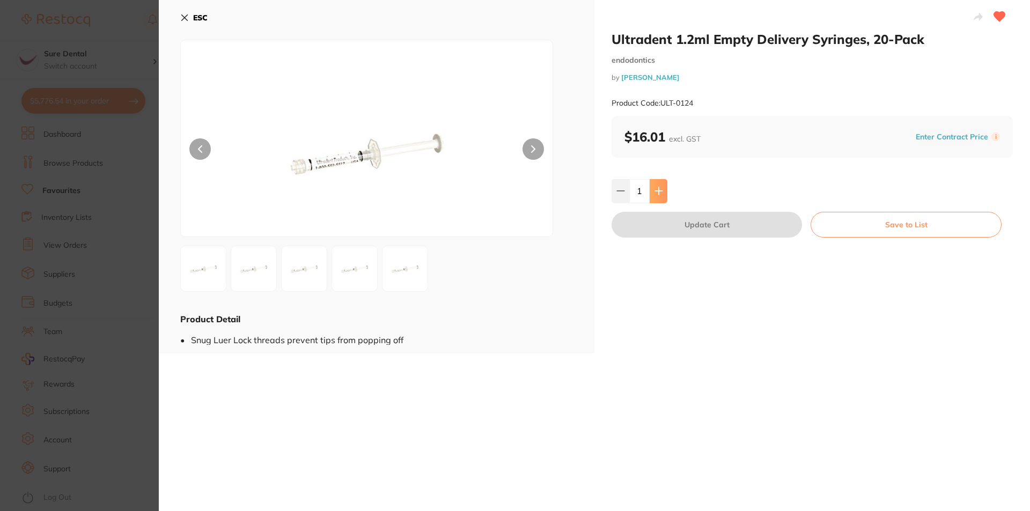
click at [657, 188] on icon at bounding box center [658, 191] width 7 height 7
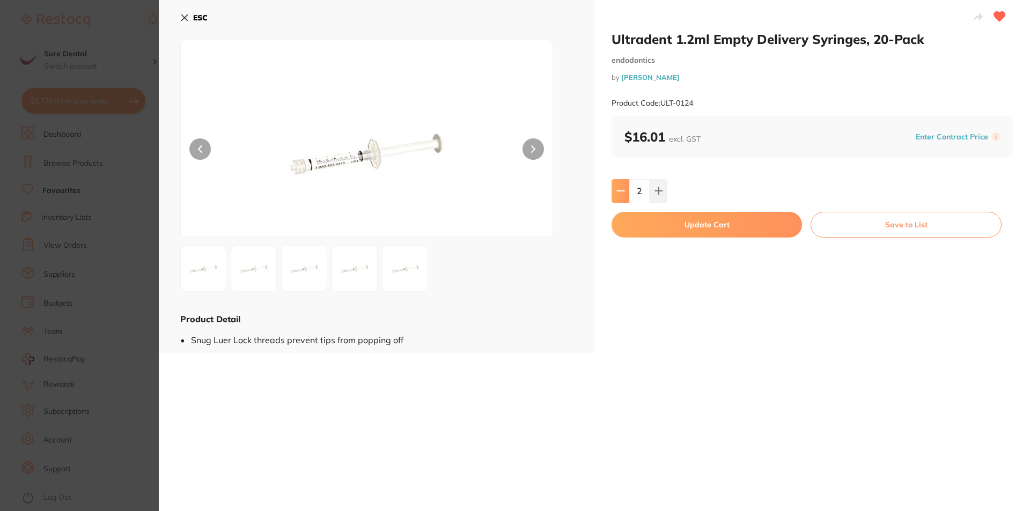
click at [620, 187] on icon at bounding box center [620, 191] width 9 height 9
type input "1"
click at [684, 225] on button "Update Cart" at bounding box center [707, 225] width 190 height 26
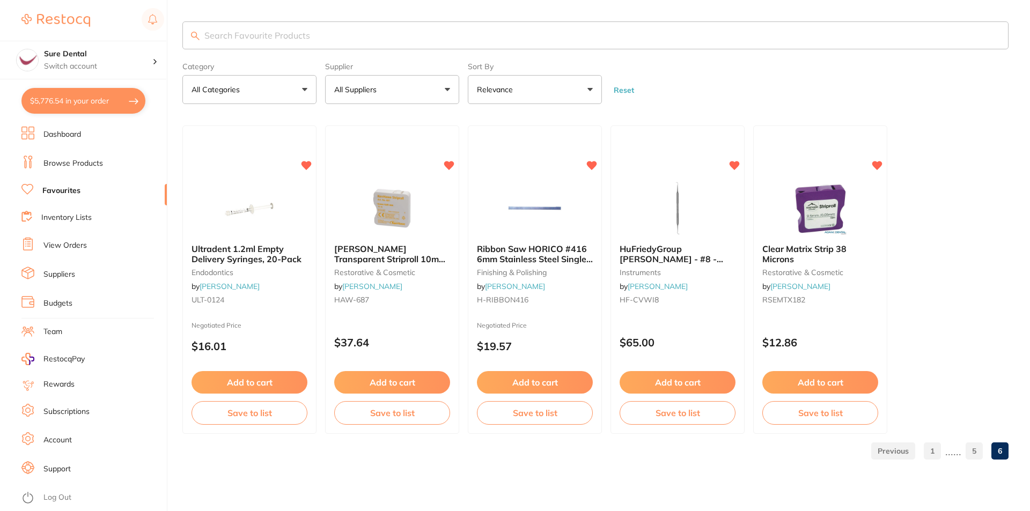
click at [524, 258] on span "Ribbon Saw HORICO #416 6mm Stainless Steel Single Sidex12" at bounding box center [535, 259] width 116 height 31
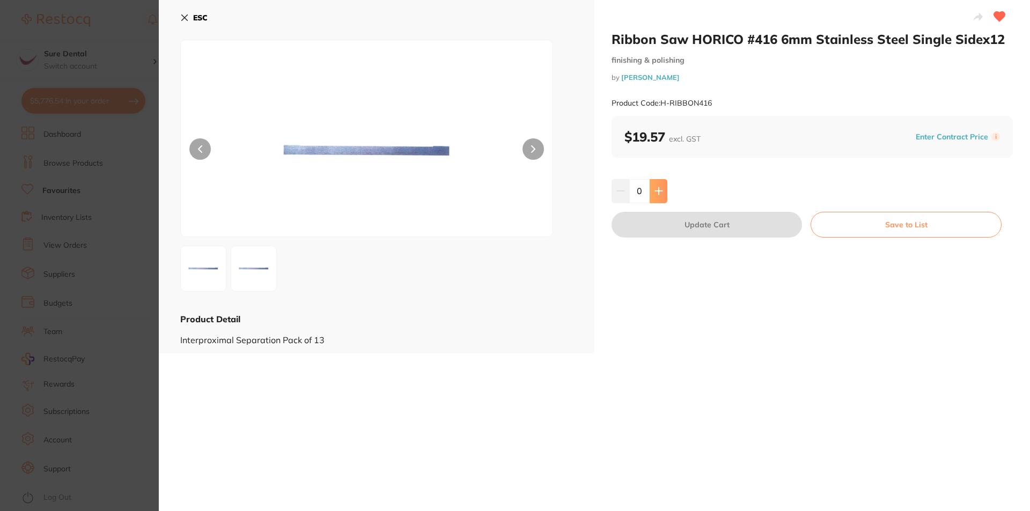
click at [657, 189] on icon at bounding box center [658, 191] width 7 height 7
type input "1"
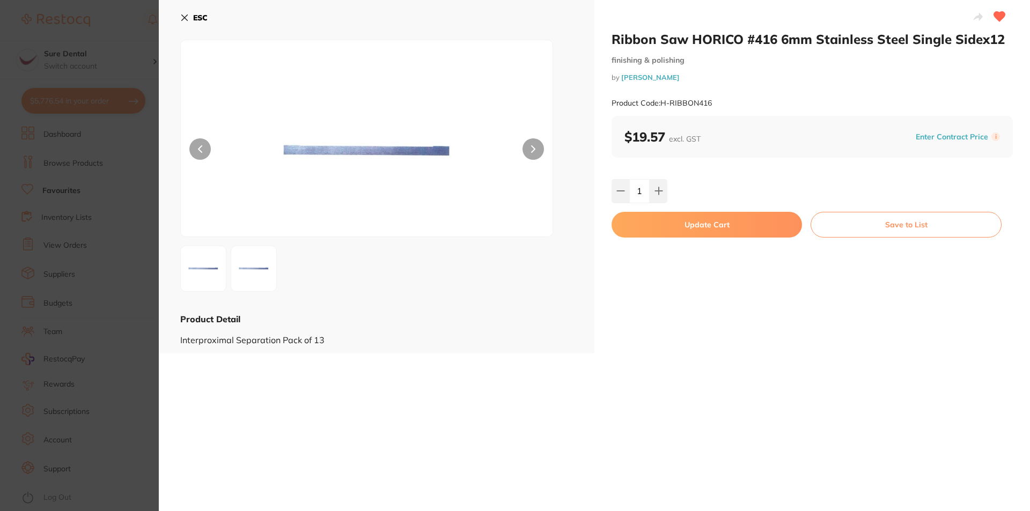
click at [738, 227] on button "Update Cart" at bounding box center [707, 225] width 190 height 26
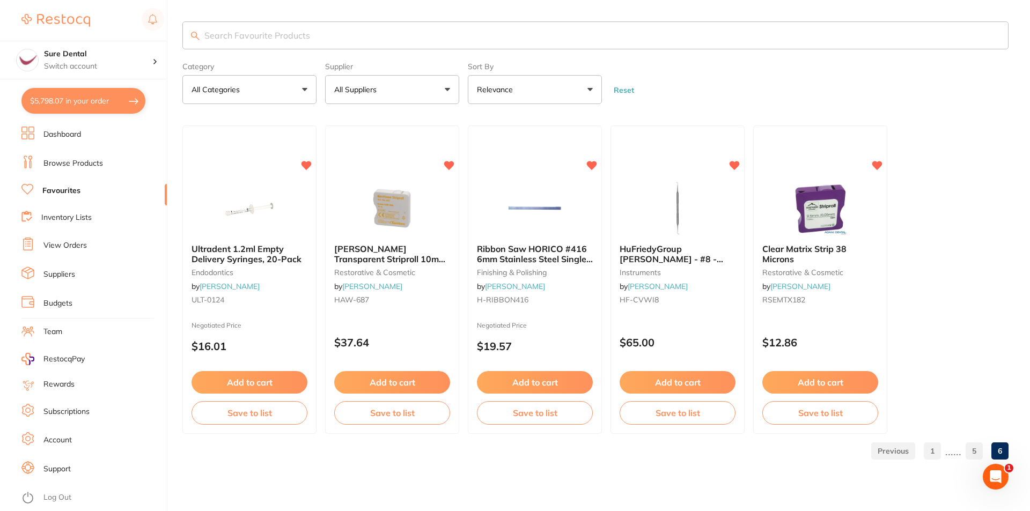
click at [77, 108] on button "$5,798.07 in your order" at bounding box center [83, 101] width 124 height 26
checkbox input "true"
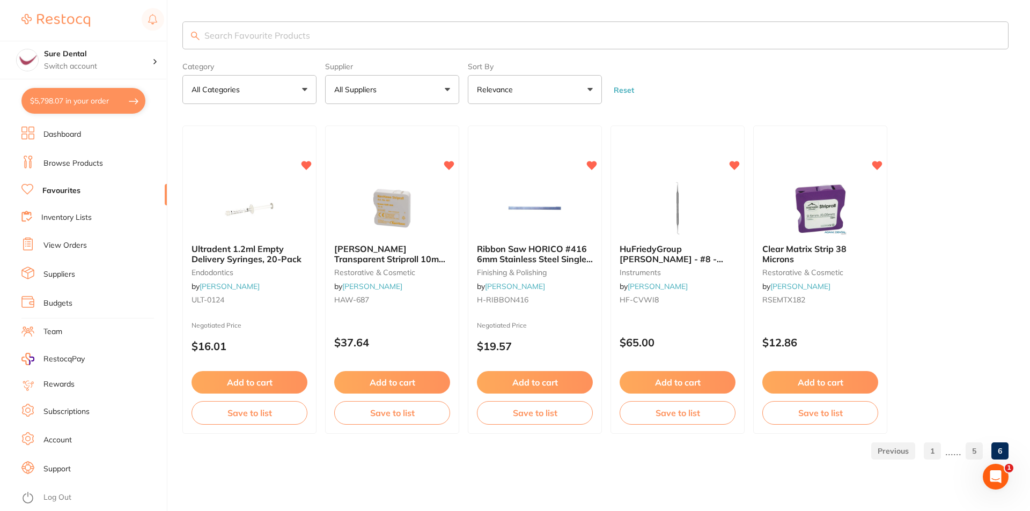
checkbox input "true"
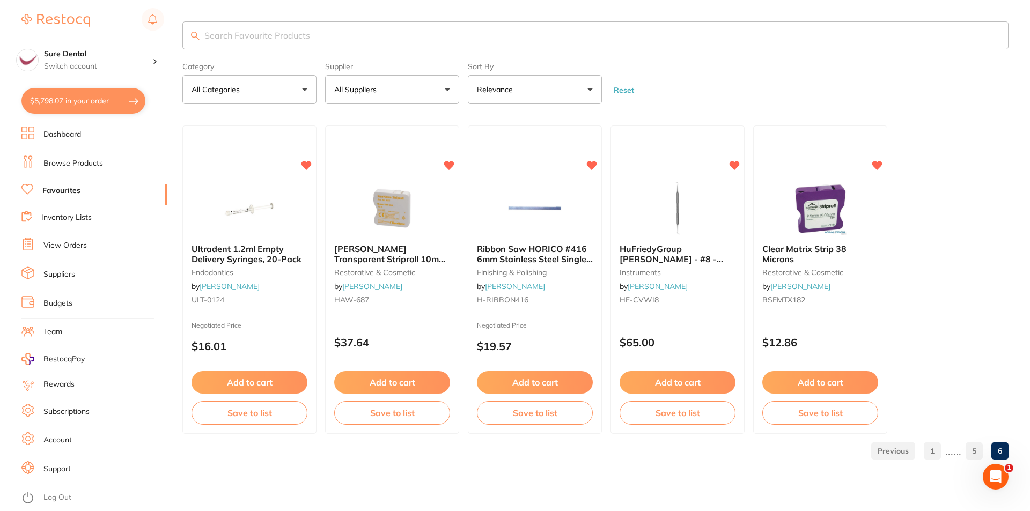
checkbox input "true"
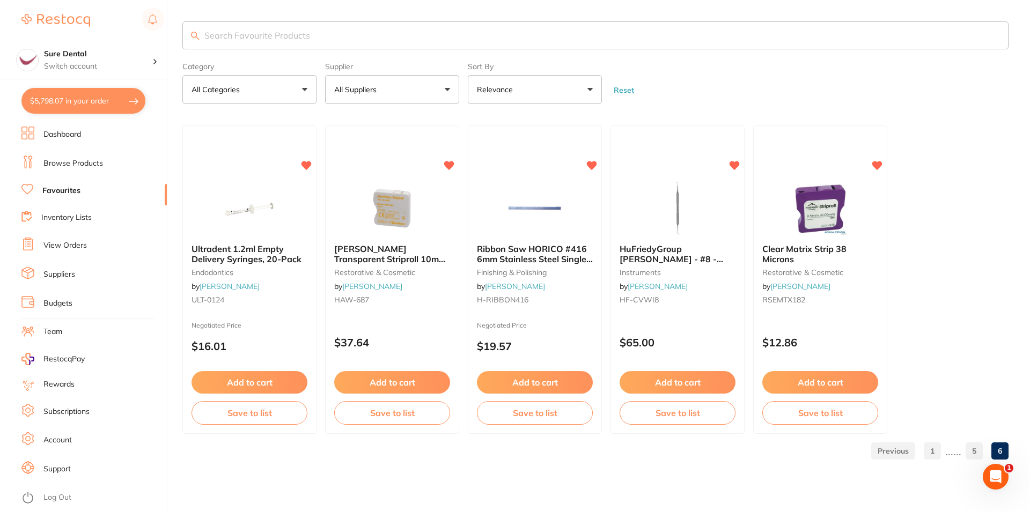
checkbox input "true"
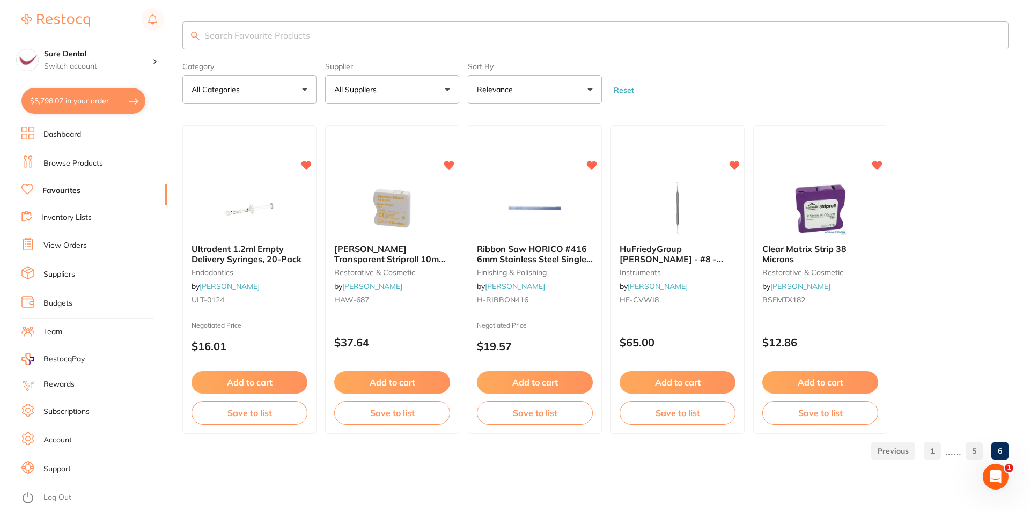
checkbox input "true"
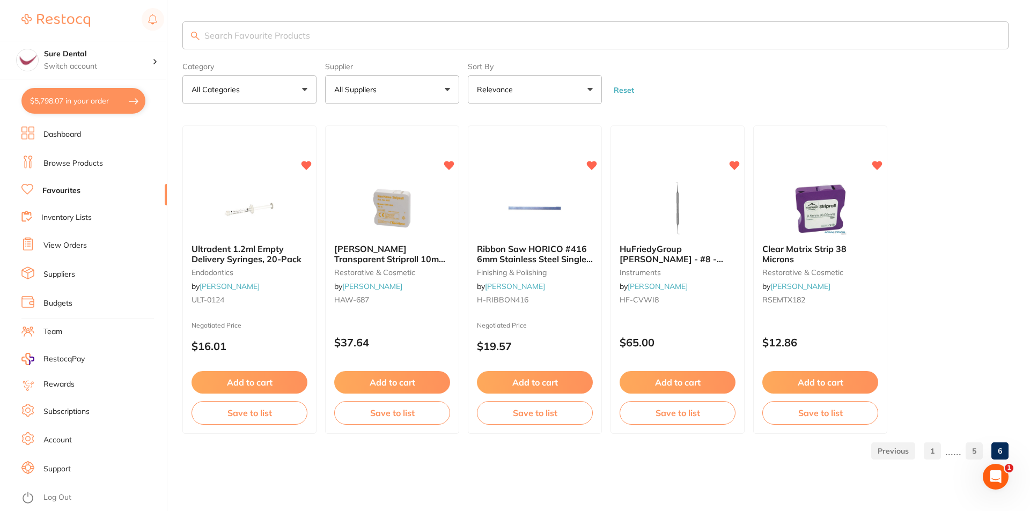
checkbox input "true"
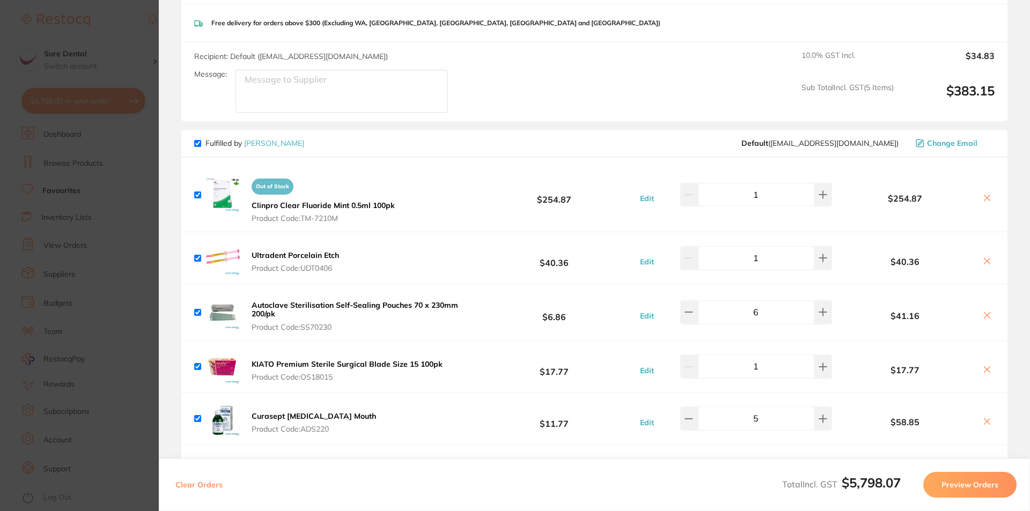
scroll to position [1958, 0]
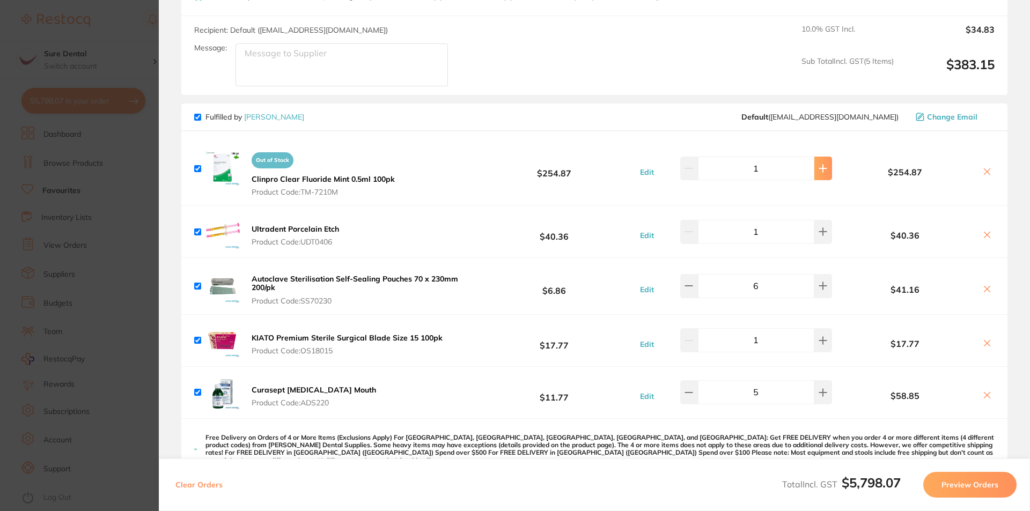
click at [820, 164] on icon at bounding box center [823, 168] width 9 height 9
type input "2"
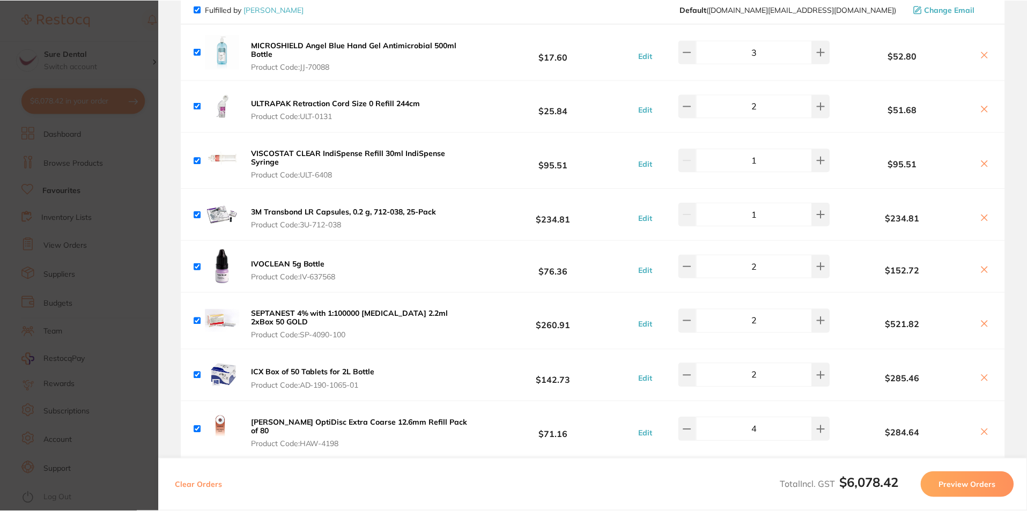
scroll to position [0, 0]
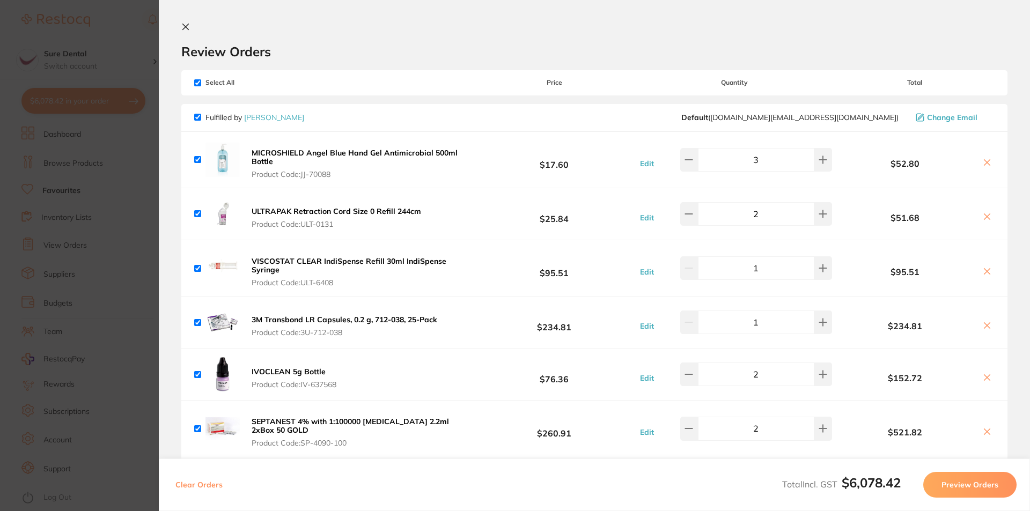
click at [188, 25] on icon at bounding box center [186, 27] width 6 height 6
click at [277, 42] on input "search" at bounding box center [595, 35] width 826 height 28
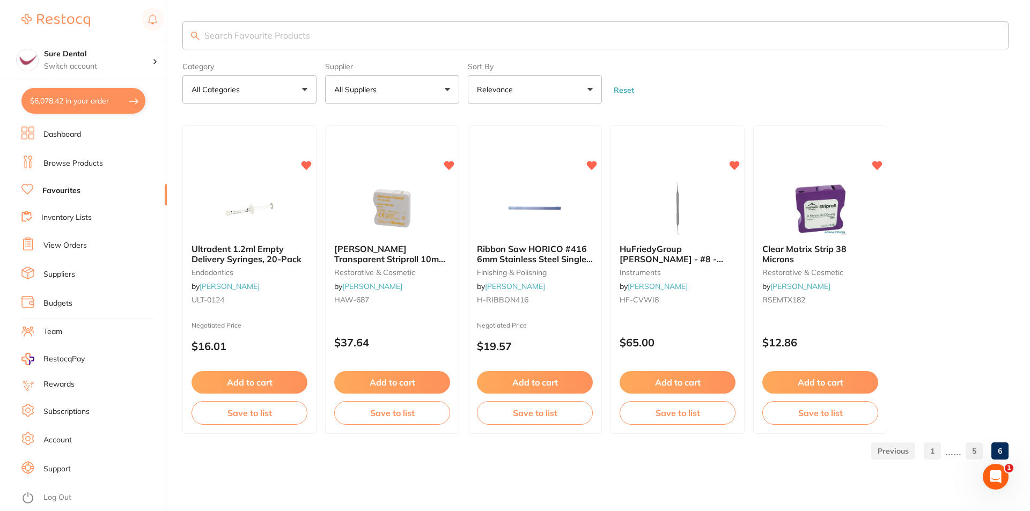
click at [87, 161] on link "Browse Products" at bounding box center [73, 163] width 60 height 11
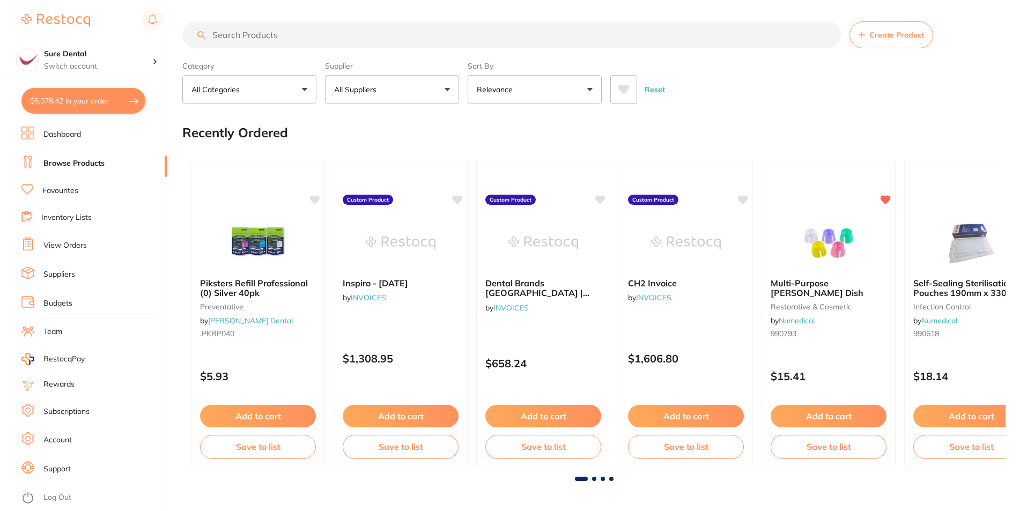
click at [308, 44] on input "search" at bounding box center [511, 34] width 659 height 27
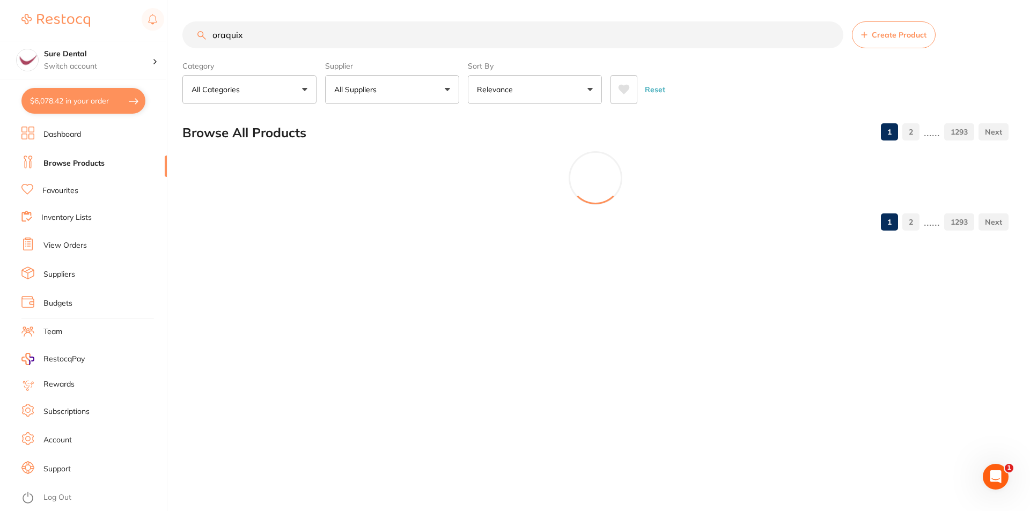
type input "oraquix"
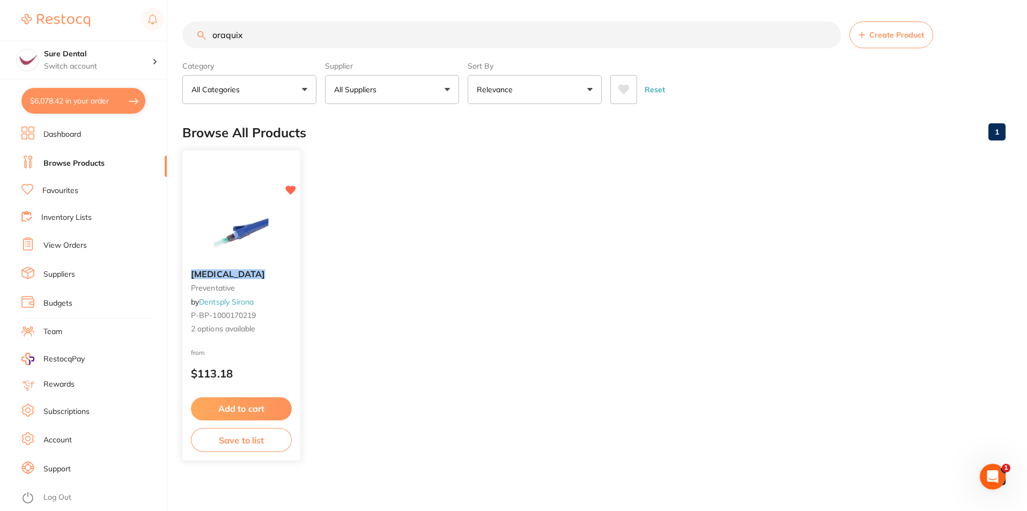
click at [240, 307] on div "[MEDICAL_DATA] preventative by Dentsply Sirona P-BP-1000170219 2 options availa…" at bounding box center [241, 302] width 118 height 83
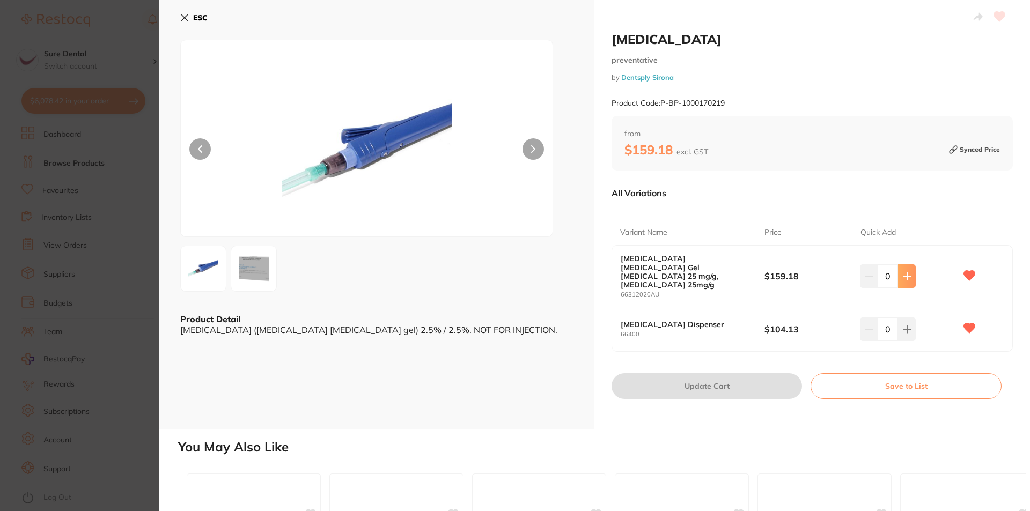
click at [903, 272] on icon at bounding box center [907, 276] width 9 height 9
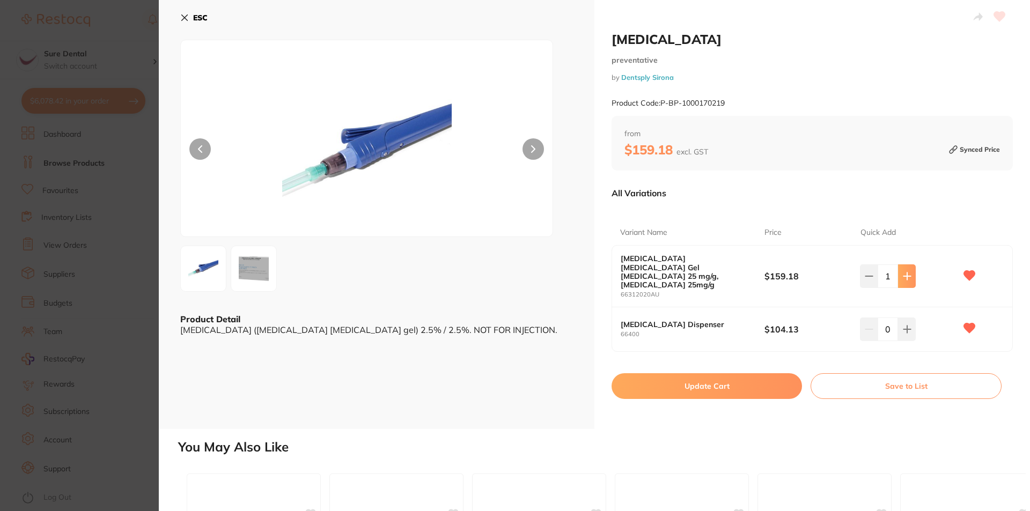
click at [907, 272] on icon at bounding box center [907, 276] width 9 height 9
type input "2"
click at [739, 373] on button "Update Cart" at bounding box center [707, 386] width 190 height 26
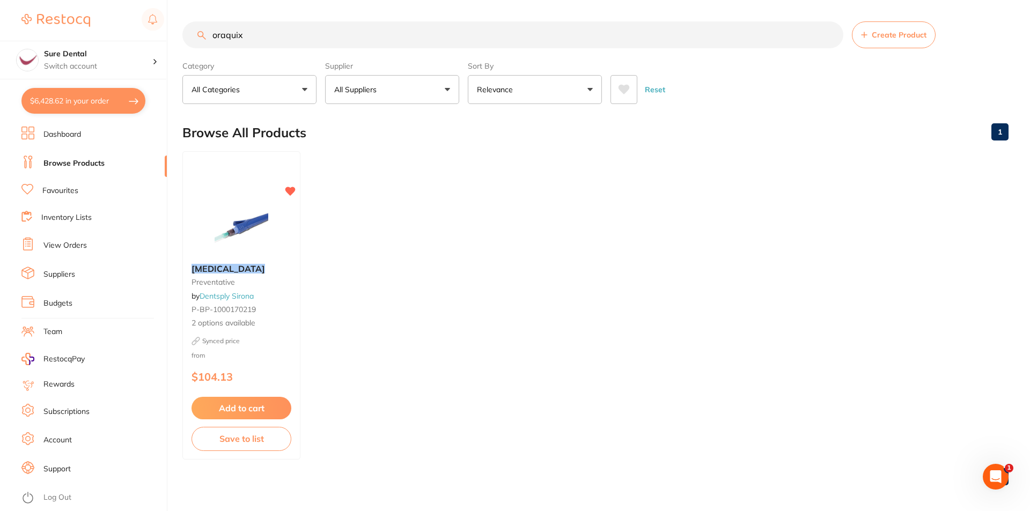
checkbox input "false"
drag, startPoint x: 261, startPoint y: 35, endPoint x: 153, endPoint y: 32, distance: 107.9
click at [153, 32] on div "$6,428.62 Sure Dental Switch account Sure Dental $6,428.62 in your order Dashbo…" at bounding box center [513, 255] width 1027 height 511
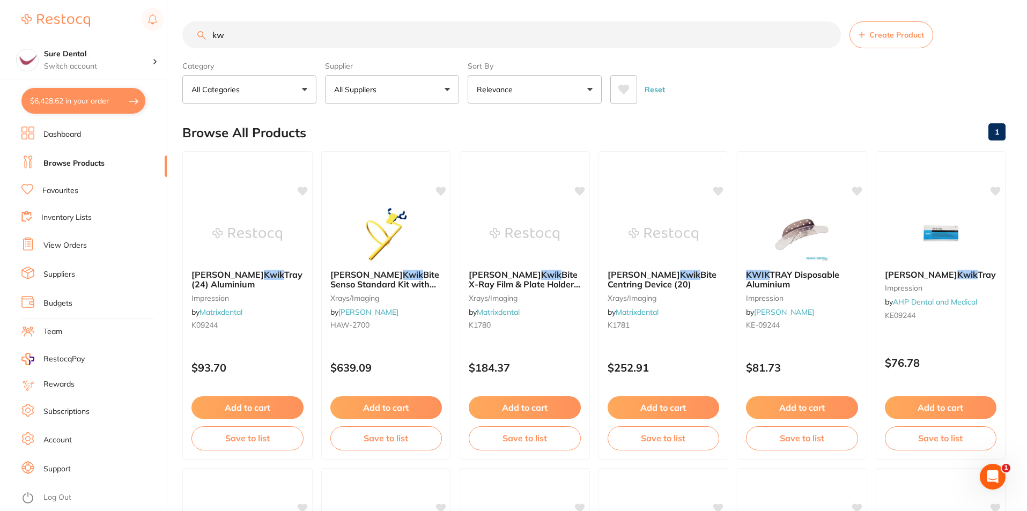
type input "k"
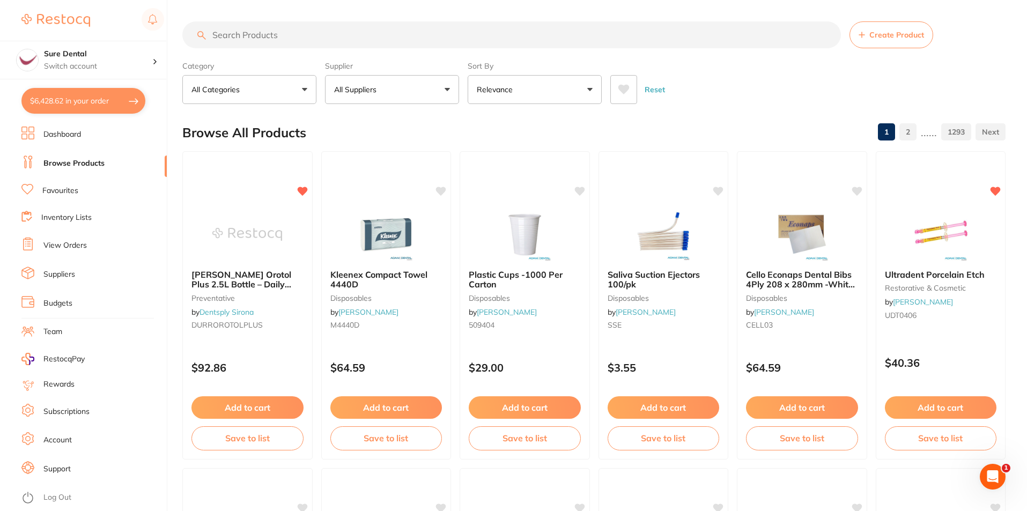
click at [303, 37] on input "search" at bounding box center [511, 34] width 659 height 27
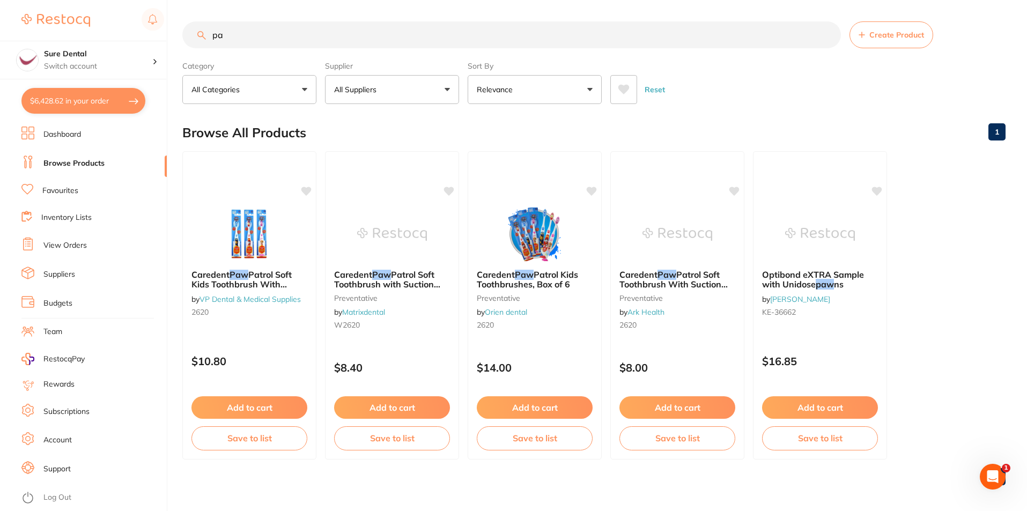
type input "p"
